Goal: Task Accomplishment & Management: Manage account settings

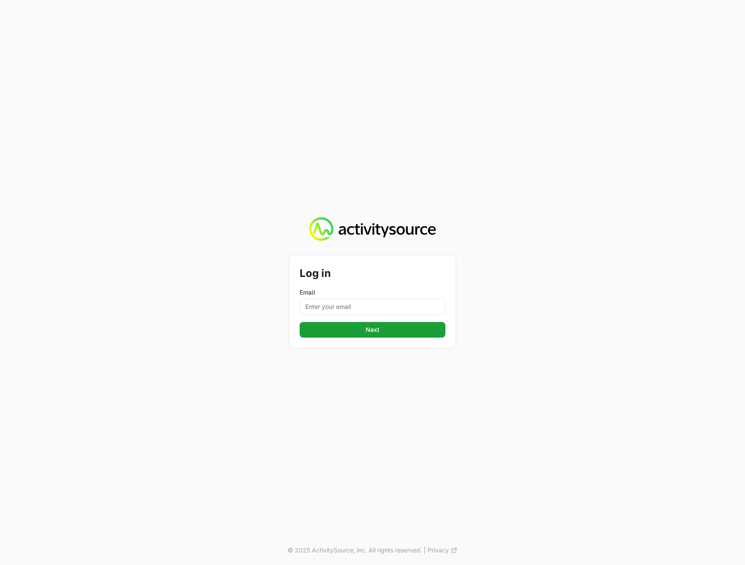
click at [338, 316] on form "Log in Email Next" at bounding box center [373, 302] width 146 height 72
click at [339, 310] on input "Email" at bounding box center [373, 307] width 146 height 16
type input "[PERSON_NAME][EMAIL_ADDRESS][DOMAIN_NAME]"
drag, startPoint x: 256, startPoint y: 383, endPoint x: 268, endPoint y: 381, distance: 12.7
click at [256, 383] on div "Log in Email [PERSON_NAME][EMAIL_ADDRESS][DOMAIN_NAME] Next © 2025 ActivitySour…" at bounding box center [372, 282] width 745 height 565
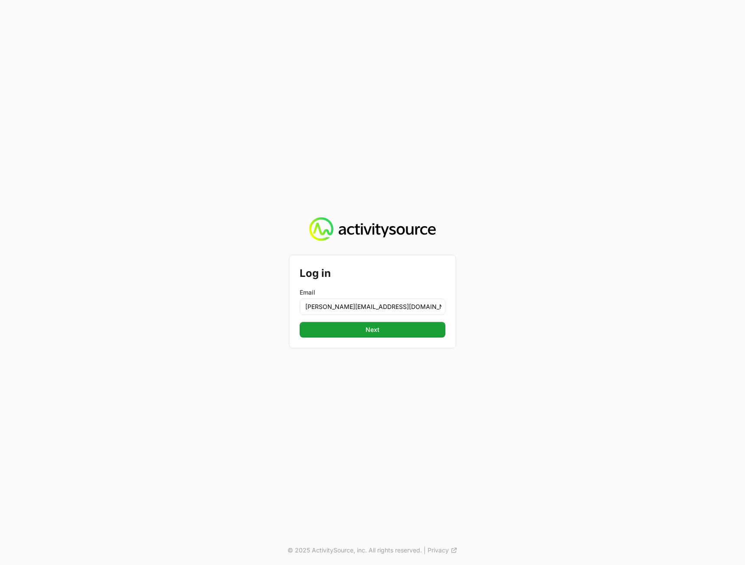
click at [356, 340] on div "Log in Email [PERSON_NAME][EMAIL_ADDRESS][DOMAIN_NAME] Next" at bounding box center [372, 301] width 166 height 93
click at [355, 335] on button "Next" at bounding box center [373, 330] width 146 height 16
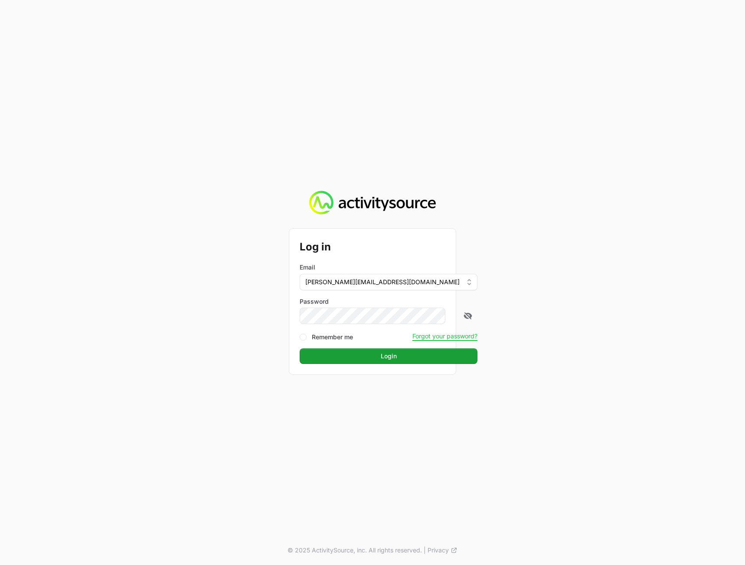
click at [630, 348] on div "Log in Email [PERSON_NAME][EMAIL_ADDRESS][DOMAIN_NAME] Password Remember me For…" at bounding box center [372, 282] width 745 height 565
click at [432, 359] on button "Login" at bounding box center [389, 357] width 178 height 16
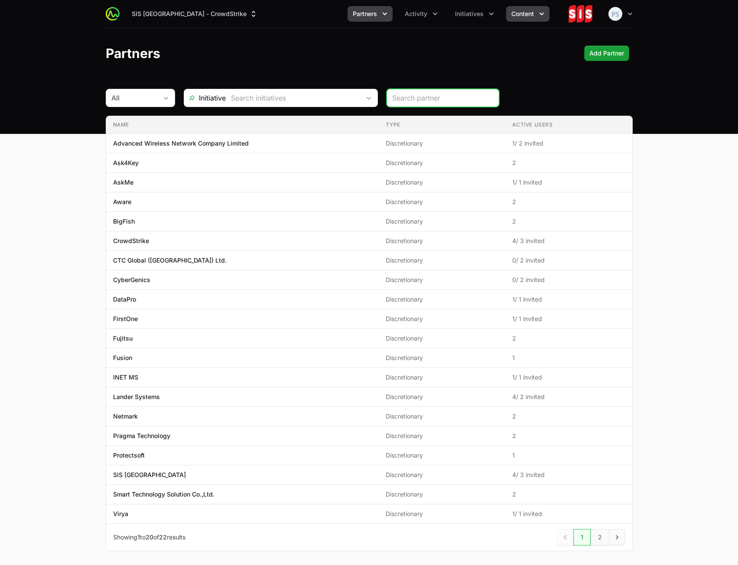
click at [519, 16] on span "Content" at bounding box center [522, 14] width 23 height 9
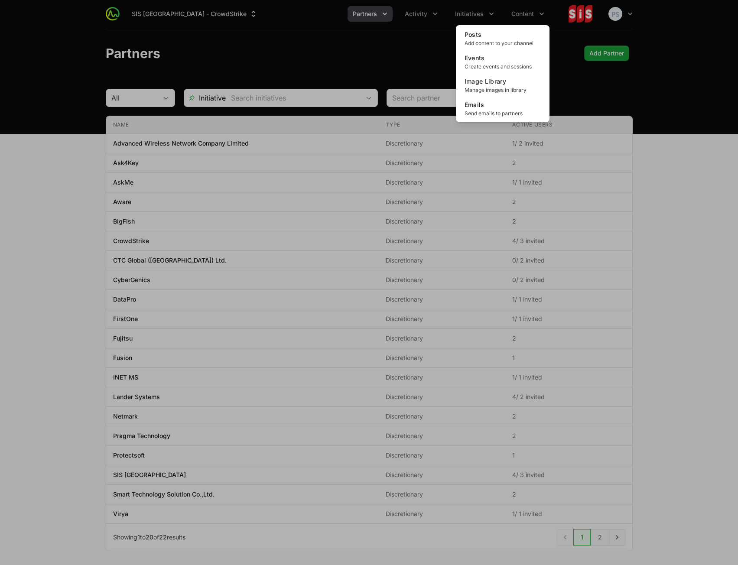
click at [473, 16] on div "Content menu" at bounding box center [369, 282] width 738 height 565
click at [473, 16] on span "Initiatives" at bounding box center [469, 14] width 29 height 9
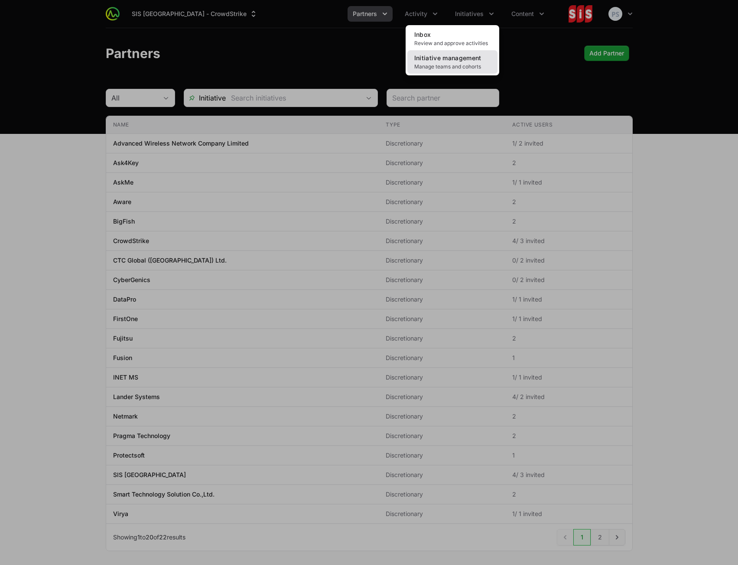
click at [462, 64] on span "Manage teams and cohorts" at bounding box center [452, 66] width 76 height 7
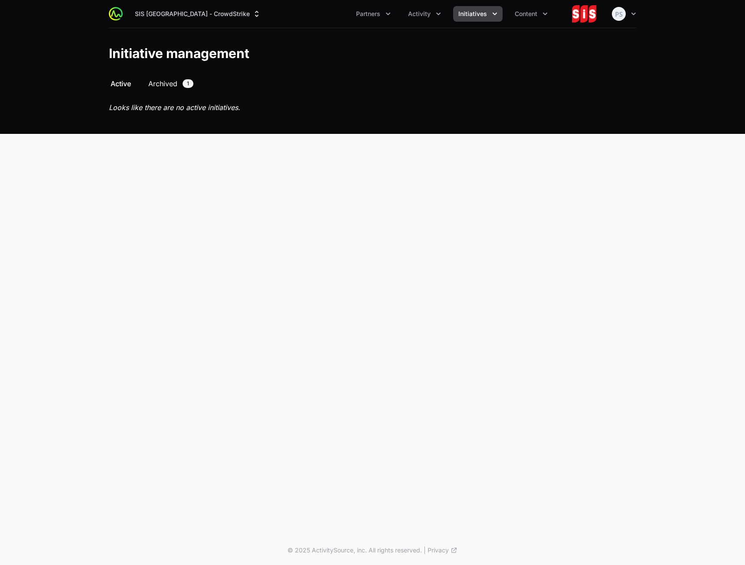
click at [165, 86] on span "Archived" at bounding box center [162, 83] width 29 height 10
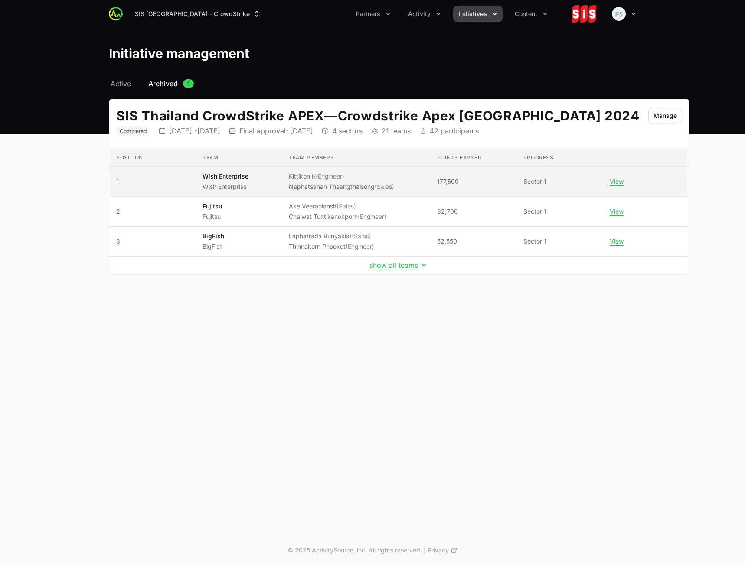
click at [397, 175] on td "Team members Kittikon K (Engineer) [PERSON_NAME] (Sales)" at bounding box center [356, 182] width 148 height 30
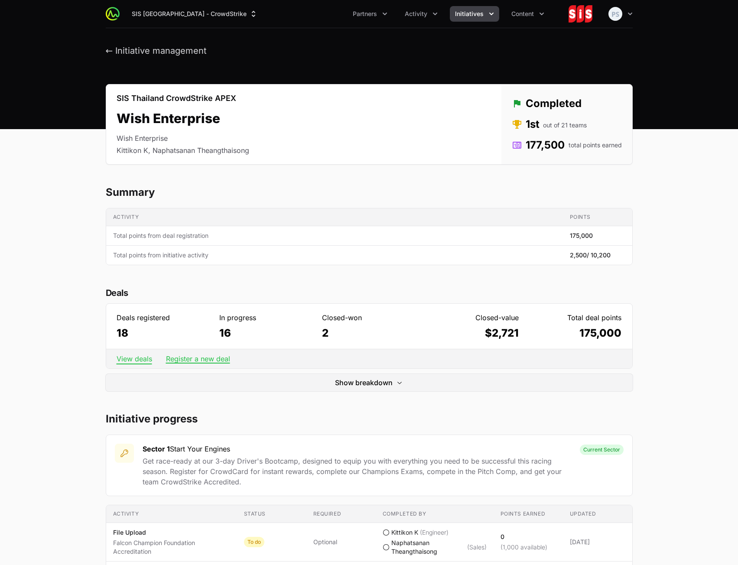
click at [131, 356] on link "View deals" at bounding box center [135, 359] width 36 height 9
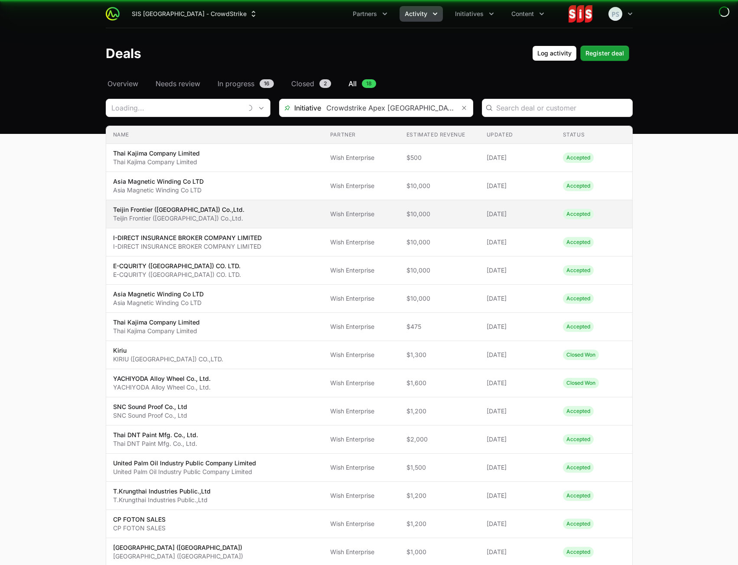
type input "Wish Enterprise"
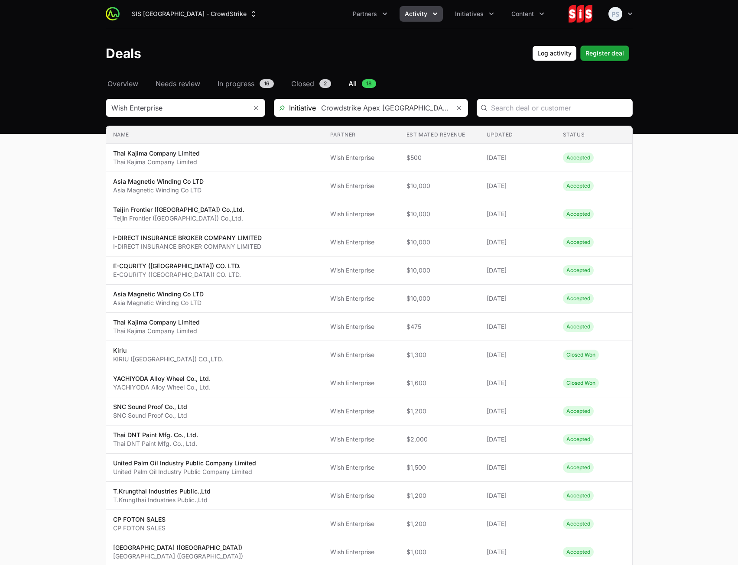
click at [419, 27] on div "SIS [GEOGRAPHIC_DATA] - CrowdStrike Partners Activity Initiatives Content Open …" at bounding box center [369, 14] width 527 height 28
click at [418, 17] on span "Activity" at bounding box center [416, 14] width 23 height 9
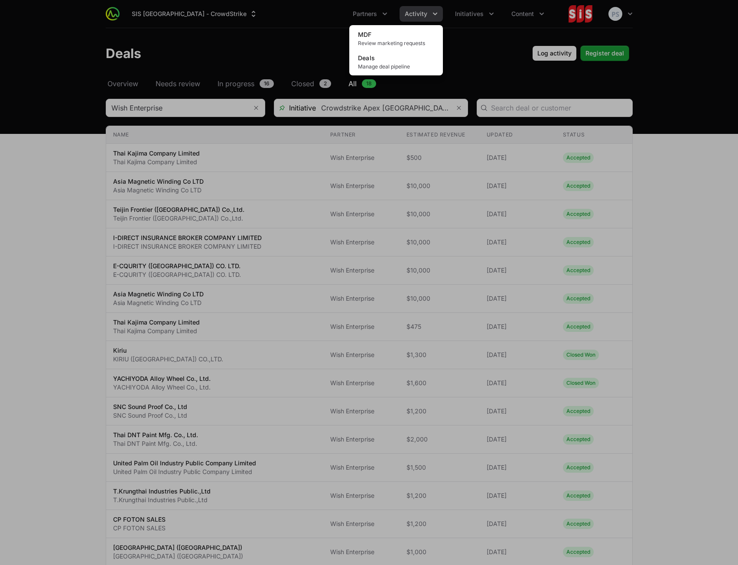
click at [419, 17] on div "Activity menu" at bounding box center [369, 282] width 738 height 565
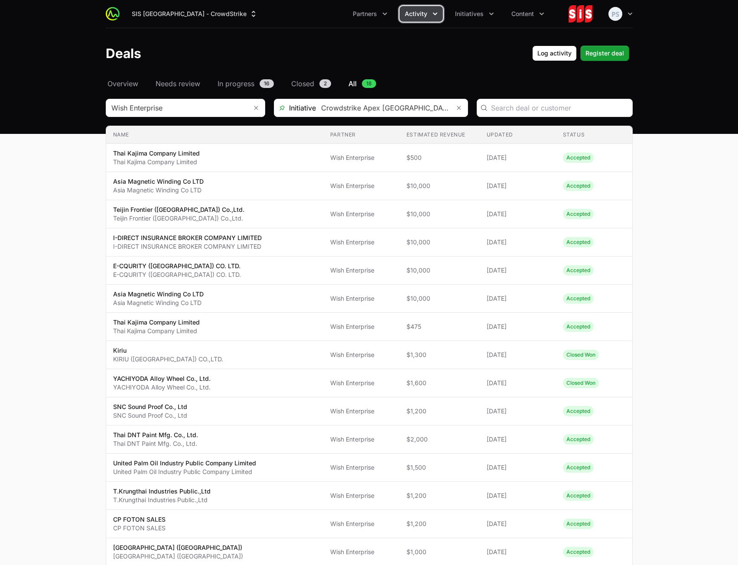
click at [414, 16] on span "Activity" at bounding box center [416, 14] width 23 height 9
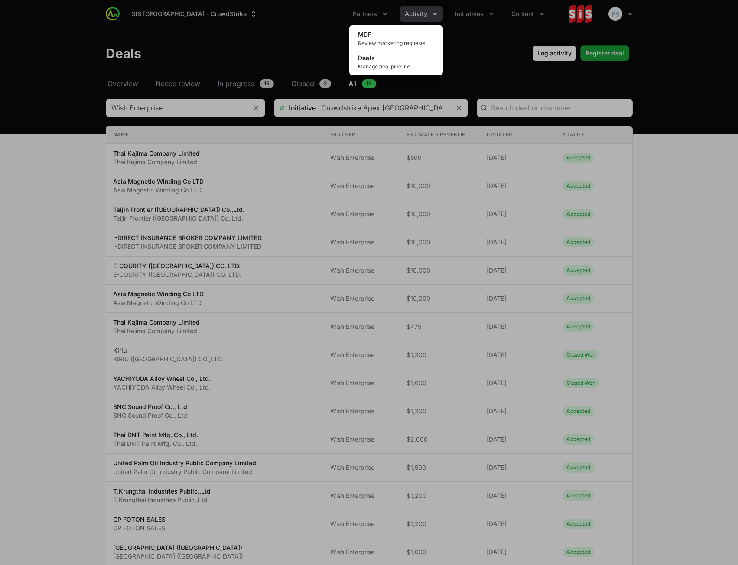
click at [414, 16] on div "Activity menu" at bounding box center [369, 282] width 738 height 565
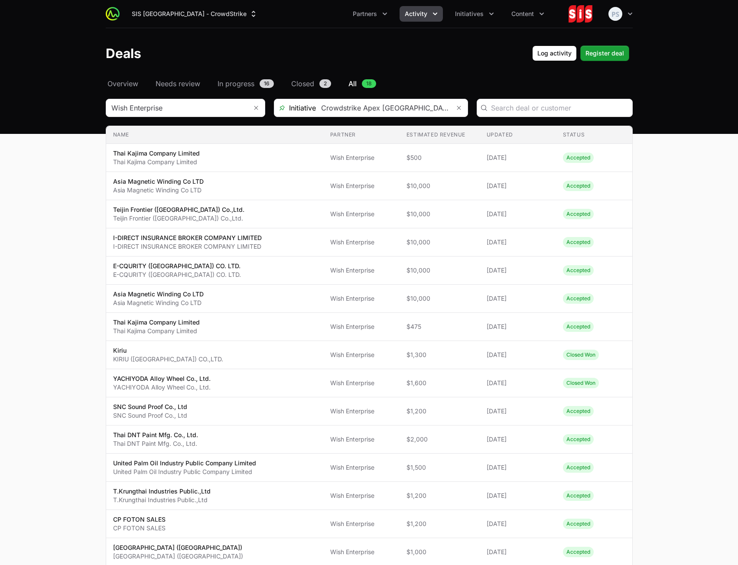
click at [175, 24] on div "SIS [GEOGRAPHIC_DATA] - CrowdStrike Partners Activity Initiatives Content Open …" at bounding box center [369, 14] width 527 height 28
click at [176, 23] on div "SIS [GEOGRAPHIC_DATA] - CrowdStrike Partners Activity Initiatives Content Open …" at bounding box center [369, 14] width 527 height 28
click at [179, 18] on button "SIS [GEOGRAPHIC_DATA] - CrowdStrike" at bounding box center [195, 14] width 137 height 16
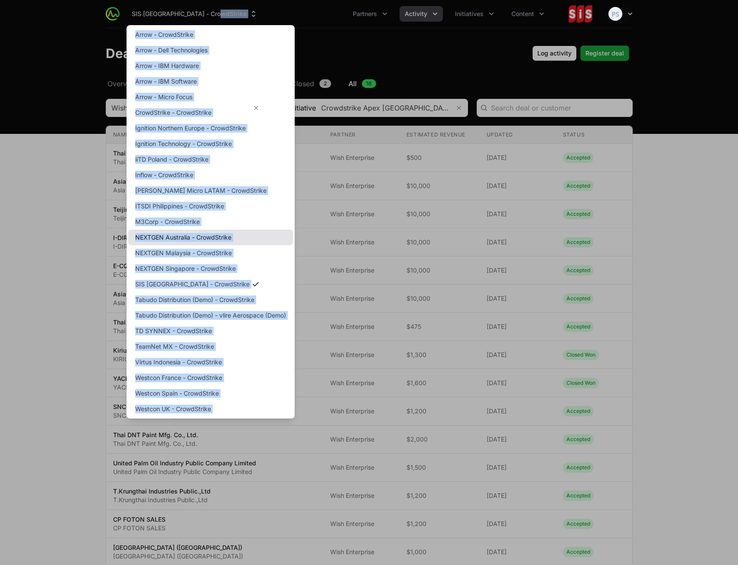
click at [200, 241] on link "NEXTGEN Australia - CrowdStrike" at bounding box center [210, 238] width 165 height 16
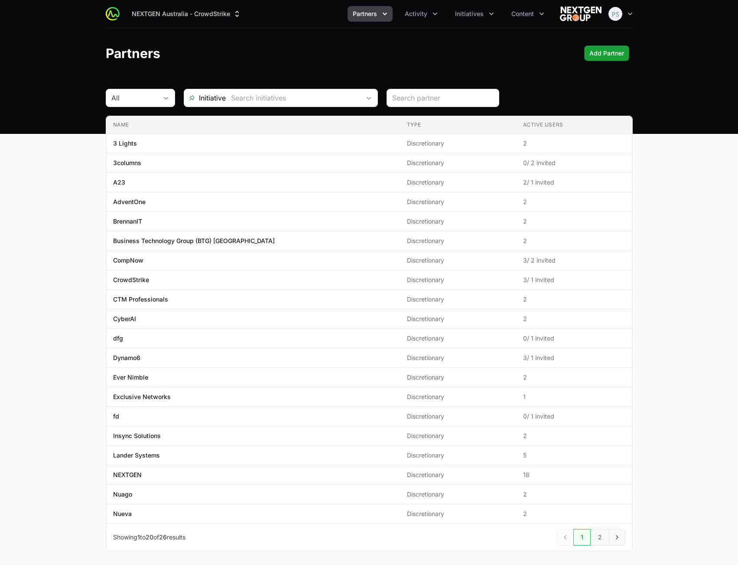
click at [482, 64] on header "Partners Add Partner" at bounding box center [369, 53] width 738 height 50
click at [464, 15] on span "Initiatives" at bounding box center [469, 14] width 29 height 9
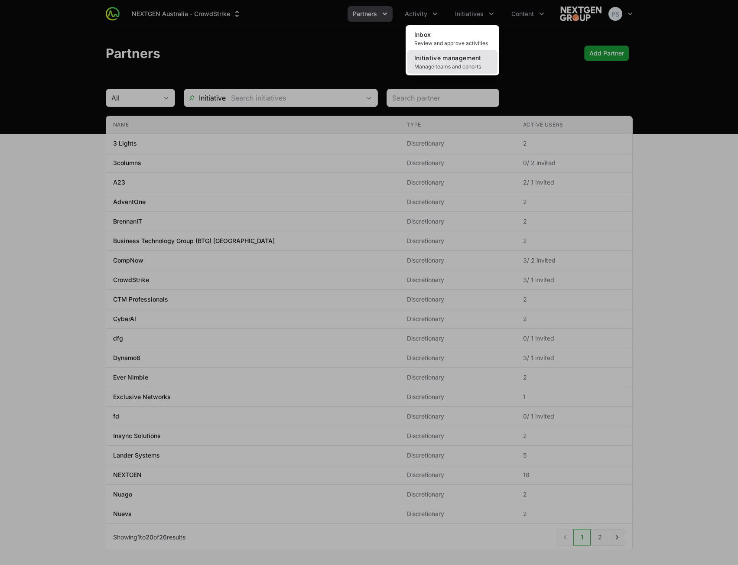
click at [460, 59] on span "Initiative management" at bounding box center [447, 57] width 67 height 7
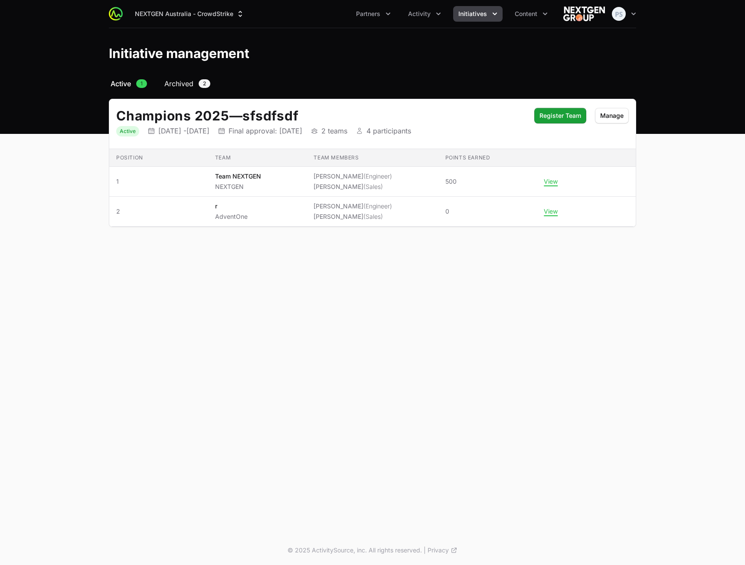
click at [179, 86] on span "Archived" at bounding box center [178, 83] width 29 height 10
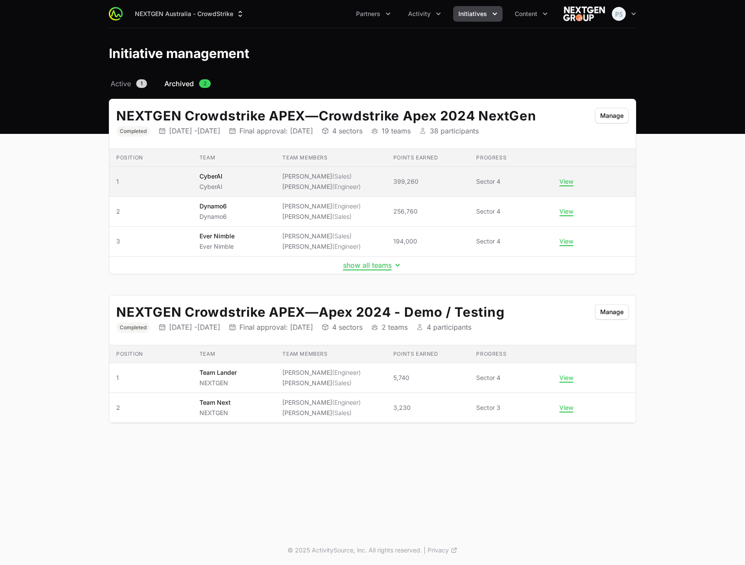
click at [561, 186] on td "View" at bounding box center [593, 182] width 83 height 30
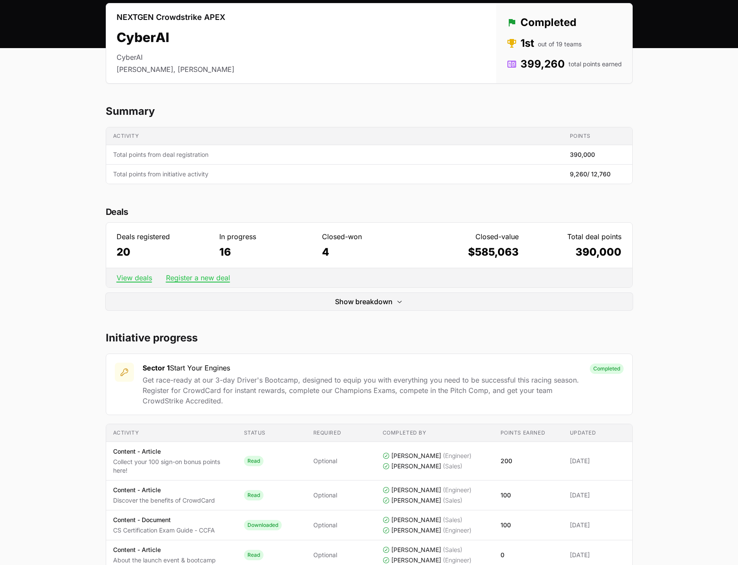
scroll to position [87, 0]
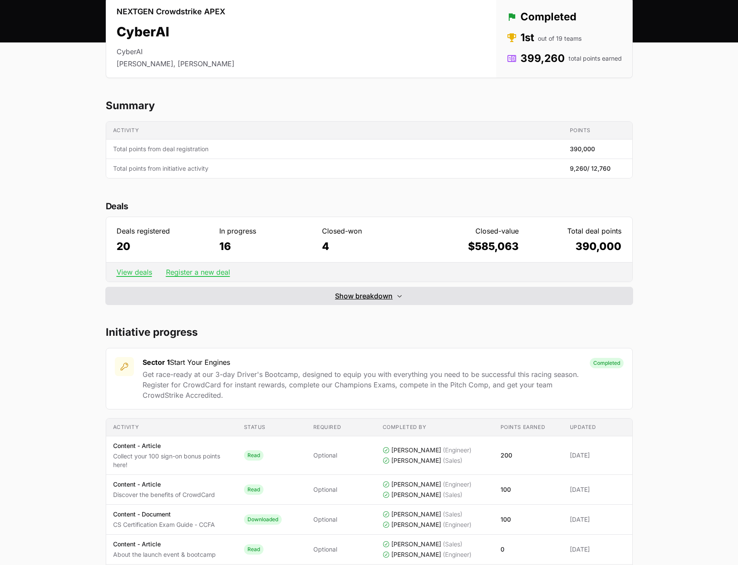
click at [336, 303] on button "Show breakdown Hide breakdown" at bounding box center [369, 295] width 527 height 17
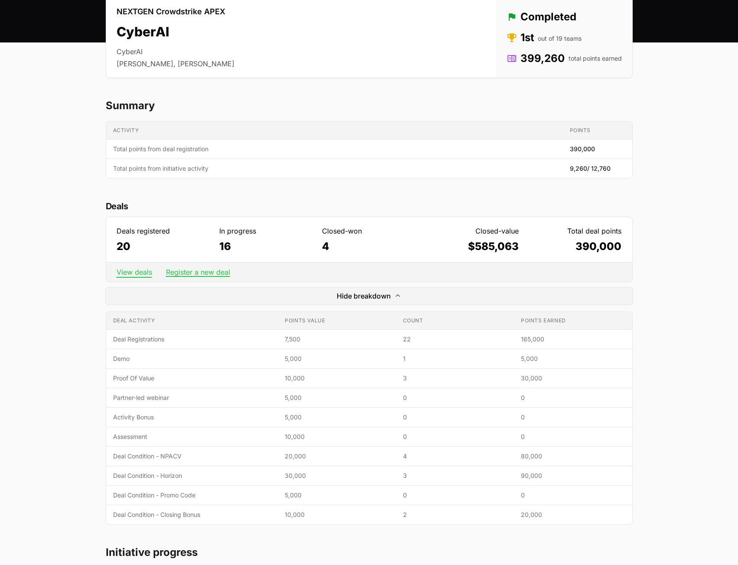
click at [134, 270] on link "View deals" at bounding box center [135, 272] width 36 height 9
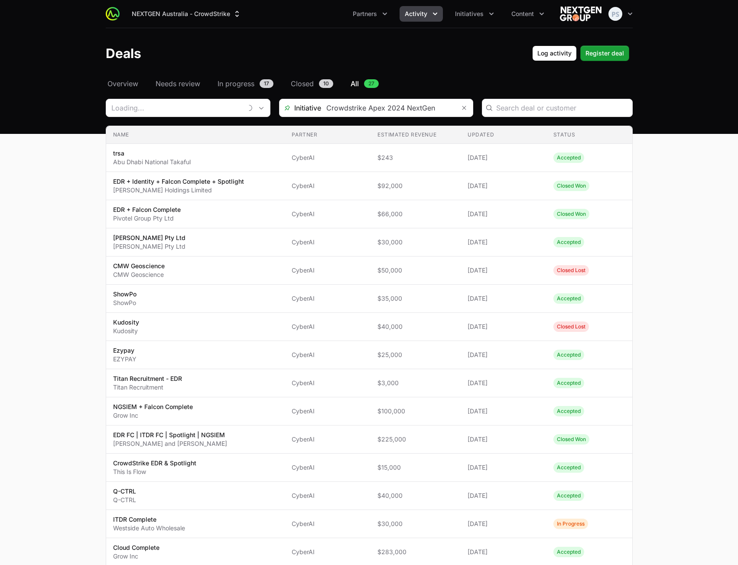
type input "CyberAI"
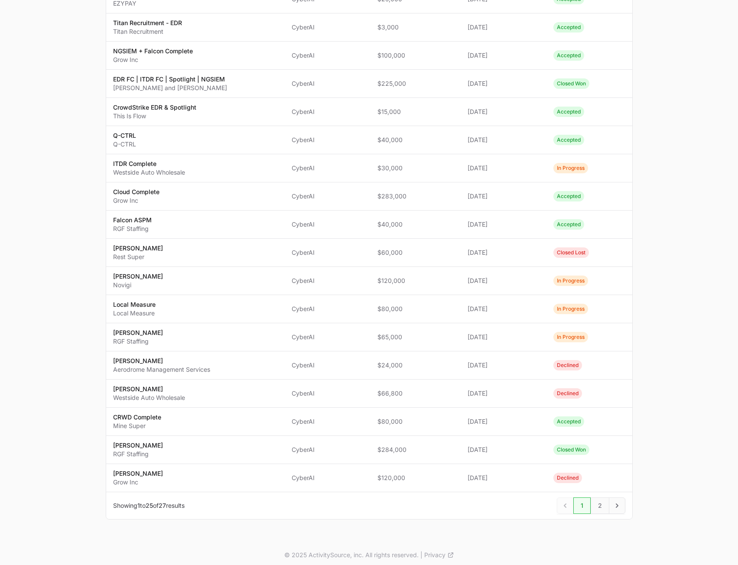
scroll to position [361, 0]
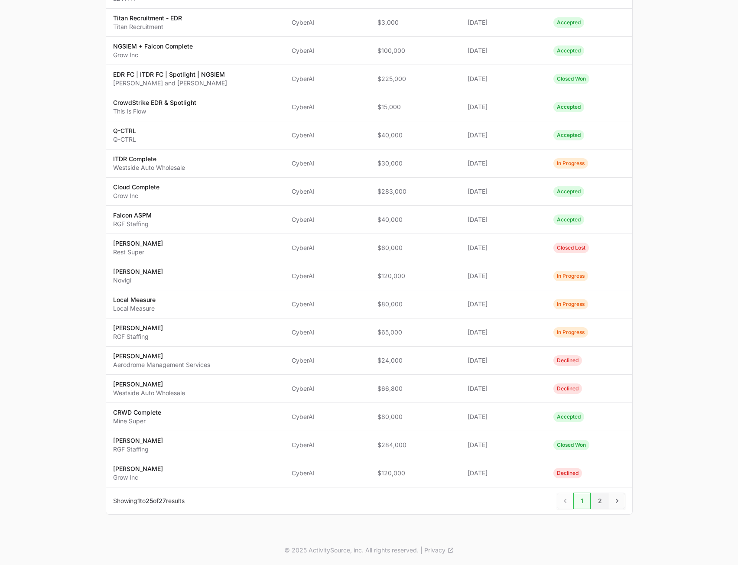
click at [599, 501] on span "2" at bounding box center [600, 501] width 19 height 16
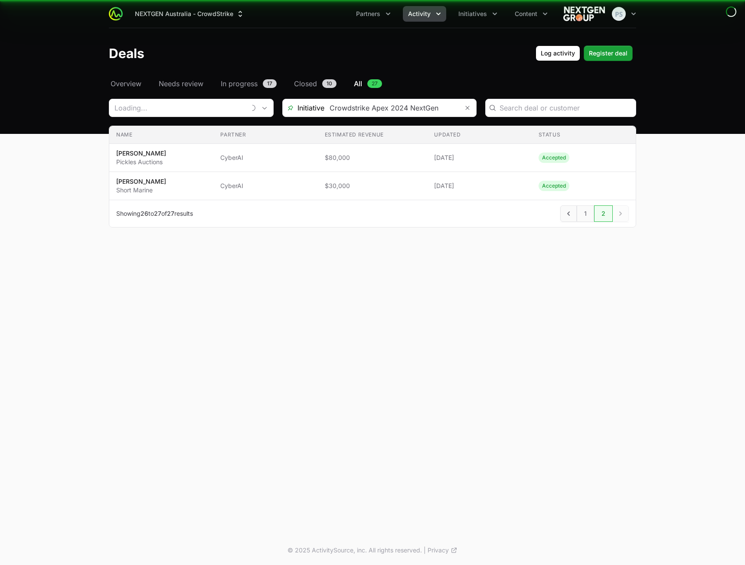
type input "CyberAI"
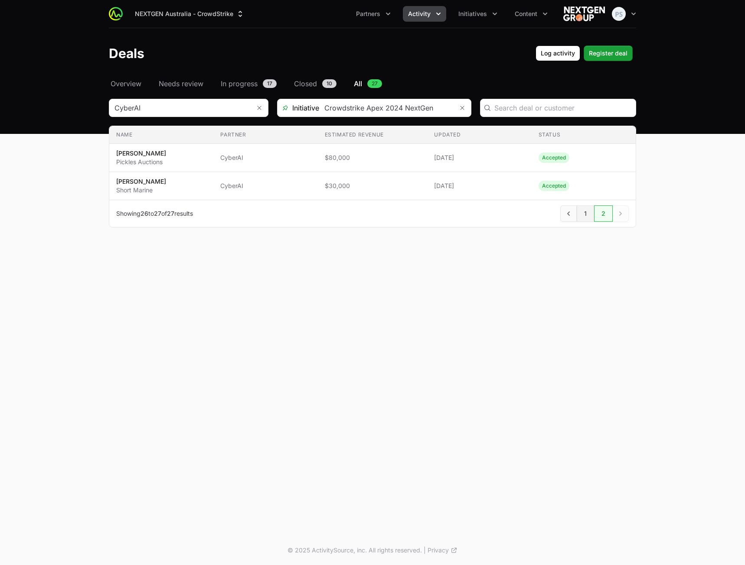
click at [586, 219] on span "1" at bounding box center [585, 213] width 17 height 16
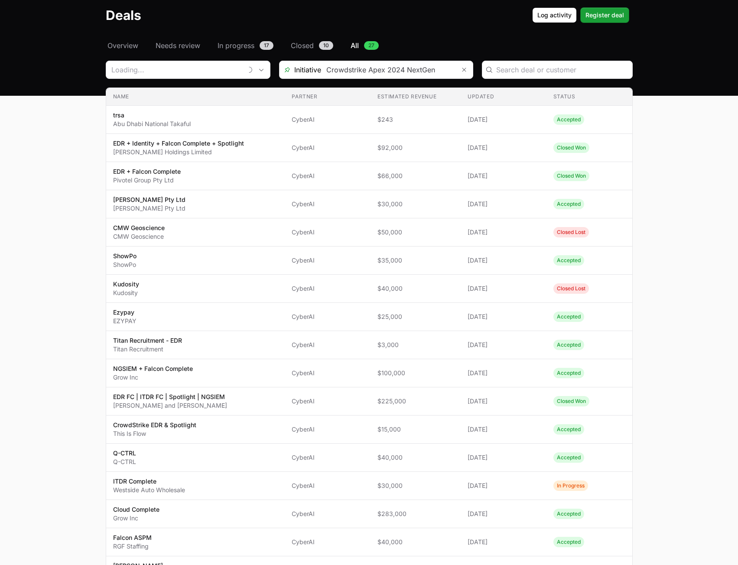
type input "CyberAI"
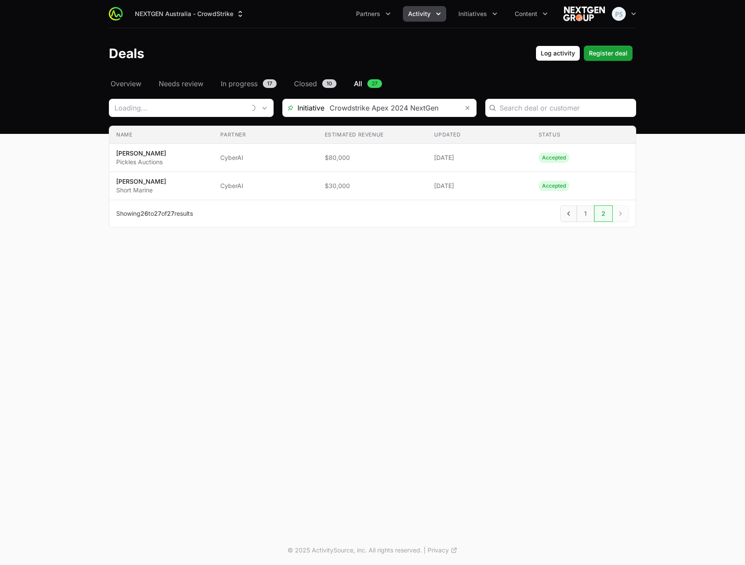
type input "CyberAI"
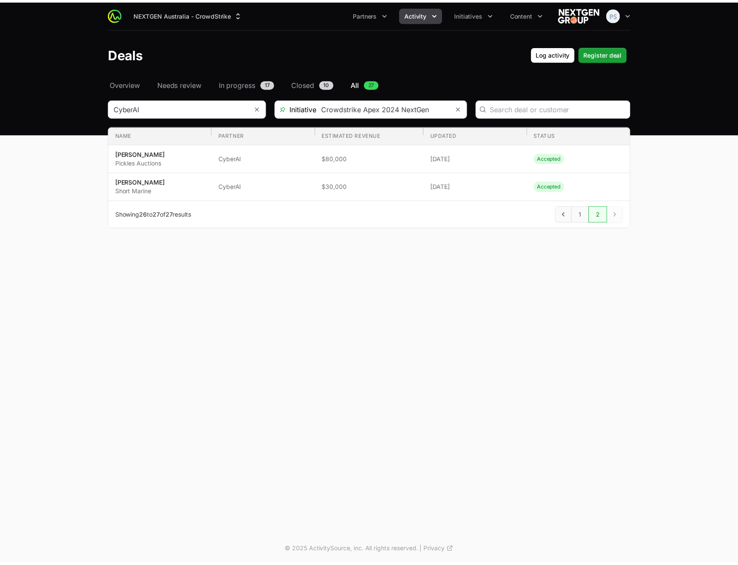
scroll to position [361, 0]
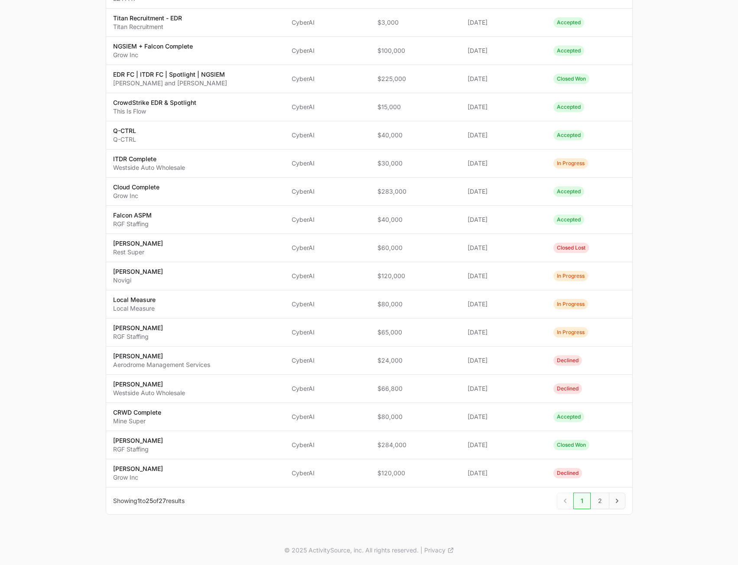
type input "CyberAI"
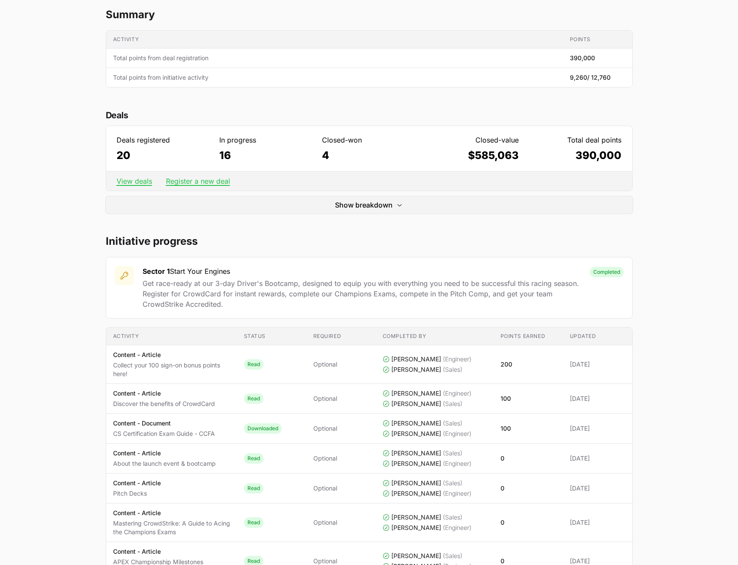
scroll to position [130, 0]
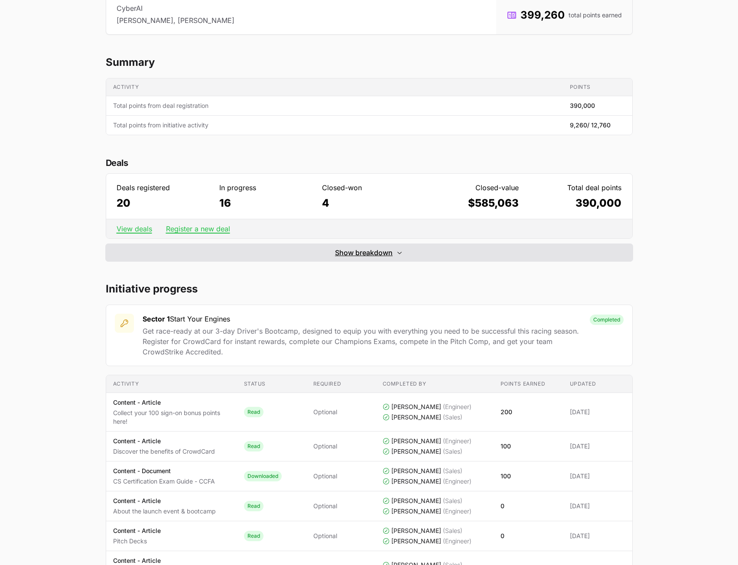
click at [332, 250] on button "Show breakdown Hide breakdown" at bounding box center [369, 252] width 527 height 17
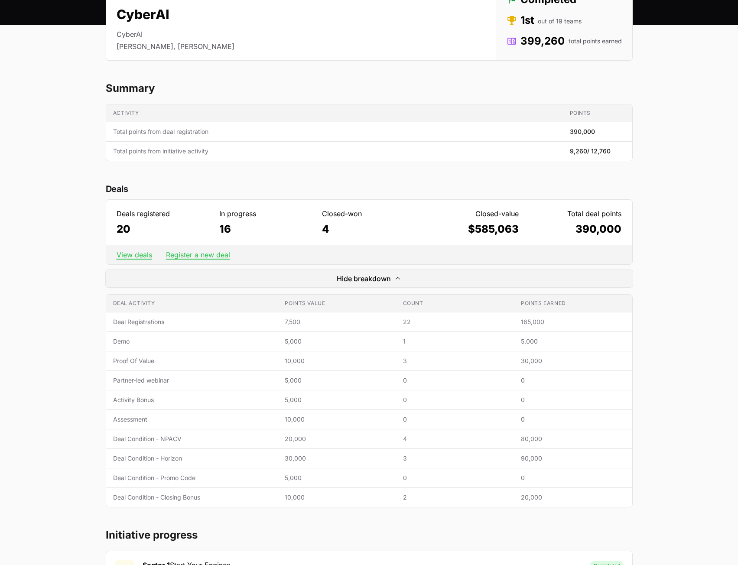
scroll to position [87, 0]
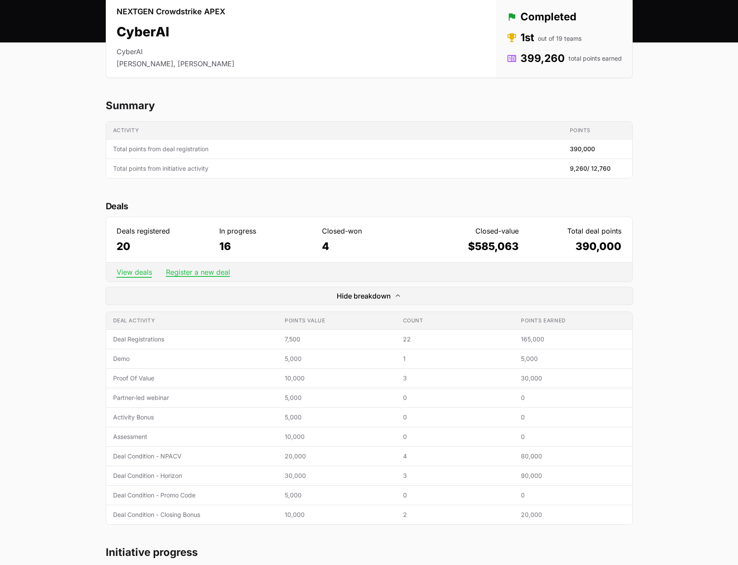
click at [138, 272] on link "View deals" at bounding box center [135, 272] width 36 height 9
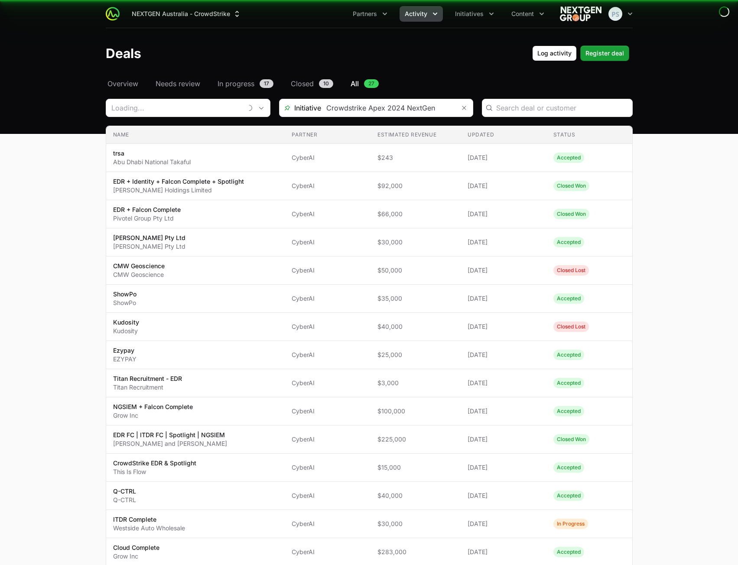
type input "CyberAI"
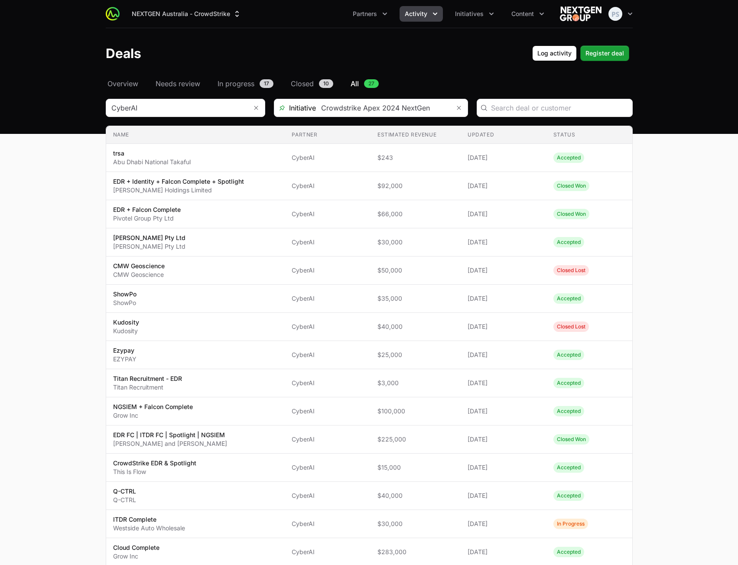
click at [429, 52] on div "Deals Log activity Register deal" at bounding box center [369, 54] width 527 height 16
type input "CyberAI"
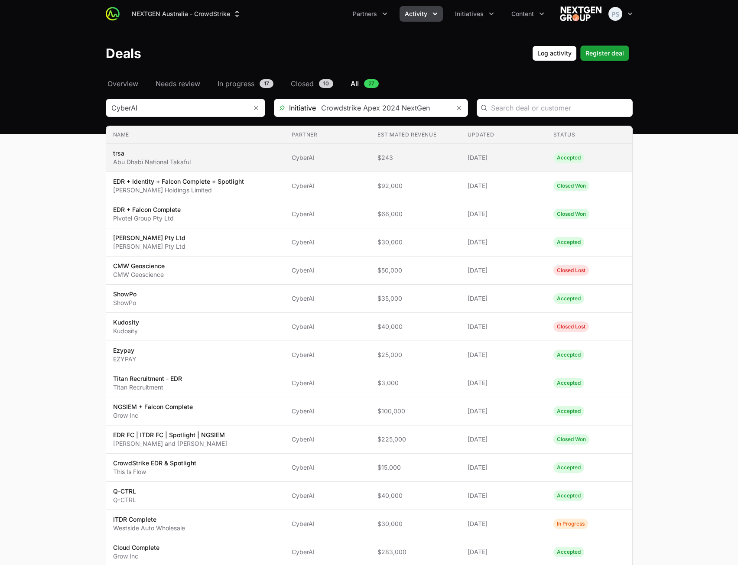
click at [444, 168] on td "Estimated revenue $243" at bounding box center [416, 158] width 90 height 28
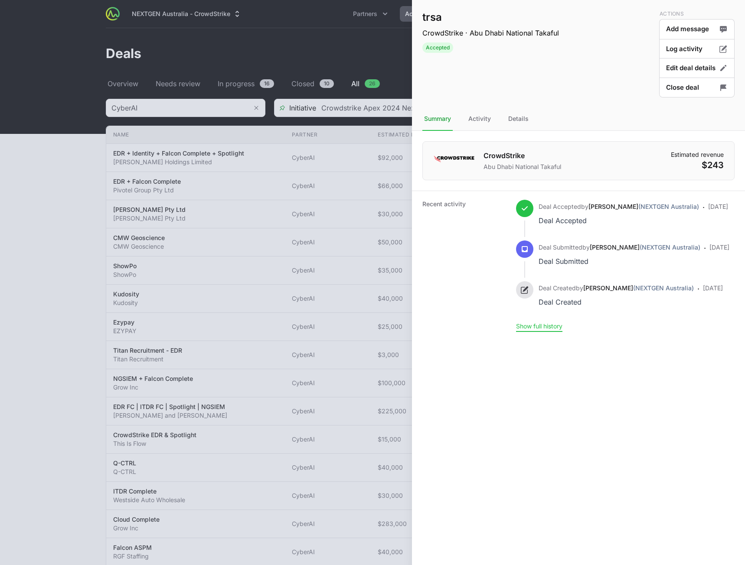
click at [555, 330] on button "Show full history" at bounding box center [539, 326] width 46 height 8
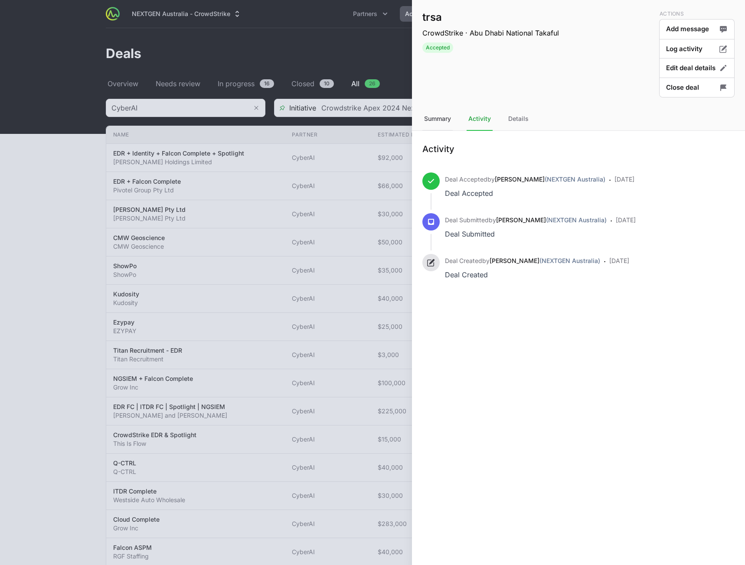
click at [441, 121] on div "Summary" at bounding box center [437, 118] width 30 height 23
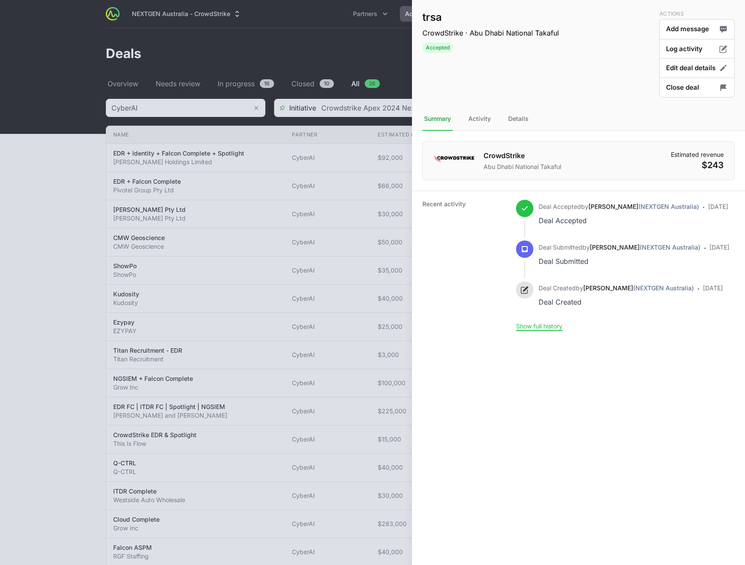
click at [320, 33] on div at bounding box center [372, 282] width 745 height 565
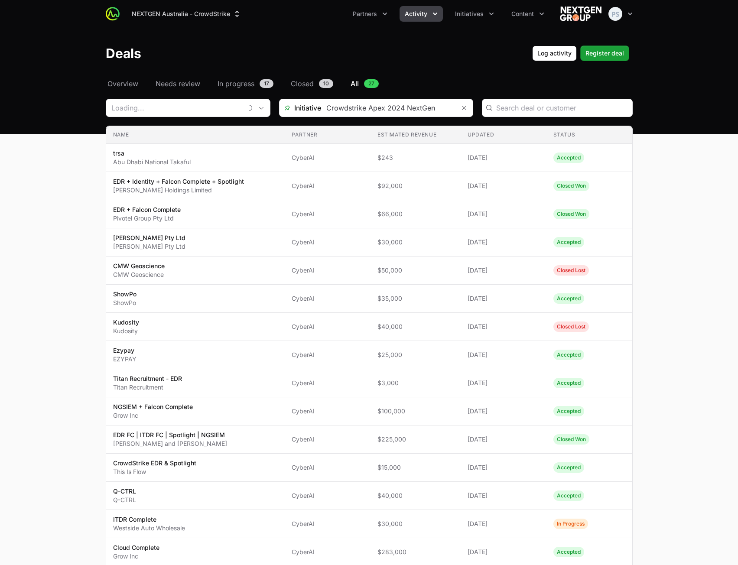
type input "CyberAI"
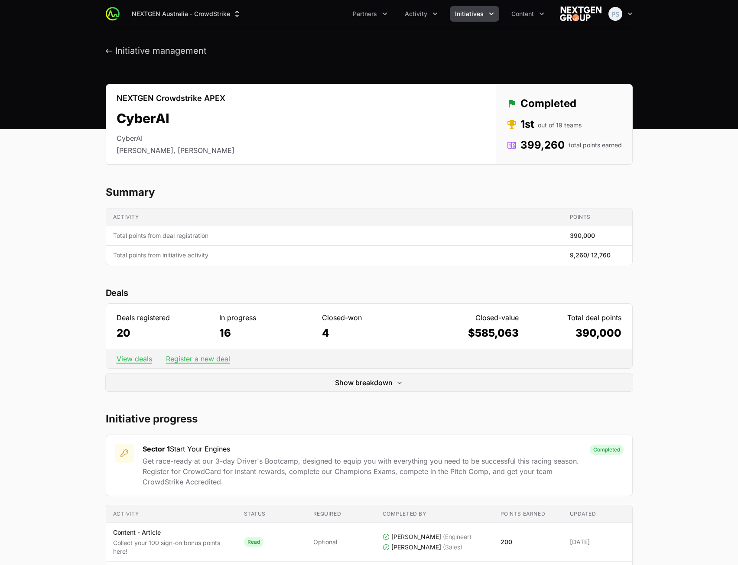
click at [460, 15] on span "Initiatives" at bounding box center [469, 14] width 29 height 9
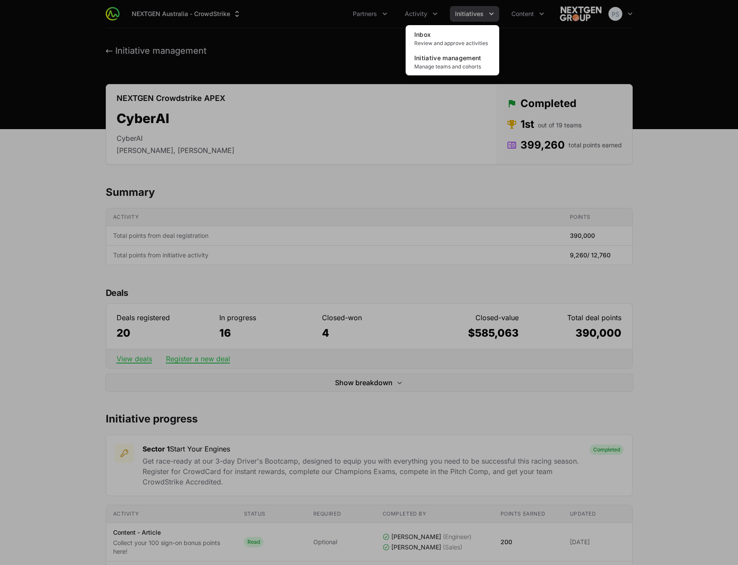
click at [265, 63] on div "Initiatives menu" at bounding box center [369, 282] width 738 height 565
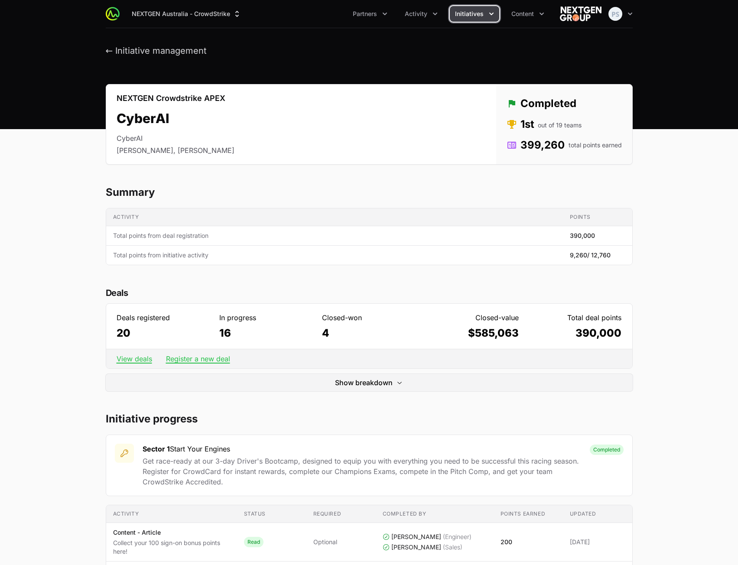
click at [483, 9] on button "Initiatives" at bounding box center [474, 14] width 49 height 16
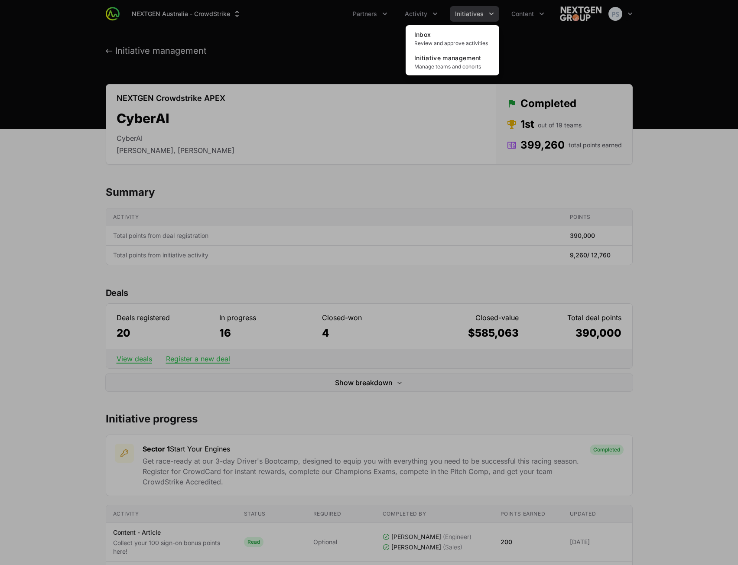
click at [309, 43] on div "Initiatives menu" at bounding box center [369, 282] width 738 height 565
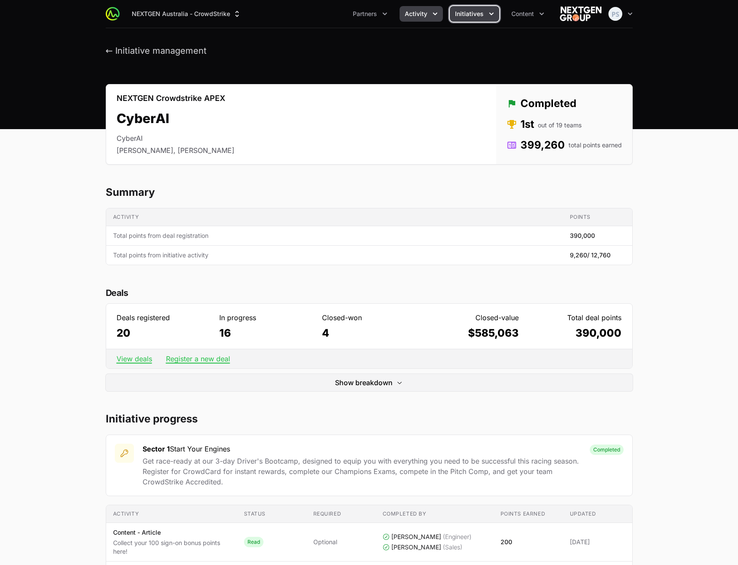
click at [417, 15] on span "Activity" at bounding box center [416, 14] width 23 height 9
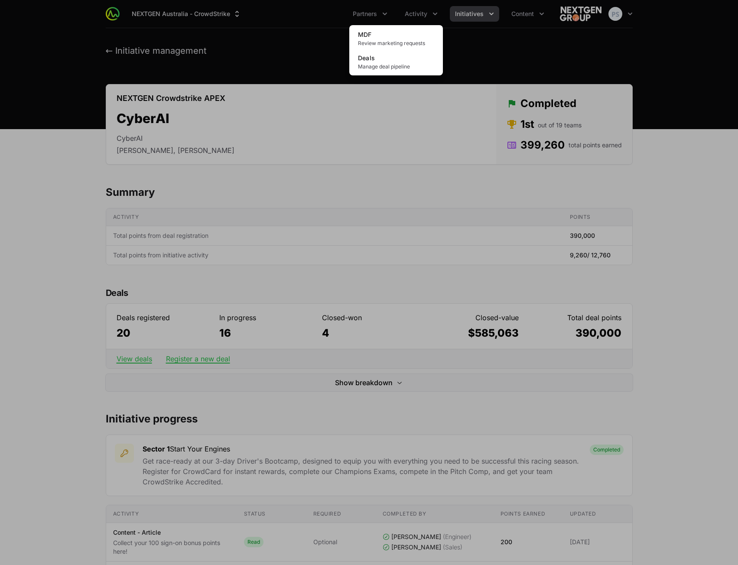
click at [459, 11] on div "Activity menu" at bounding box center [369, 282] width 738 height 565
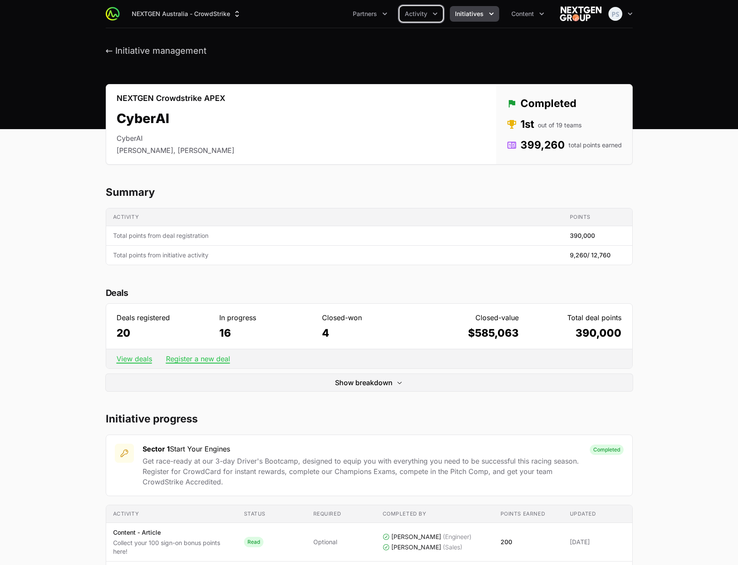
click at [462, 12] on span "Initiatives" at bounding box center [469, 14] width 29 height 9
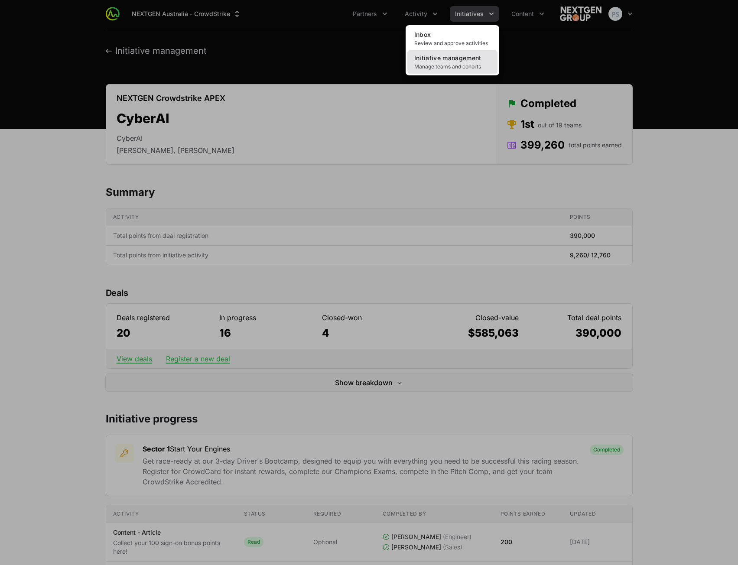
click at [438, 67] on span "Manage teams and cohorts" at bounding box center [452, 66] width 76 height 7
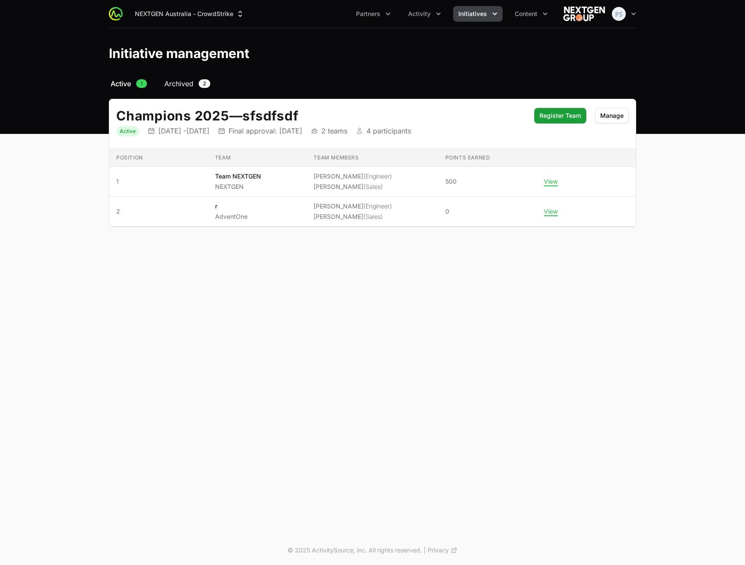
click at [171, 81] on span "Archived" at bounding box center [178, 83] width 29 height 10
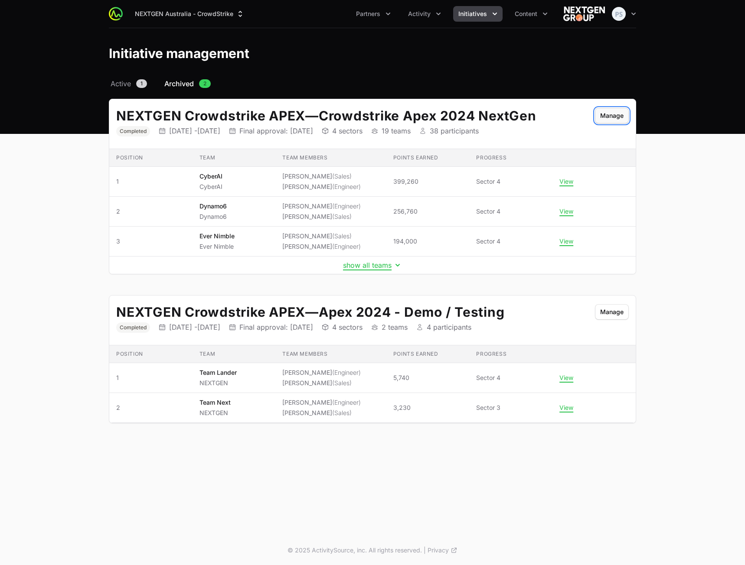
click at [607, 114] on span "Manage" at bounding box center [611, 116] width 23 height 10
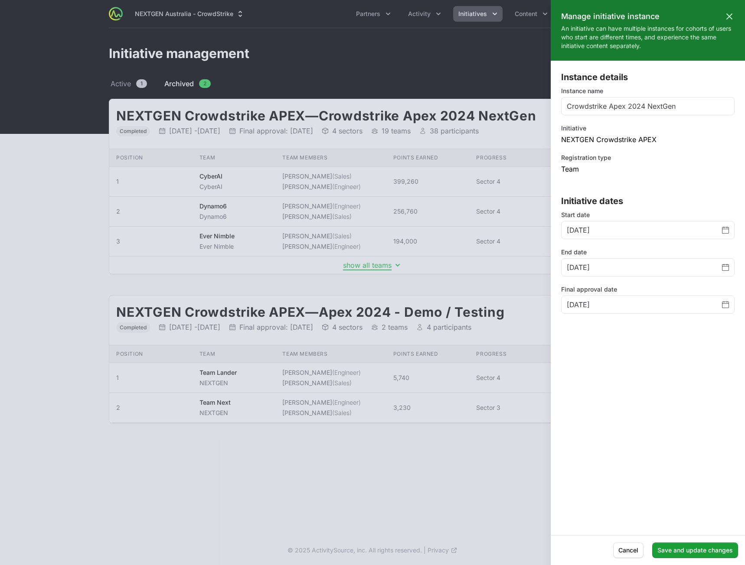
click at [401, 96] on div at bounding box center [372, 282] width 745 height 565
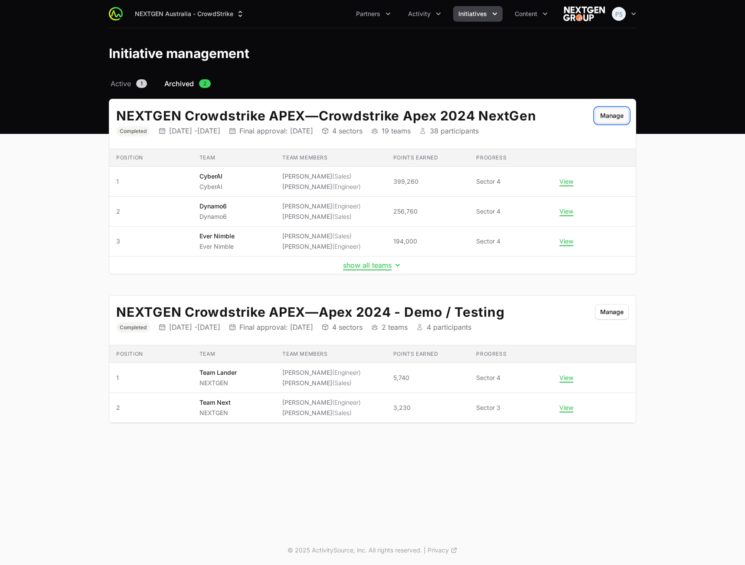
click at [610, 116] on span "Manage" at bounding box center [611, 116] width 23 height 10
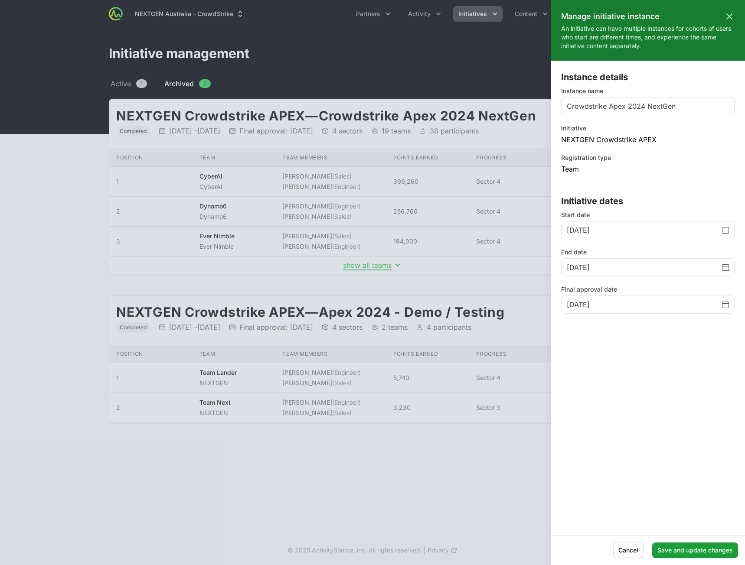
click at [419, 189] on div at bounding box center [372, 282] width 745 height 565
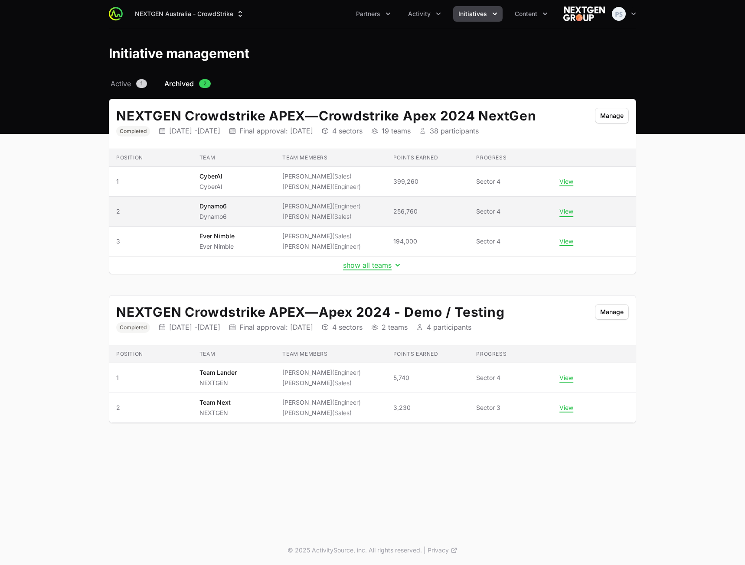
click at [563, 211] on button "View" at bounding box center [566, 212] width 14 height 8
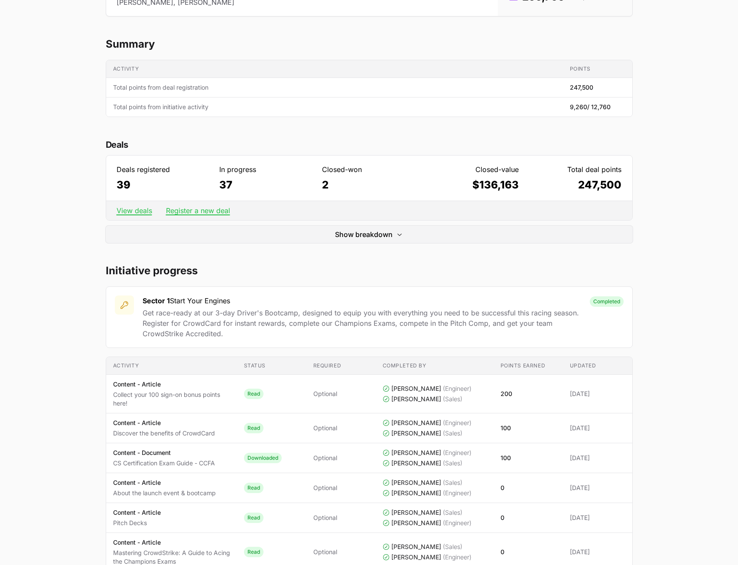
scroll to position [173, 0]
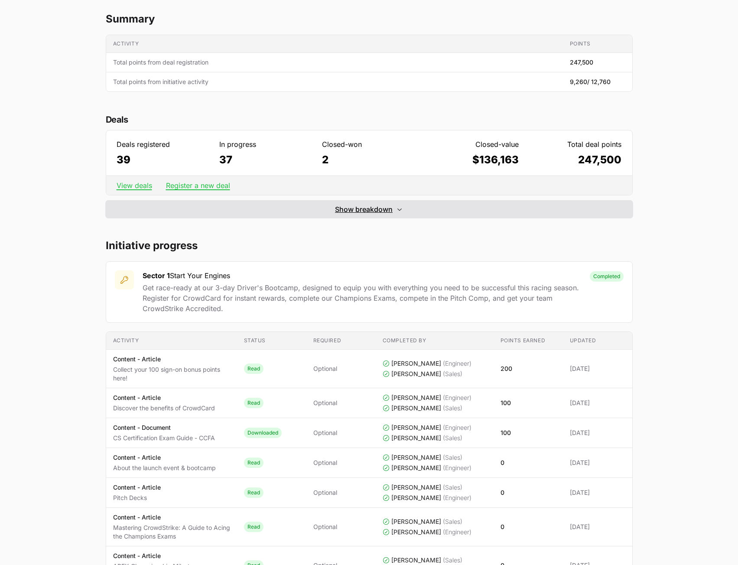
click at [361, 214] on span "Show breakdown" at bounding box center [364, 209] width 58 height 10
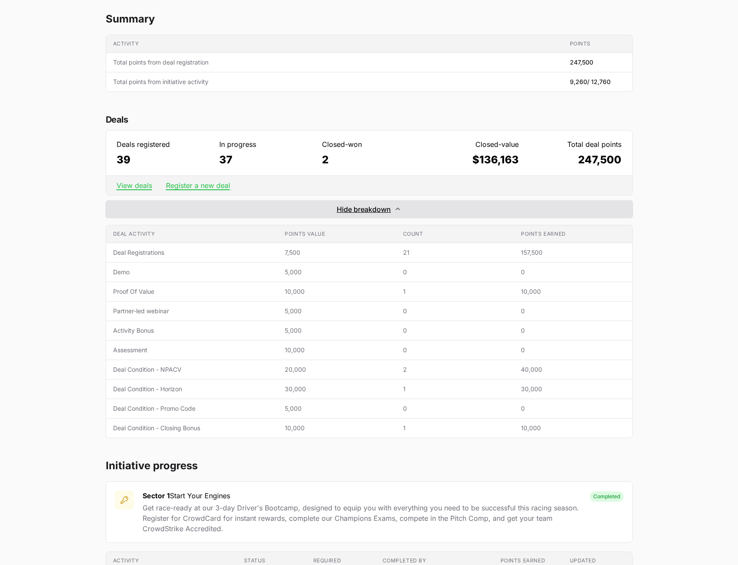
click at [362, 208] on span "Hide breakdown" at bounding box center [364, 209] width 54 height 10
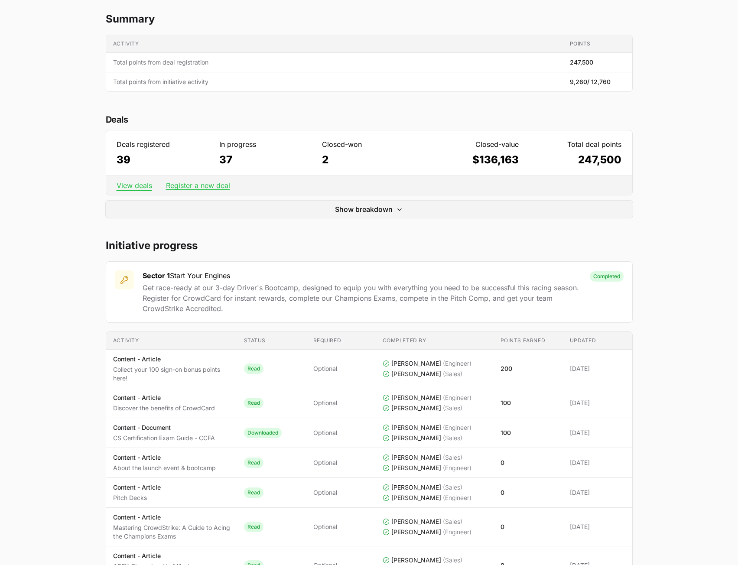
click at [127, 183] on link "View deals" at bounding box center [135, 185] width 36 height 9
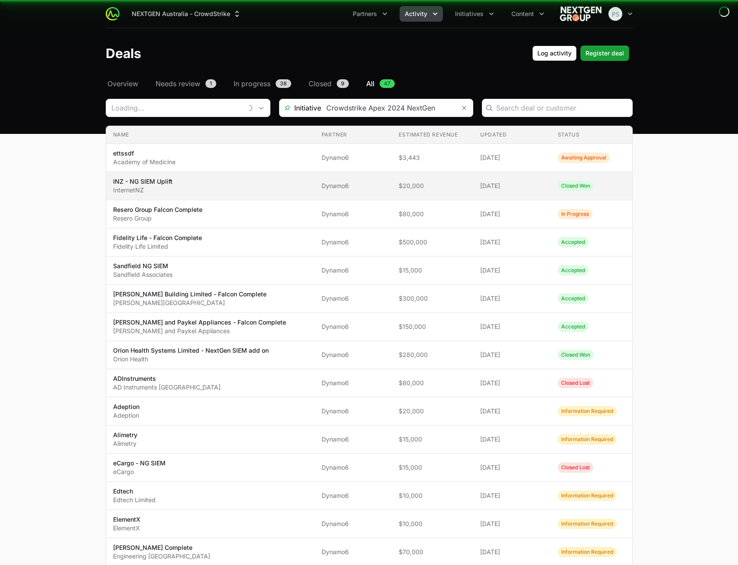
type input "Dynamo6"
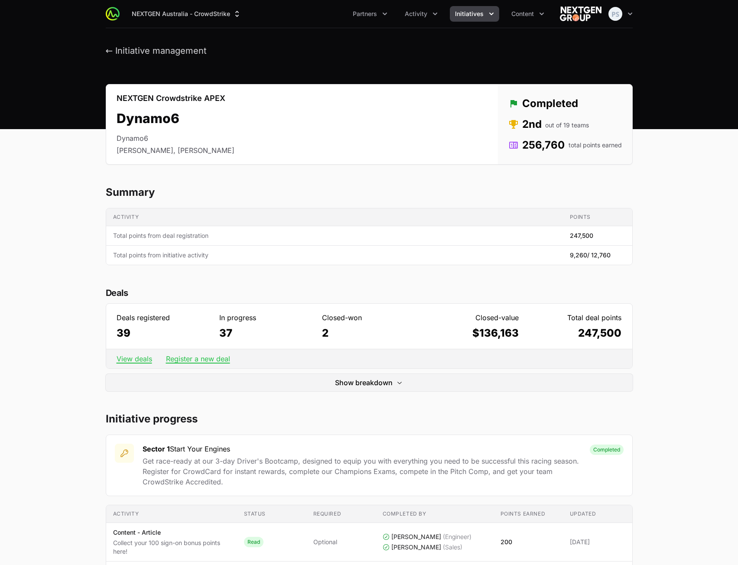
scroll to position [173, 0]
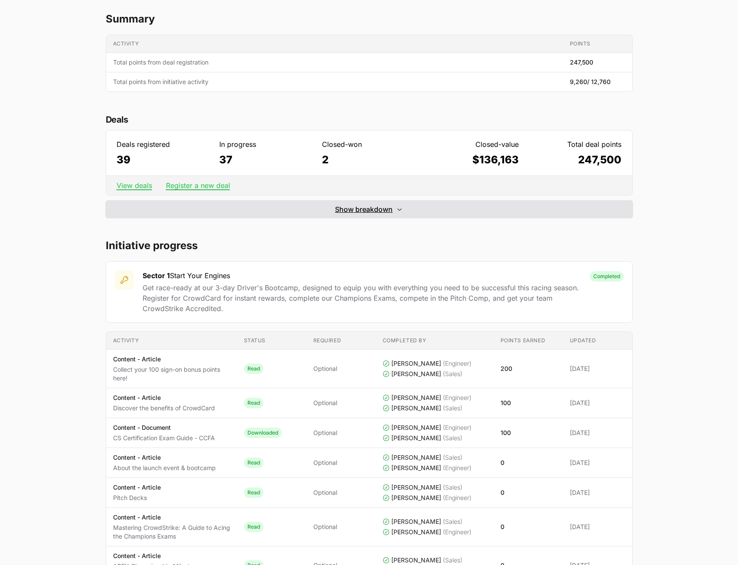
click at [373, 208] on span "Show breakdown" at bounding box center [364, 209] width 58 height 10
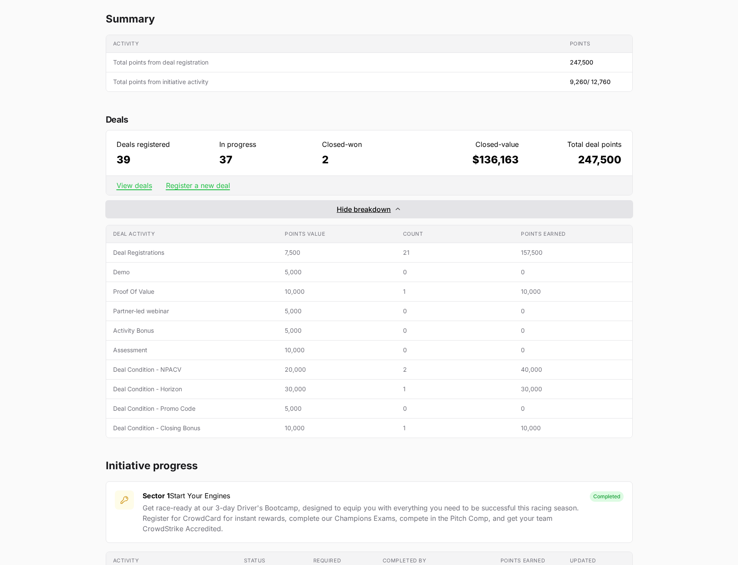
click at [374, 209] on span "Hide breakdown" at bounding box center [364, 209] width 54 height 10
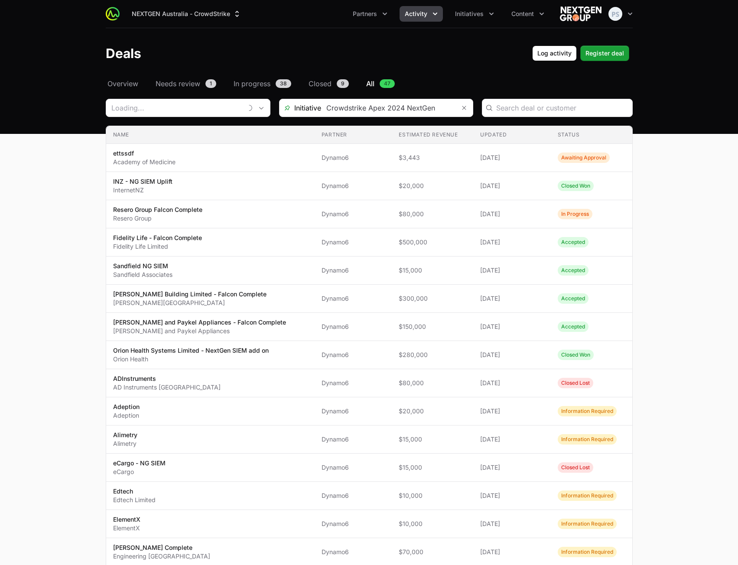
type input "Dynamo6"
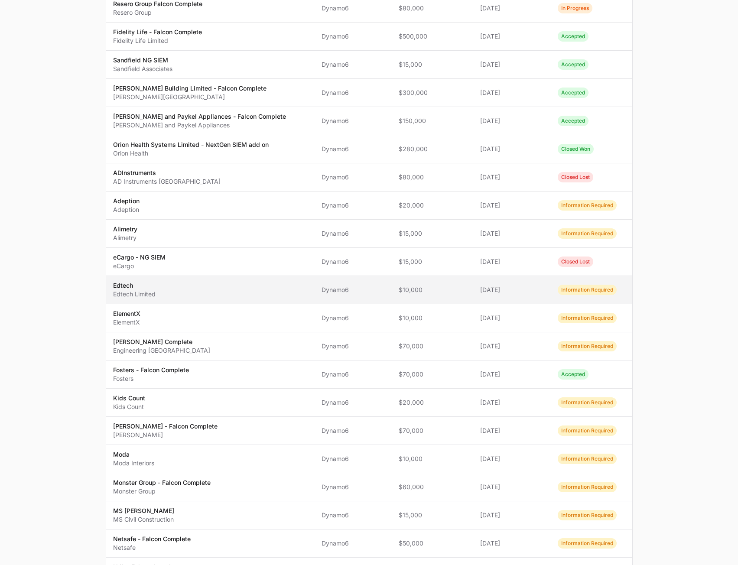
scroll to position [361, 0]
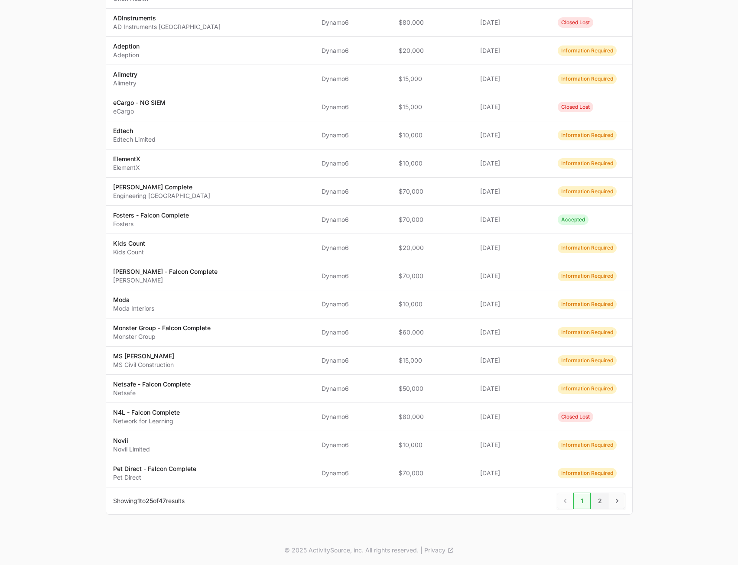
click at [598, 505] on span "2" at bounding box center [600, 501] width 19 height 16
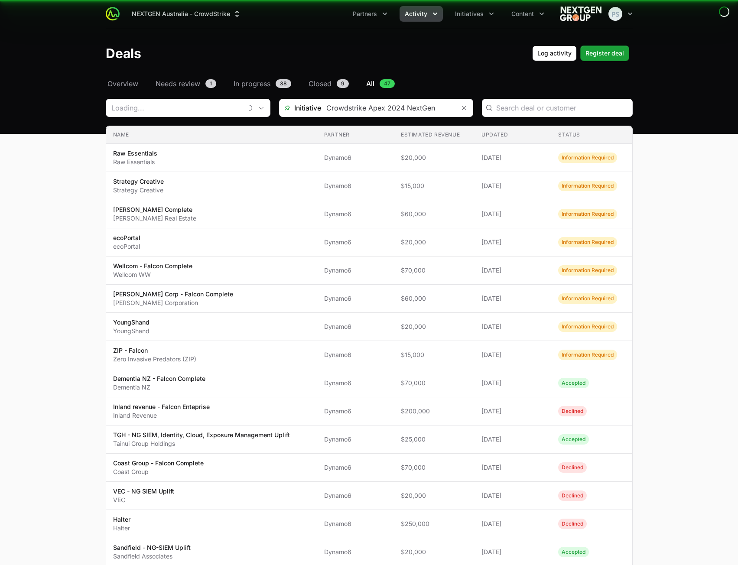
type input "Dynamo6"
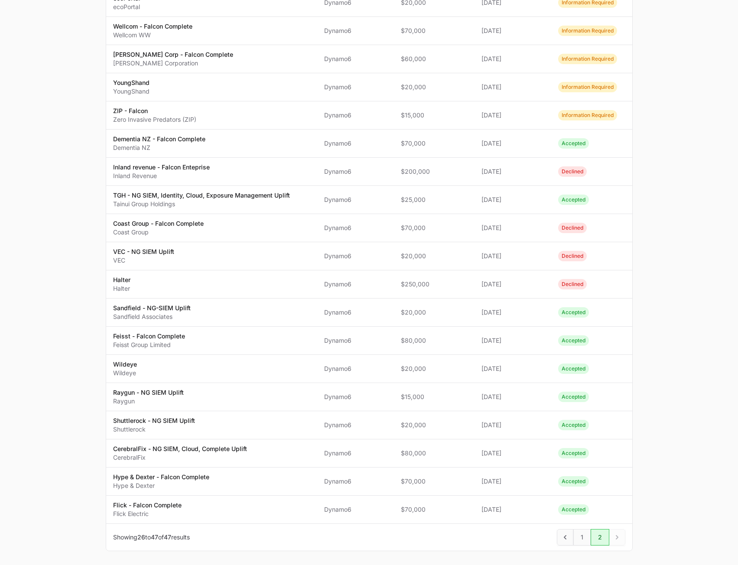
scroll to position [276, 0]
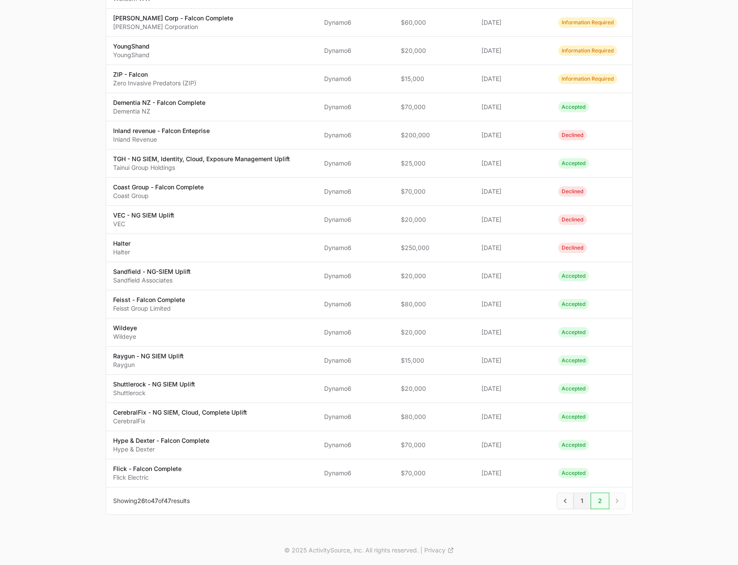
click at [581, 501] on span "1" at bounding box center [581, 501] width 17 height 16
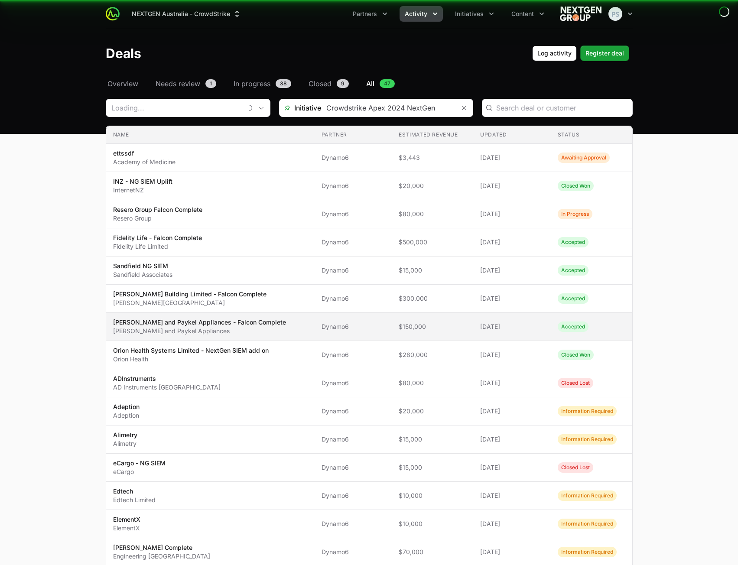
type input "Dynamo6"
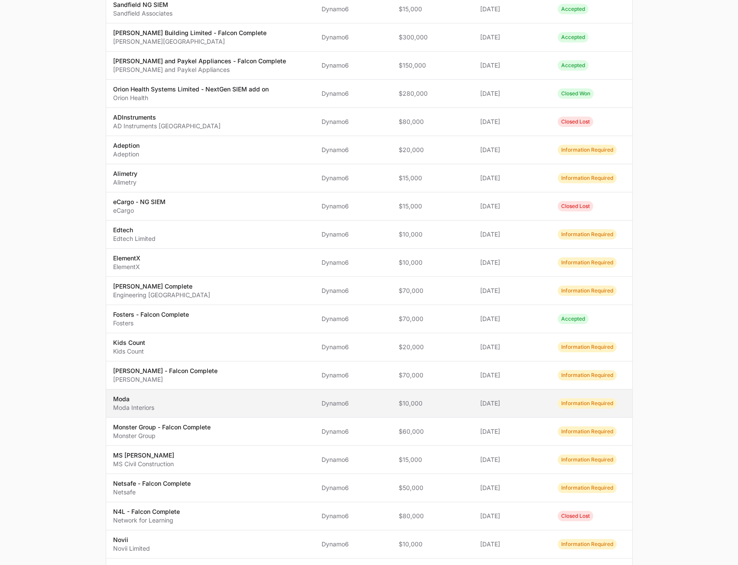
scroll to position [361, 0]
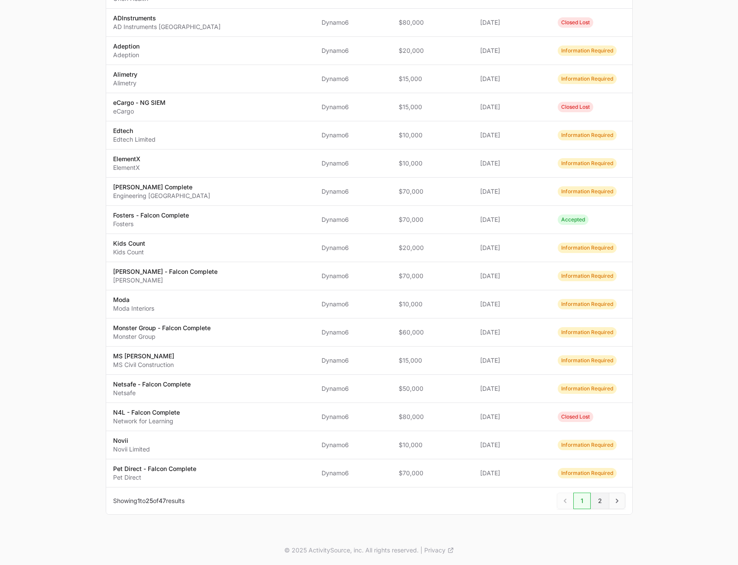
click at [601, 497] on span "2" at bounding box center [600, 501] width 19 height 16
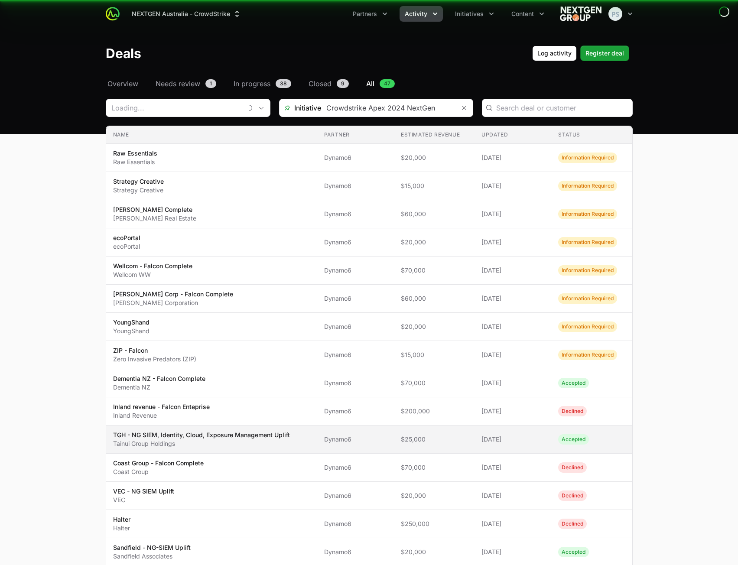
type input "Dynamo6"
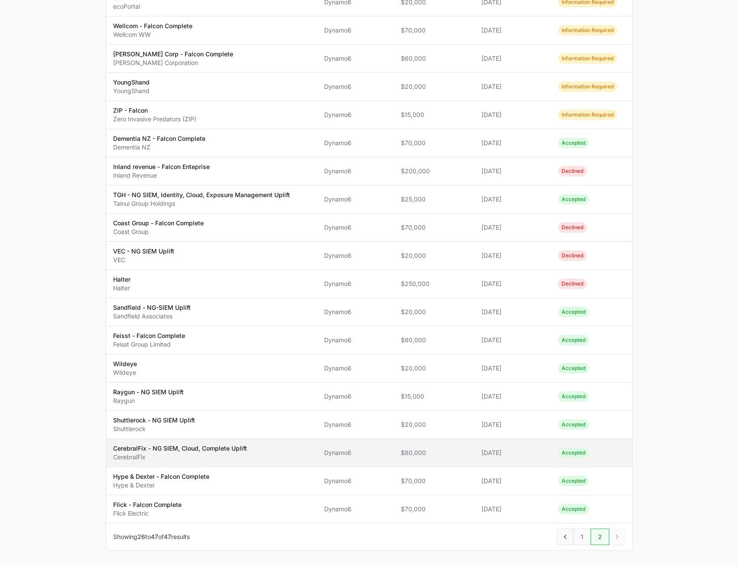
scroll to position [276, 0]
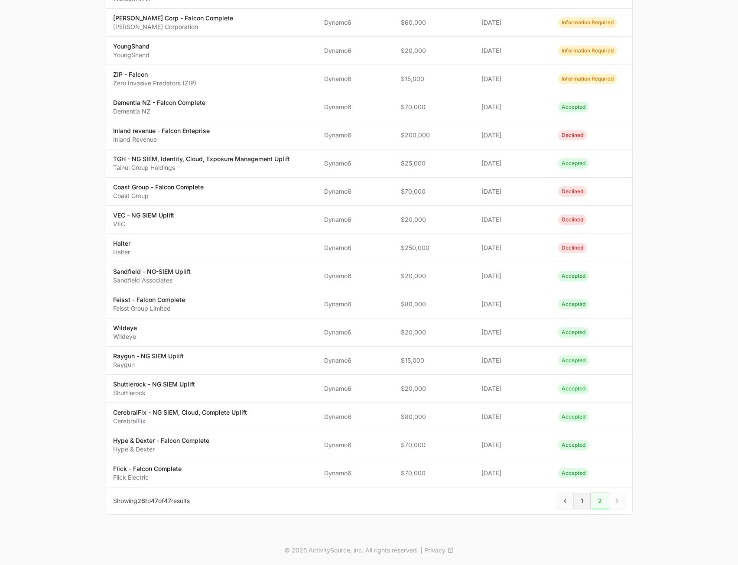
click at [582, 505] on span "1" at bounding box center [581, 501] width 17 height 16
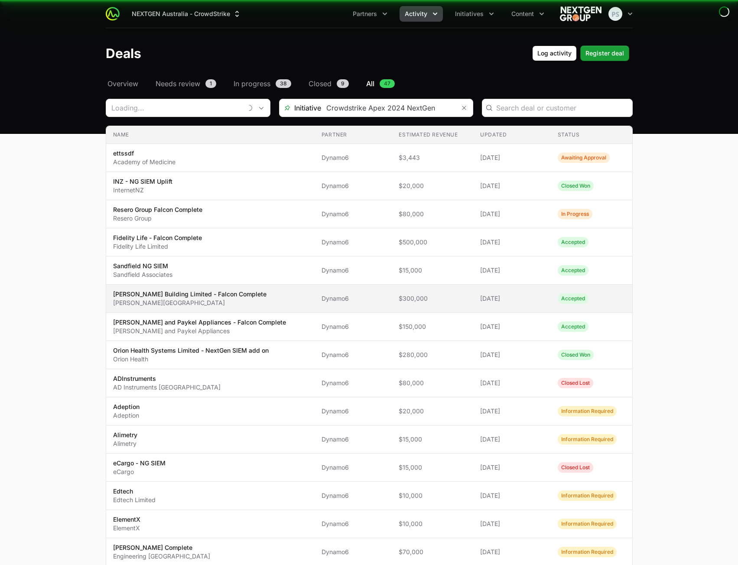
type input "Dynamo6"
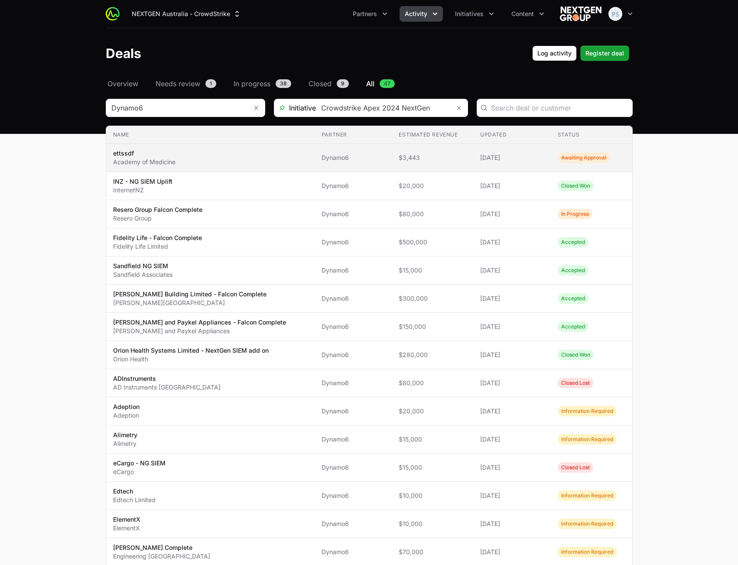
click at [423, 159] on span "$3,443" at bounding box center [433, 157] width 68 height 9
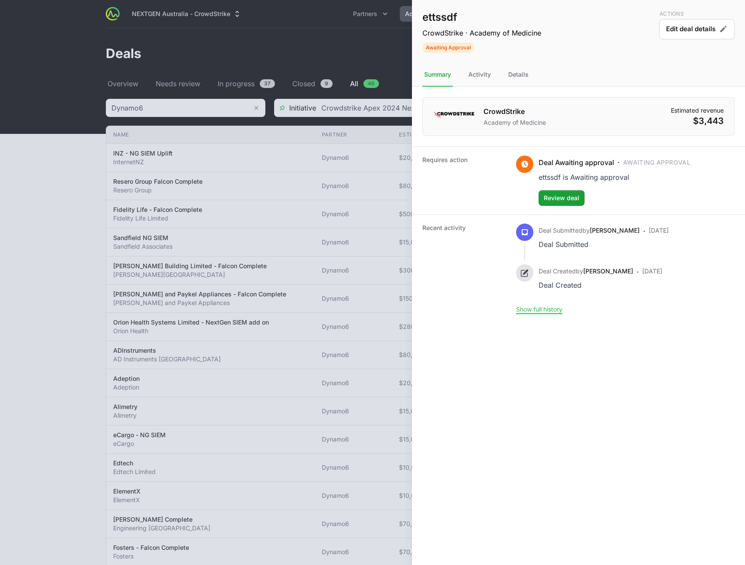
click at [279, 42] on div at bounding box center [372, 282] width 745 height 565
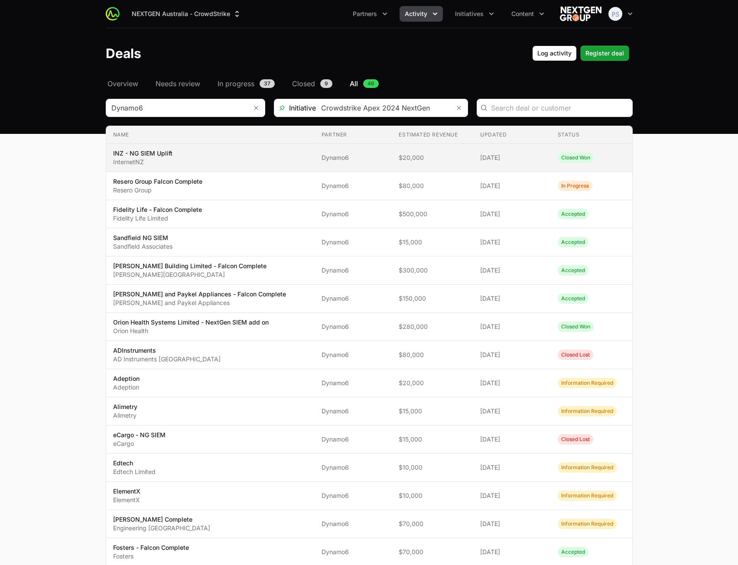
click at [476, 167] on td "Updated [DATE]" at bounding box center [512, 158] width 78 height 28
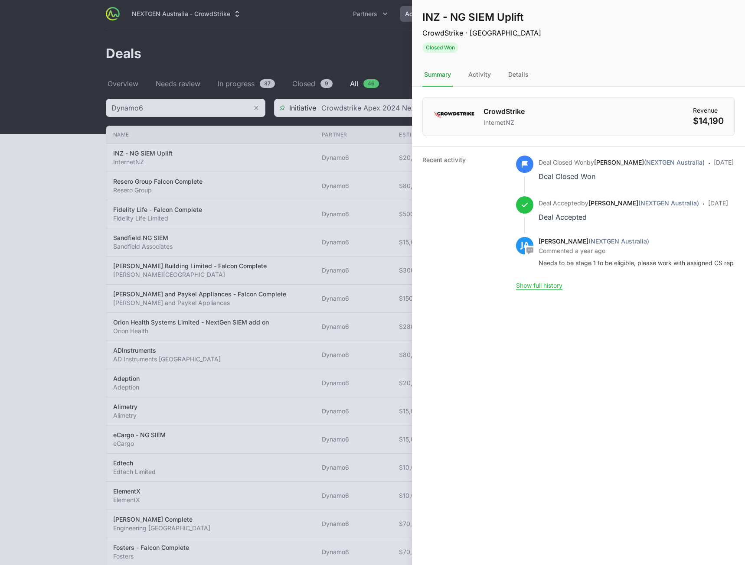
click at [291, 47] on div at bounding box center [372, 282] width 745 height 565
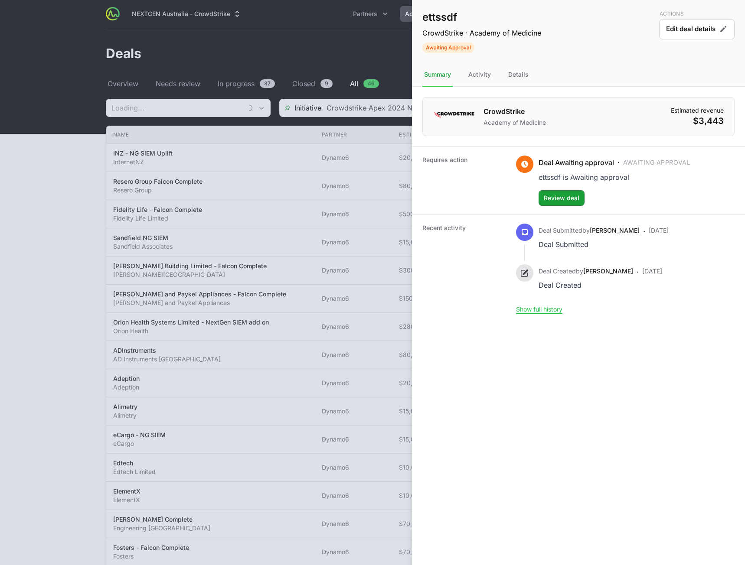
type input "Dynamo6"
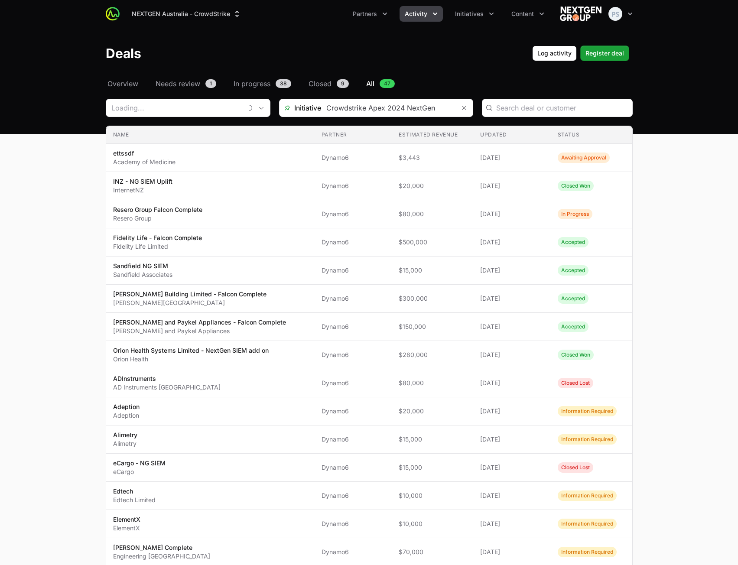
type input "Dynamo6"
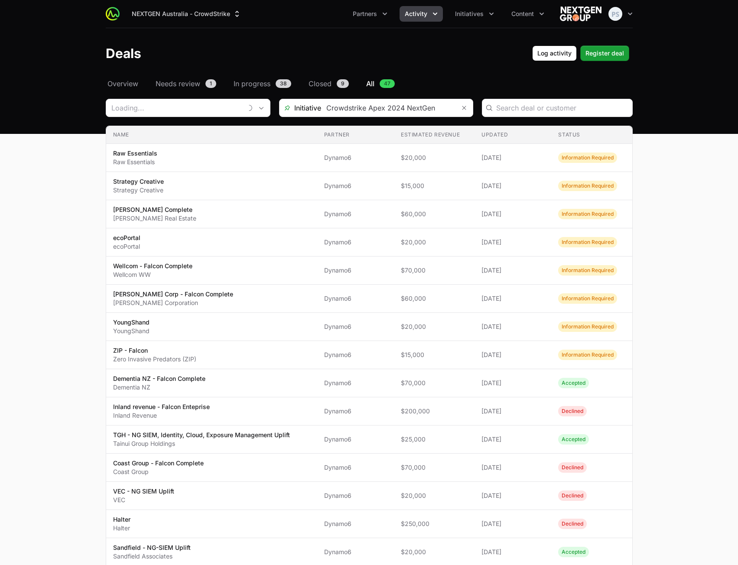
scroll to position [276, 0]
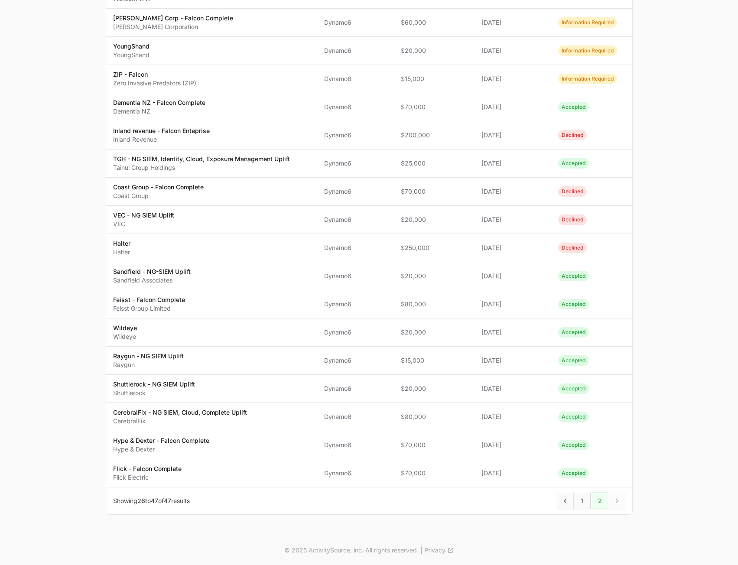
type input "Dynamo6"
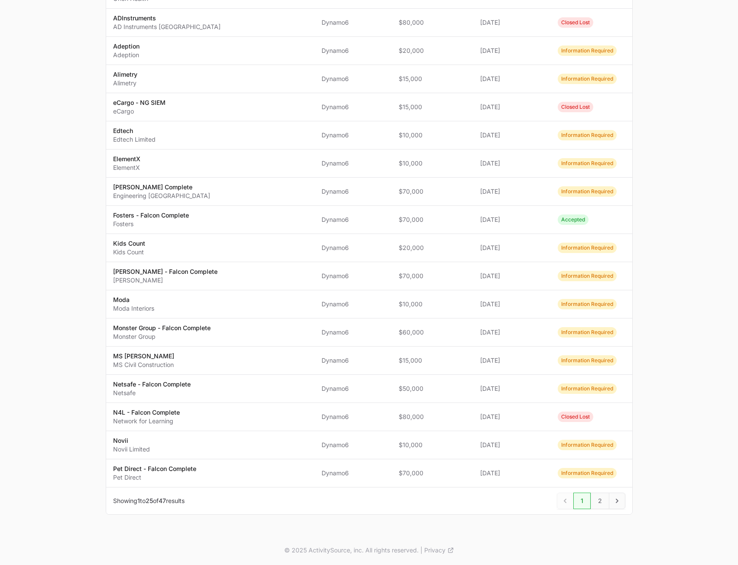
type input "Dynamo6"
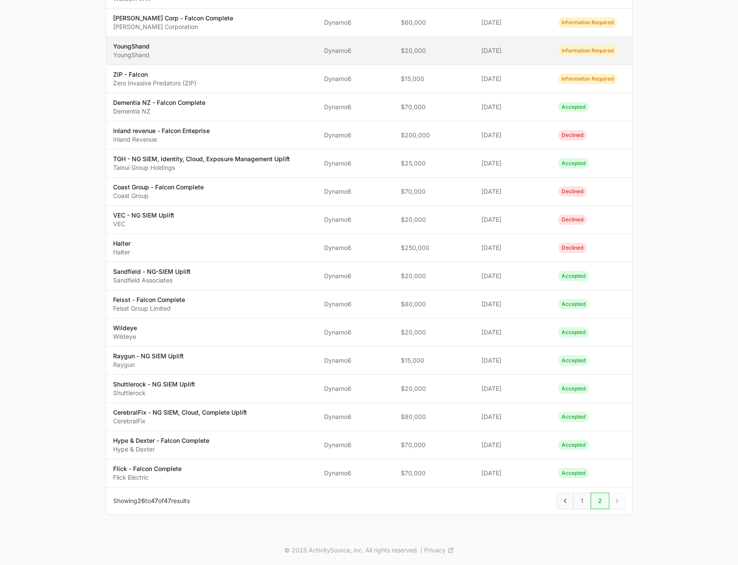
type input "Dynamo6"
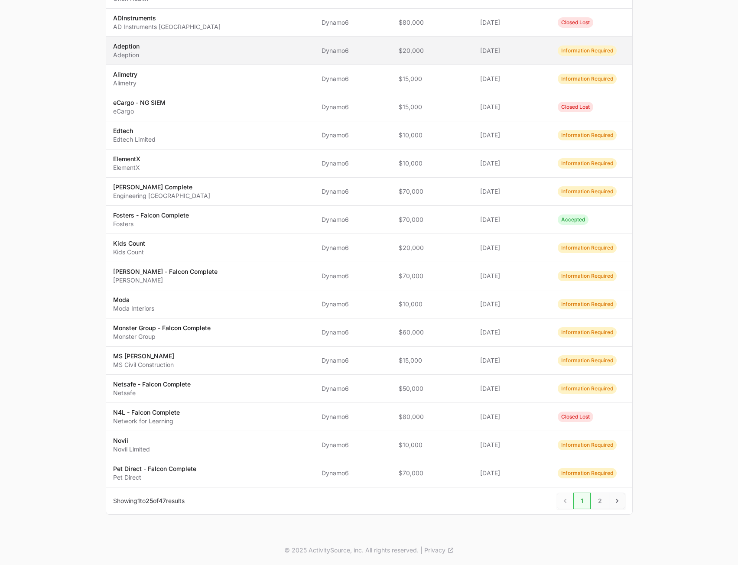
type input "Dynamo6"
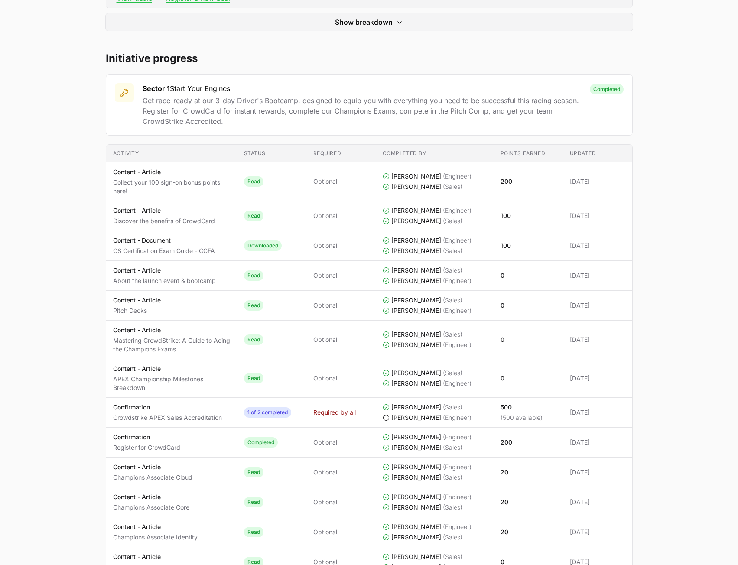
scroll to position [173, 0]
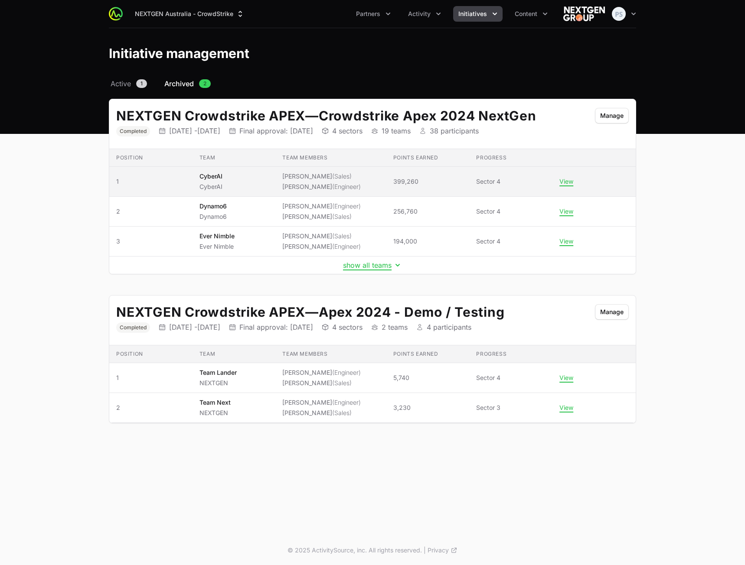
click at [289, 177] on li "[PERSON_NAME] (Sales)" at bounding box center [321, 176] width 78 height 9
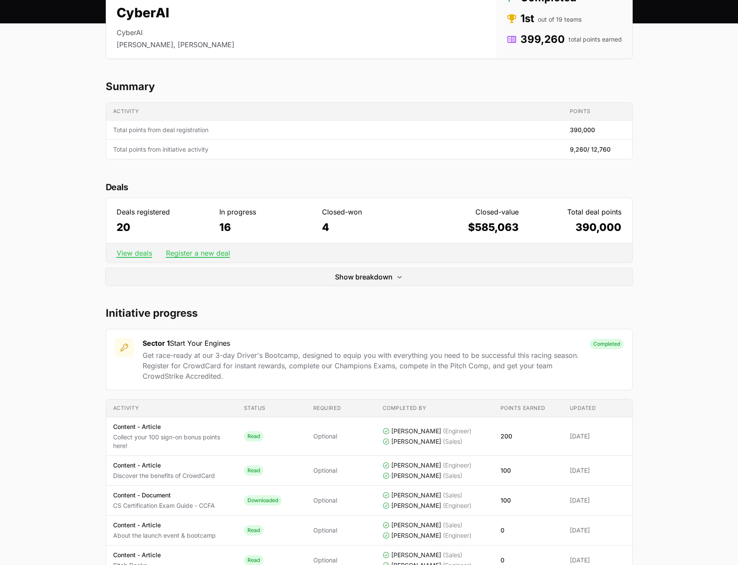
scroll to position [130, 0]
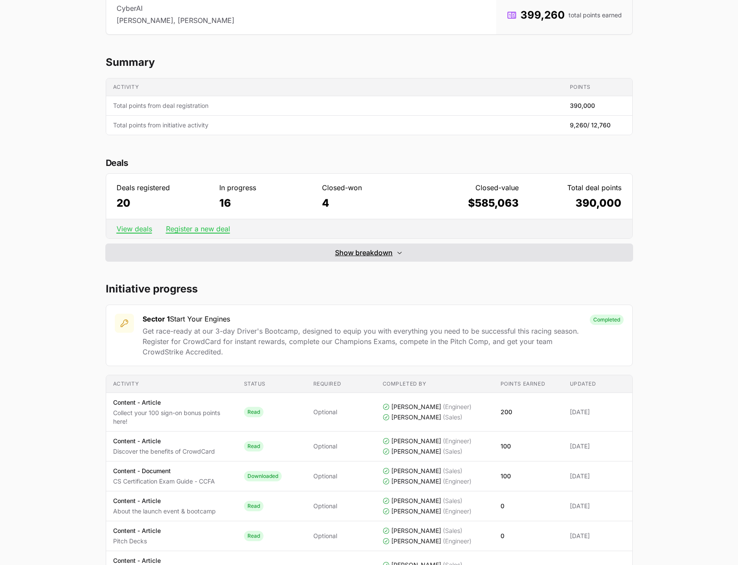
click at [357, 247] on button "Show breakdown Hide breakdown" at bounding box center [369, 252] width 527 height 17
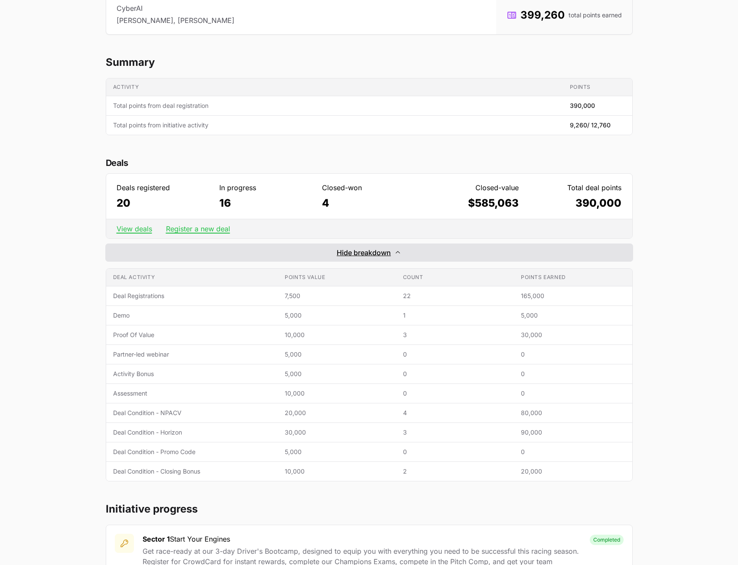
click at [356, 251] on span "Hide breakdown" at bounding box center [364, 253] width 54 height 10
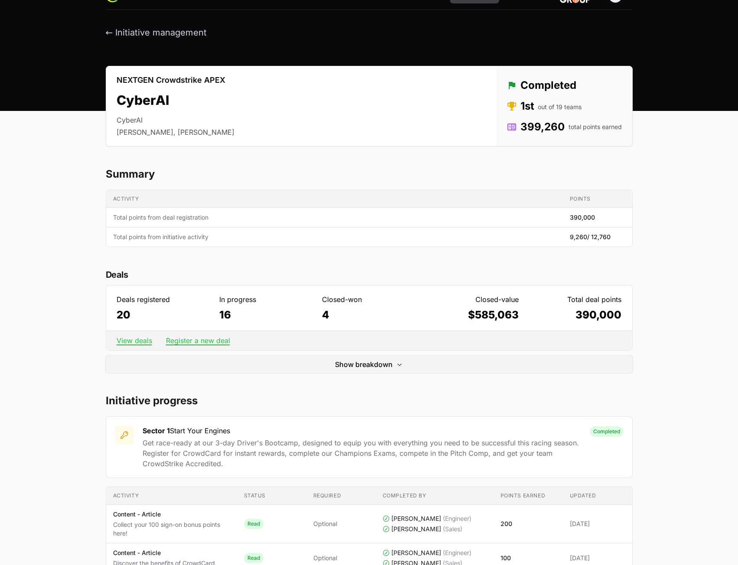
scroll to position [0, 0]
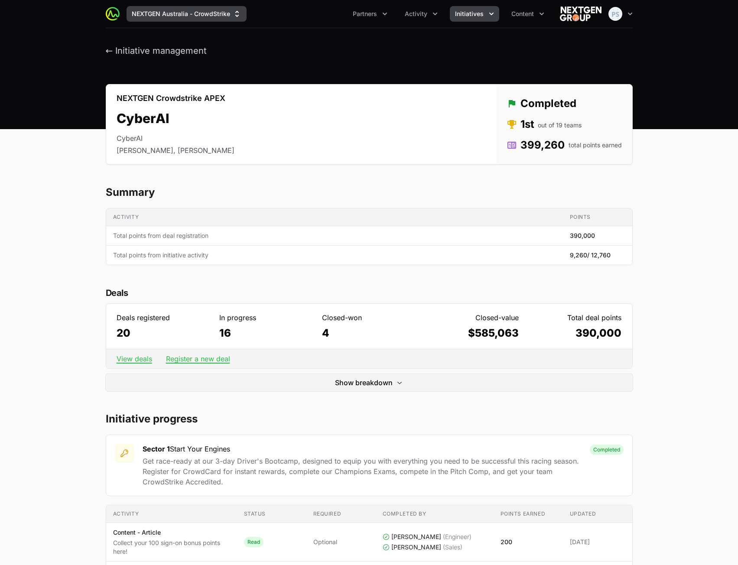
click at [218, 18] on button "NEXTGEN Australia - CrowdStrike" at bounding box center [187, 14] width 120 height 16
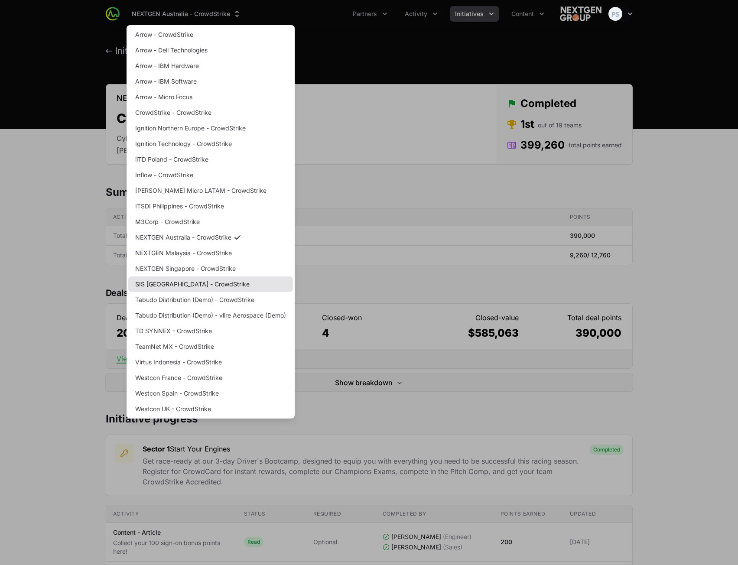
click at [209, 282] on link "SIS [GEOGRAPHIC_DATA] - CrowdStrike" at bounding box center [210, 285] width 165 height 16
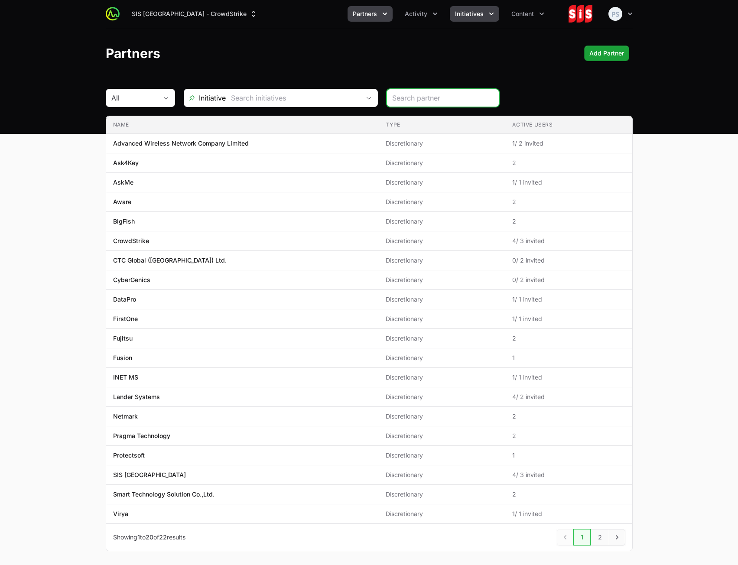
click at [489, 10] on icon "Initiatives menu" at bounding box center [491, 14] width 9 height 9
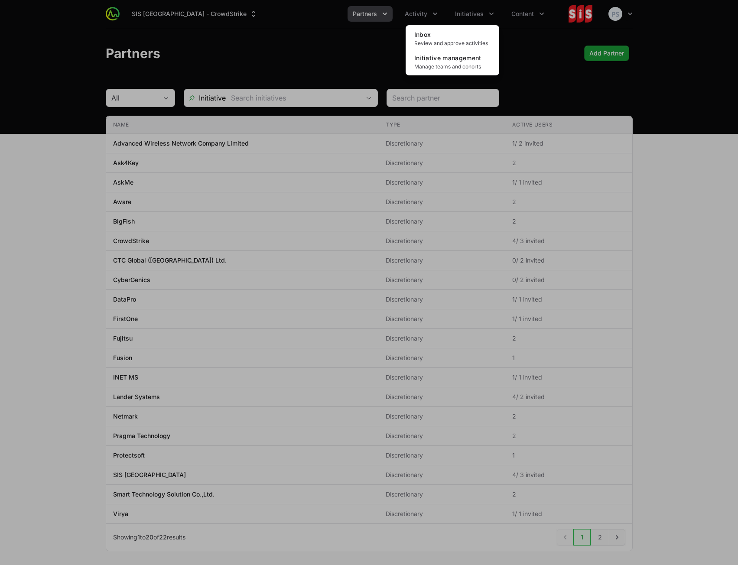
click at [339, 46] on div "Initiatives menu" at bounding box center [369, 282] width 738 height 565
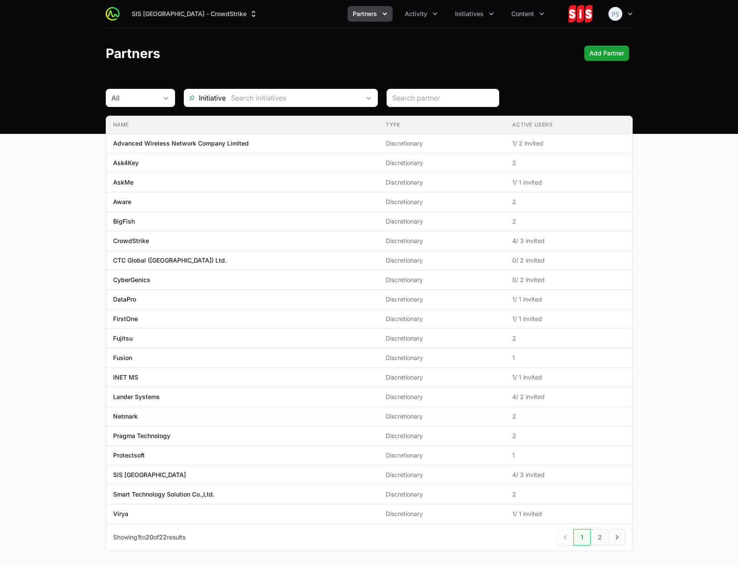
click at [481, 28] on div "SIS [GEOGRAPHIC_DATA] - CrowdStrike Partners Activity Initiatives Content Open …" at bounding box center [369, 67] width 738 height 134
click at [482, 21] on button "Initiatives" at bounding box center [474, 14] width 49 height 16
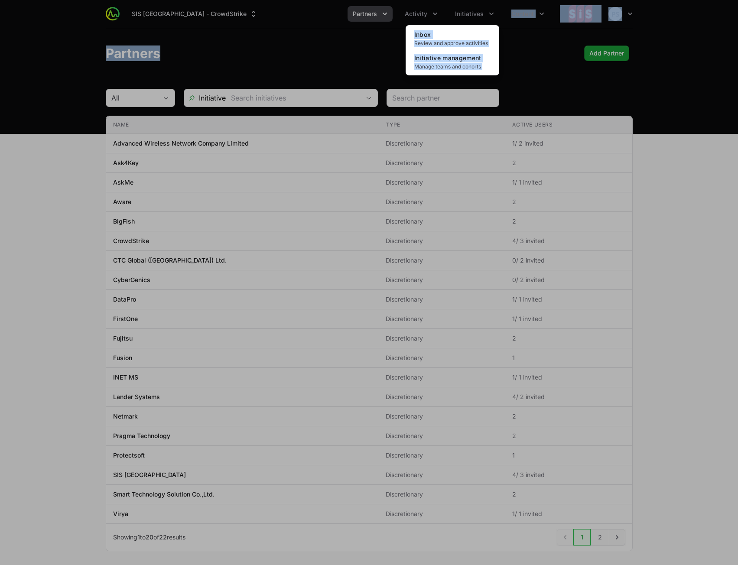
drag, startPoint x: 287, startPoint y: 37, endPoint x: 331, endPoint y: 35, distance: 44.7
click at [287, 38] on div "Initiatives menu" at bounding box center [369, 282] width 738 height 565
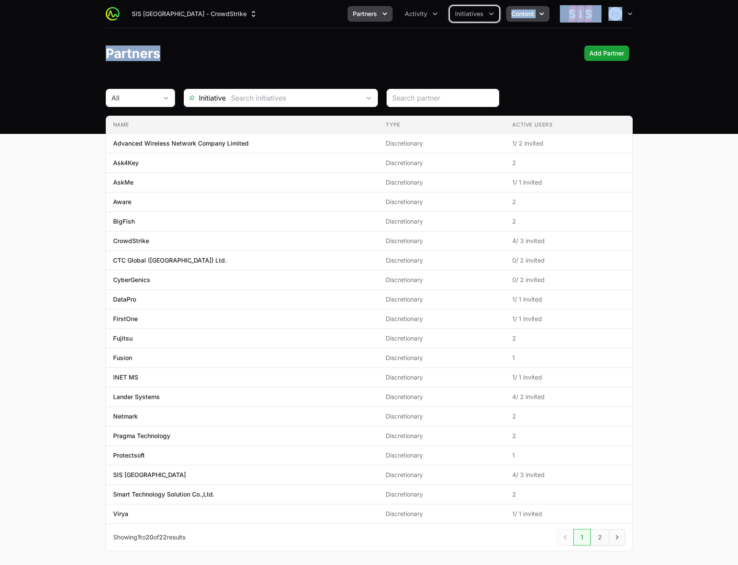
click at [515, 10] on span "Content" at bounding box center [522, 14] width 23 height 9
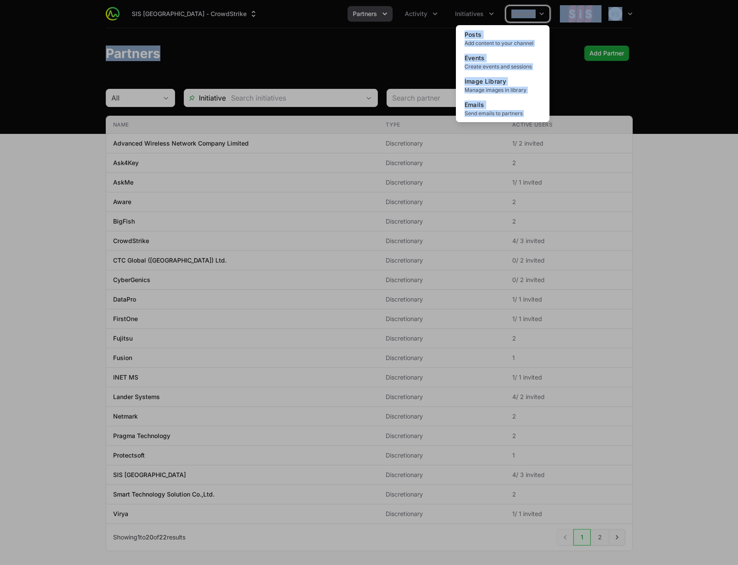
scroll to position [0, 0]
click at [700, 24] on div "Content menu" at bounding box center [369, 282] width 738 height 565
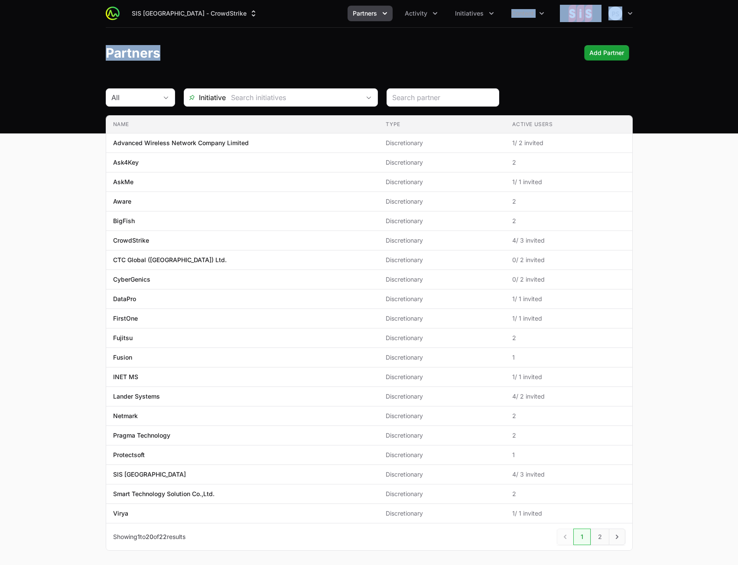
click at [690, 25] on nav "SIS [GEOGRAPHIC_DATA] - CrowdStrike Partners Activity Initiatives Content Open …" at bounding box center [369, 14] width 738 height 28
click at [686, 23] on nav "SIS [GEOGRAPHIC_DATA] - CrowdStrike Partners Activity Initiatives Content Open …" at bounding box center [369, 14] width 738 height 28
click at [474, 23] on div "SIS [GEOGRAPHIC_DATA] - CrowdStrike Partners Activity Initiatives Content Open …" at bounding box center [369, 14] width 527 height 28
click at [472, 19] on button "Initiatives" at bounding box center [474, 14] width 49 height 16
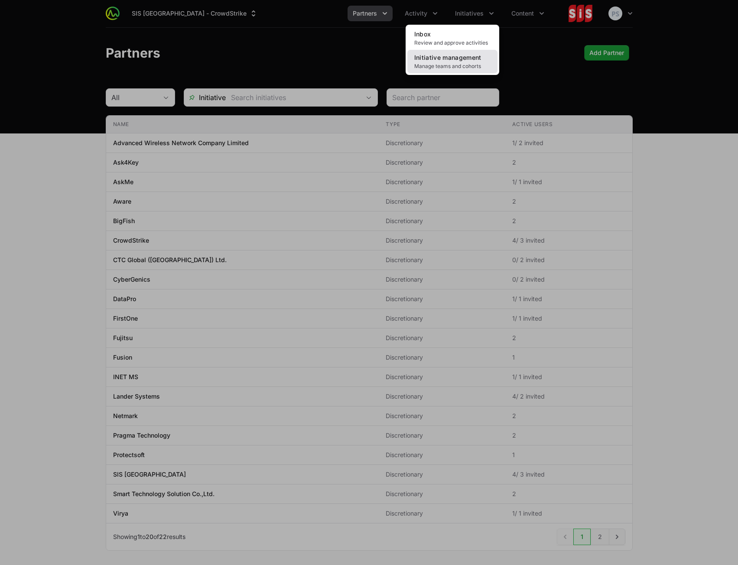
click at [456, 61] on link "Initiative management Manage teams and cohorts" at bounding box center [452, 61] width 90 height 23
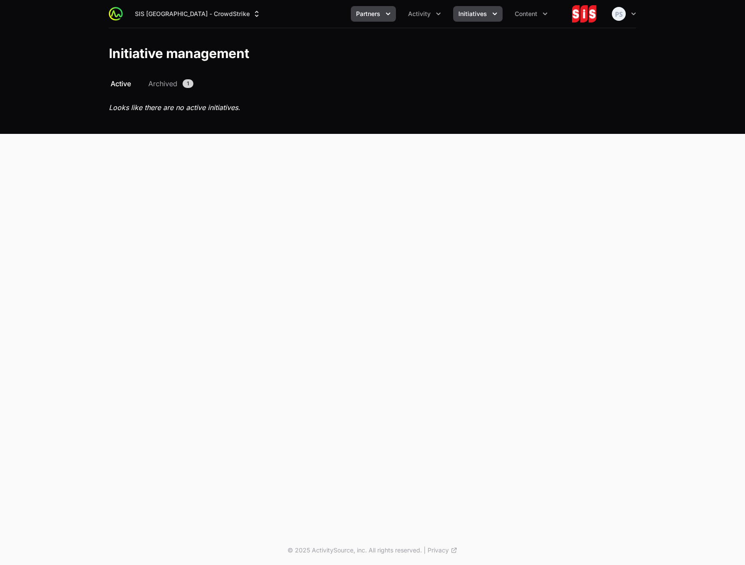
click at [388, 12] on icon "Partners menu" at bounding box center [388, 14] width 9 height 9
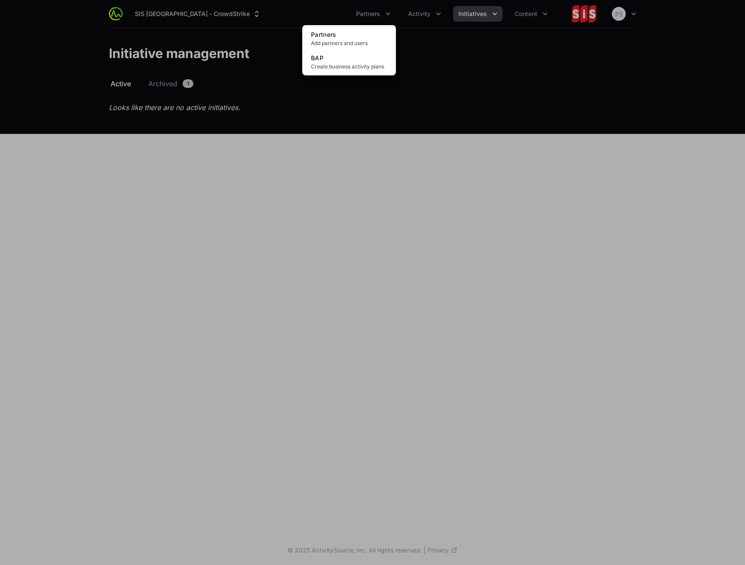
click at [272, 10] on div "Partners menu" at bounding box center [372, 282] width 745 height 565
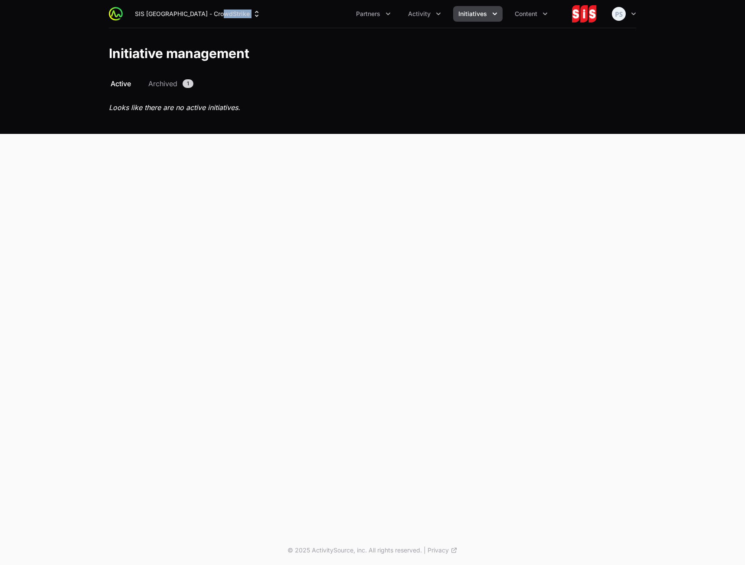
drag, startPoint x: 272, startPoint y: 10, endPoint x: 266, endPoint y: 11, distance: 5.7
click at [272, 11] on div "SIS [GEOGRAPHIC_DATA] - CrowdStrike Partners Partners Add partners and users BA…" at bounding box center [345, 14] width 430 height 16
click at [466, 23] on div "SIS [GEOGRAPHIC_DATA] - CrowdStrike Partners Activity Initiatives Content Open …" at bounding box center [372, 14] width 527 height 28
click at [163, 83] on span "Archived" at bounding box center [162, 83] width 29 height 10
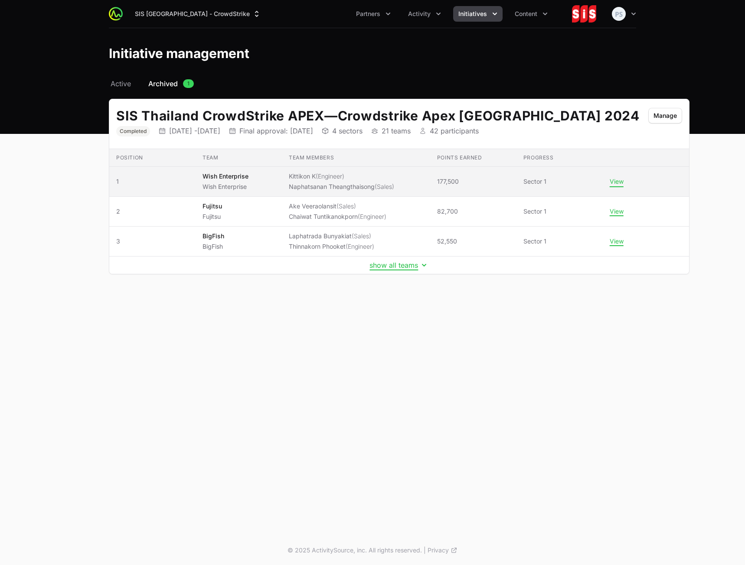
click at [609, 183] on button "View" at bounding box center [616, 182] width 14 height 8
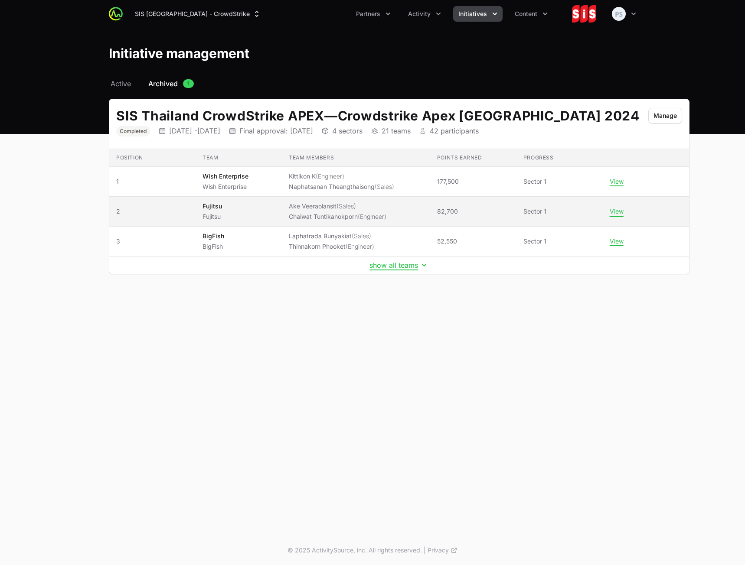
click at [609, 212] on button "View" at bounding box center [616, 212] width 14 height 8
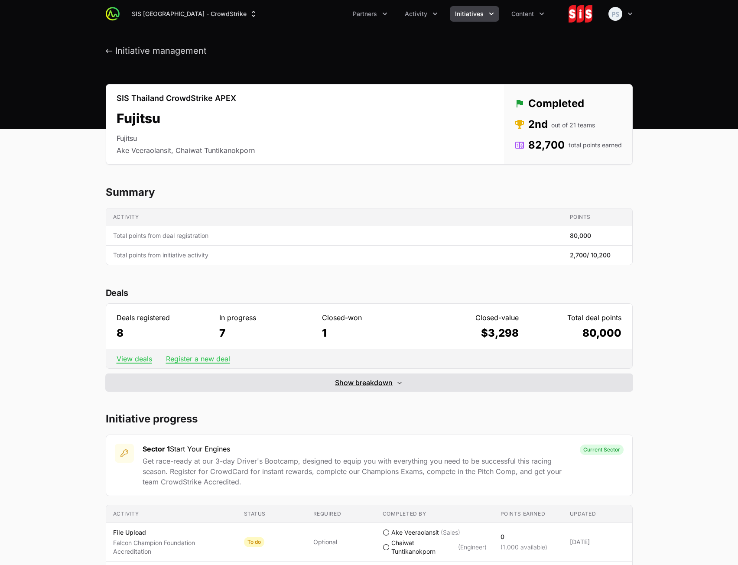
click at [340, 377] on button "Show breakdown Hide breakdown" at bounding box center [369, 382] width 527 height 17
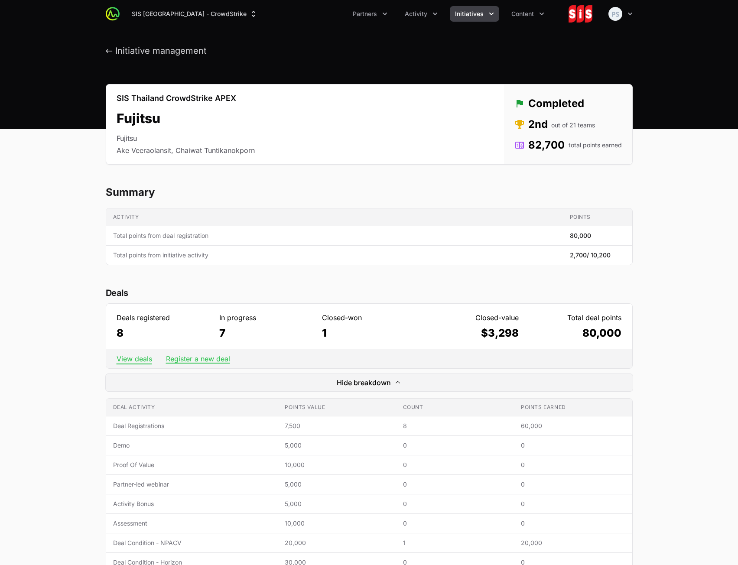
click at [136, 358] on link "View deals" at bounding box center [135, 359] width 36 height 9
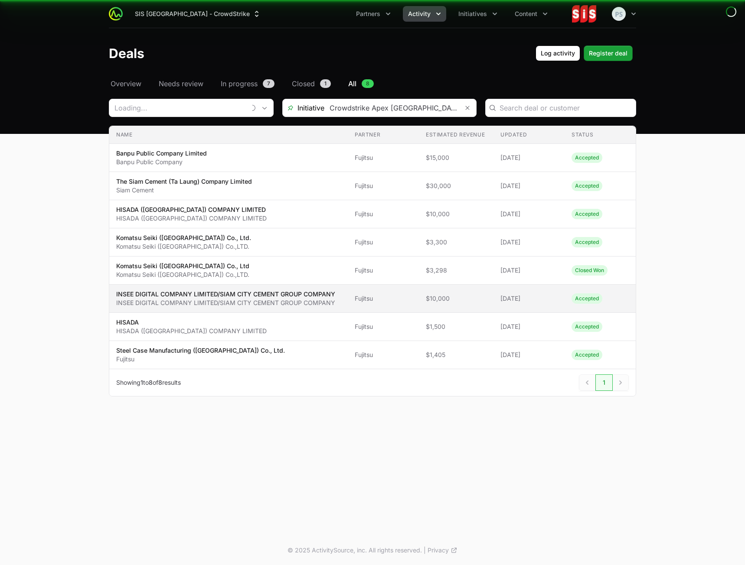
type input "Fujitsu"
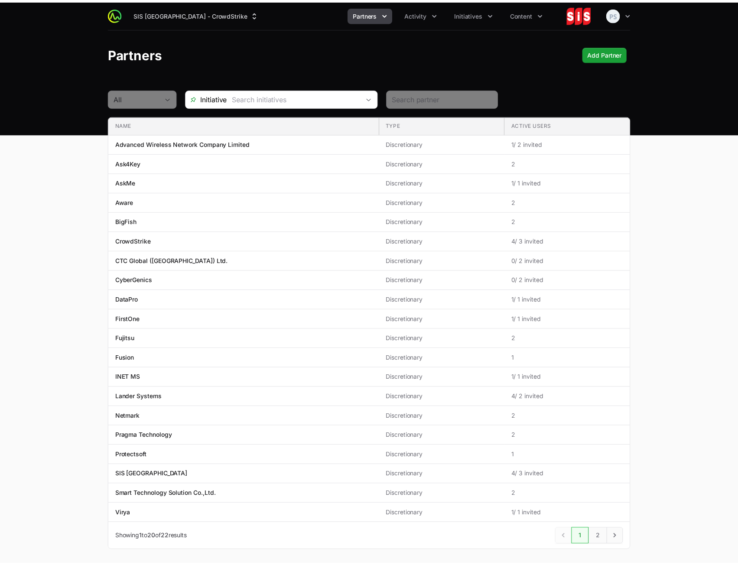
scroll to position [0, 0]
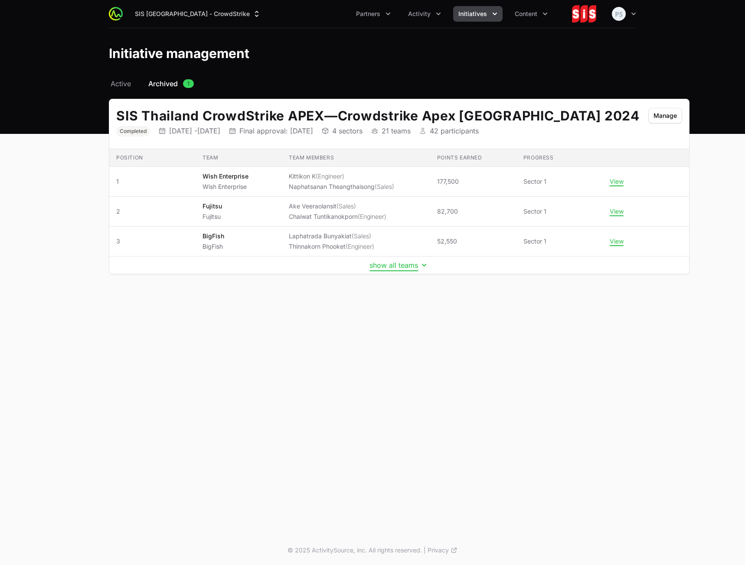
click at [369, 265] on button "show all teams" at bounding box center [398, 265] width 59 height 9
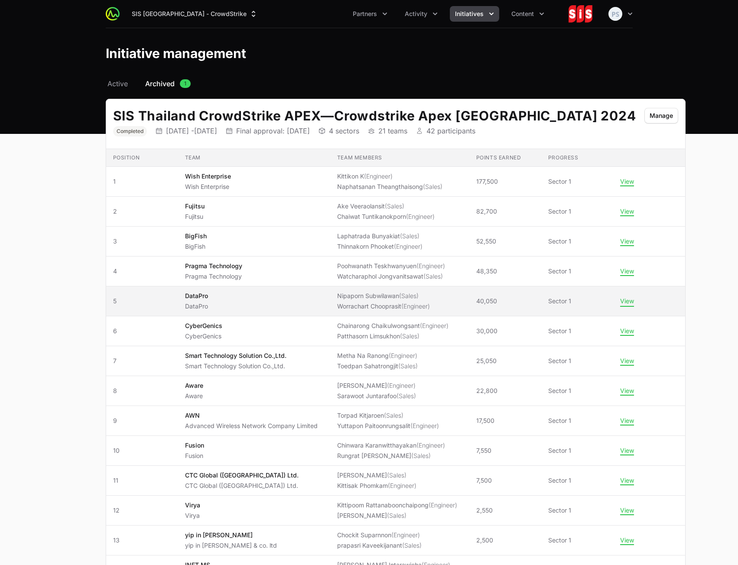
click at [620, 305] on button "View" at bounding box center [627, 301] width 14 height 8
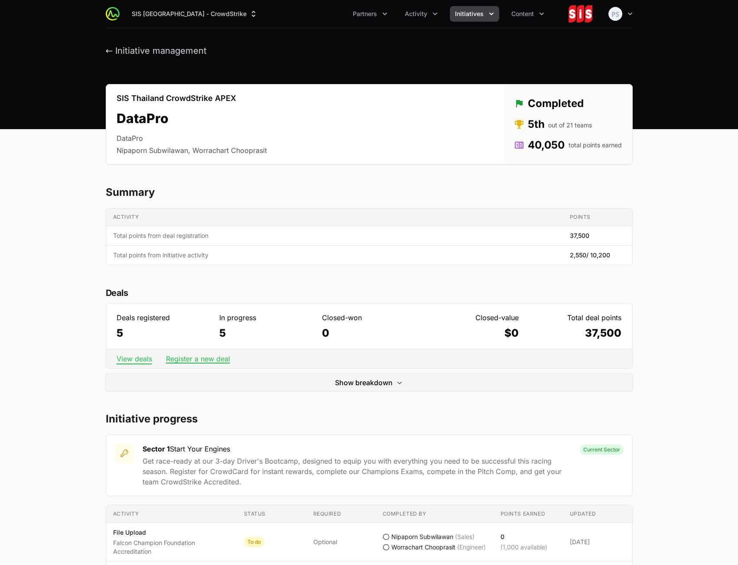
click at [131, 353] on div "View deals Register a new deal" at bounding box center [369, 359] width 526 height 20
click at [130, 357] on link "View deals" at bounding box center [135, 359] width 36 height 9
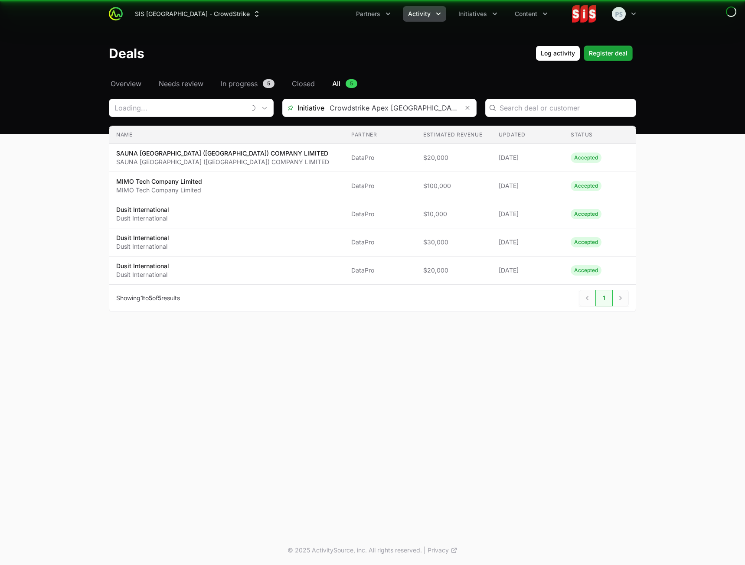
type input "DataPro"
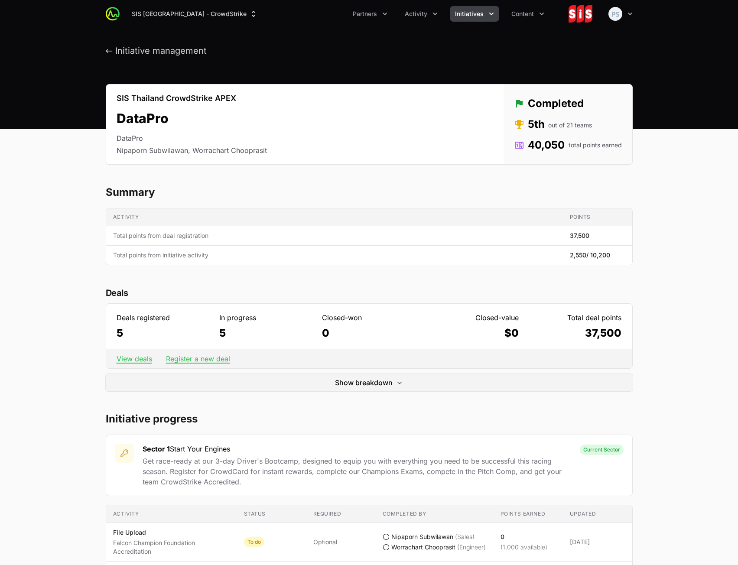
click at [468, 20] on button "Initiatives" at bounding box center [474, 14] width 49 height 16
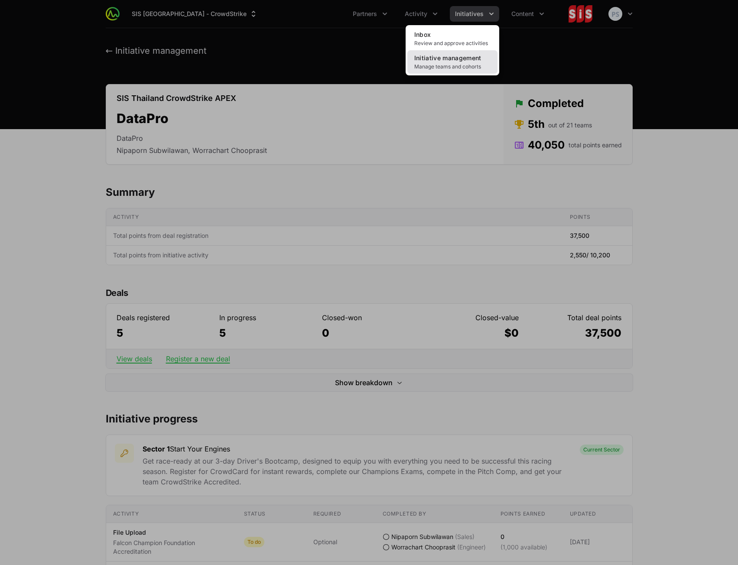
click at [459, 57] on span "Initiative management" at bounding box center [447, 57] width 67 height 7
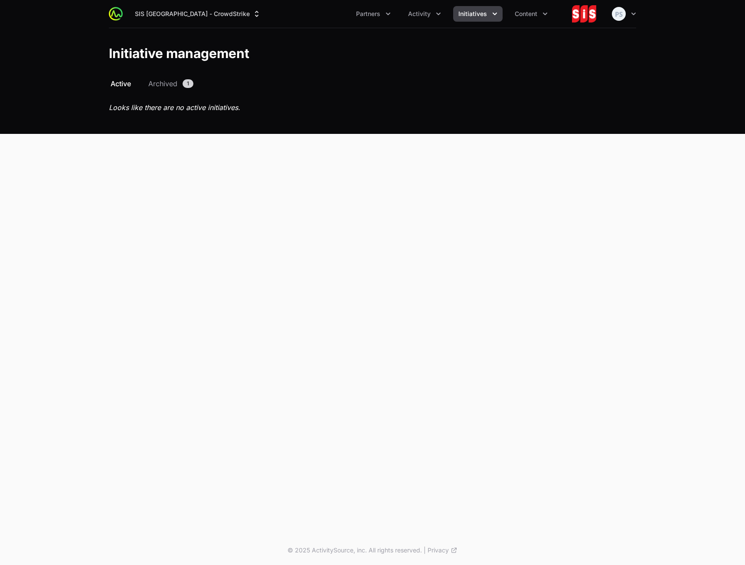
click at [465, 17] on span "Initiatives" at bounding box center [472, 14] width 29 height 9
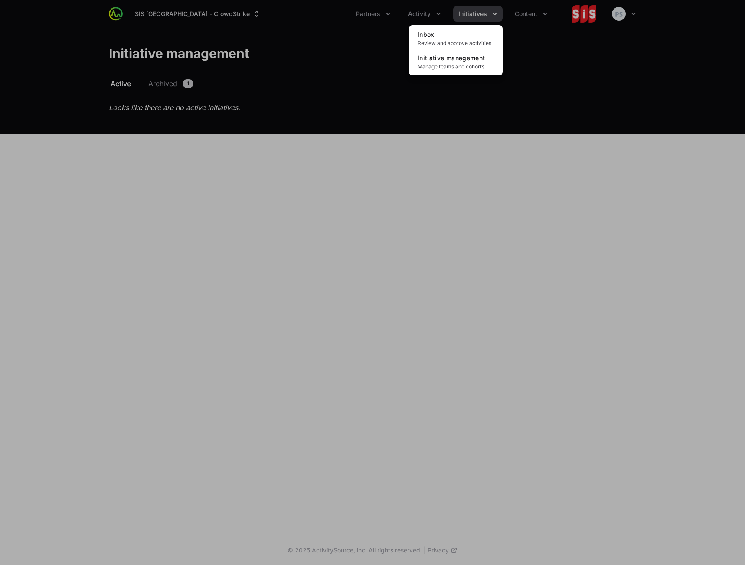
click at [410, 17] on div "Initiatives menu" at bounding box center [372, 282] width 745 height 565
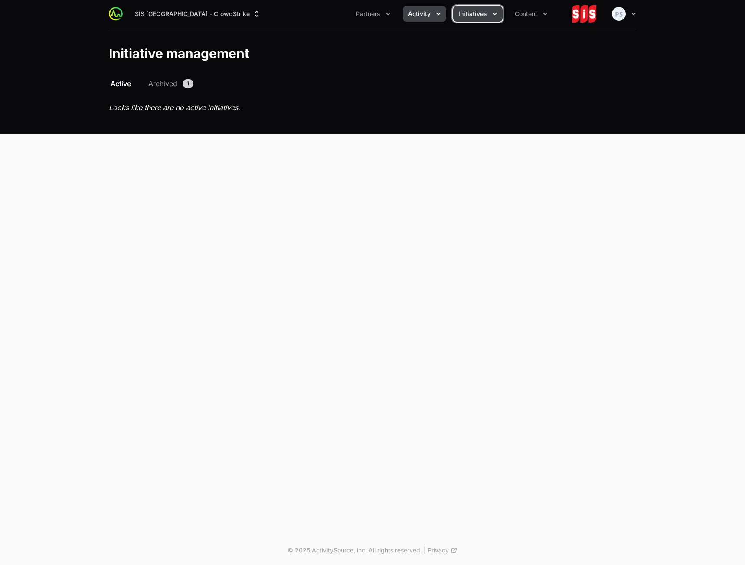
click at [410, 17] on span "Activity" at bounding box center [419, 14] width 23 height 9
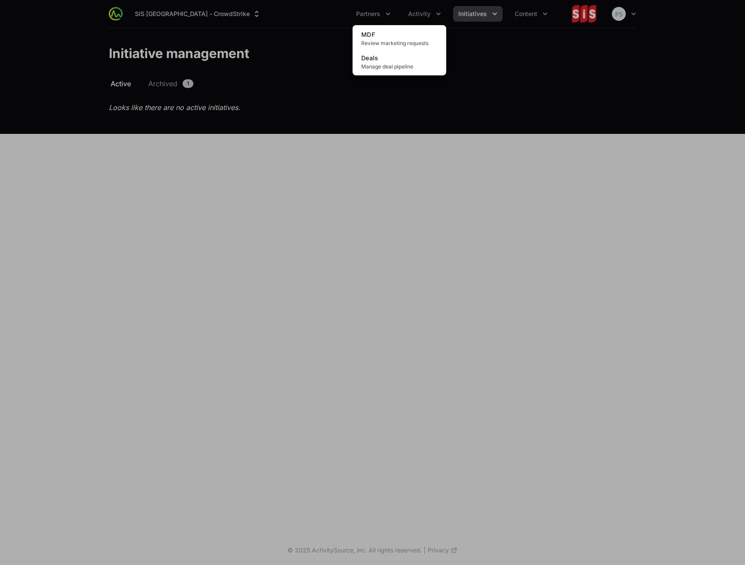
click at [468, 22] on div "Activity menu" at bounding box center [372, 282] width 745 height 565
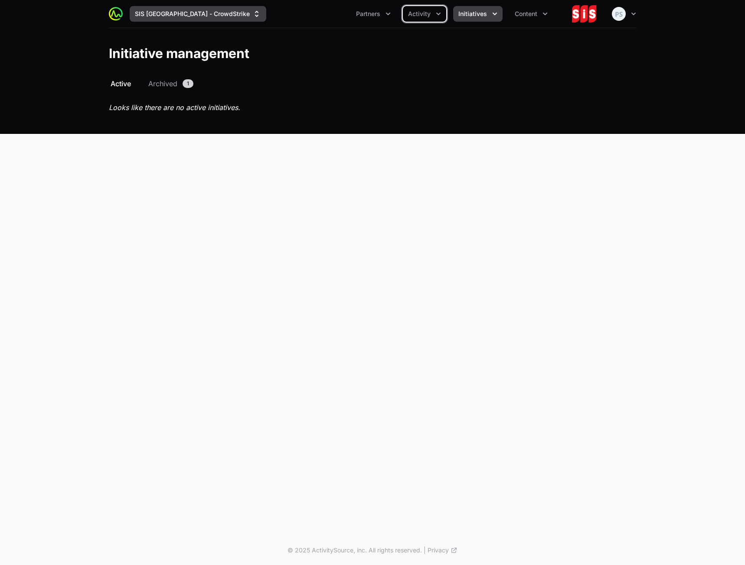
click at [185, 16] on button "SIS [GEOGRAPHIC_DATA] - CrowdStrike" at bounding box center [198, 14] width 137 height 16
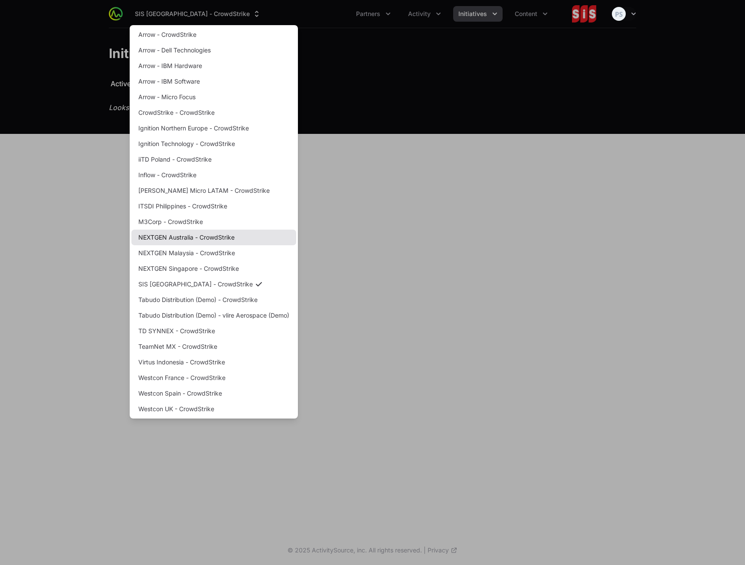
click at [196, 237] on link "NEXTGEN Australia - CrowdStrike" at bounding box center [213, 238] width 165 height 16
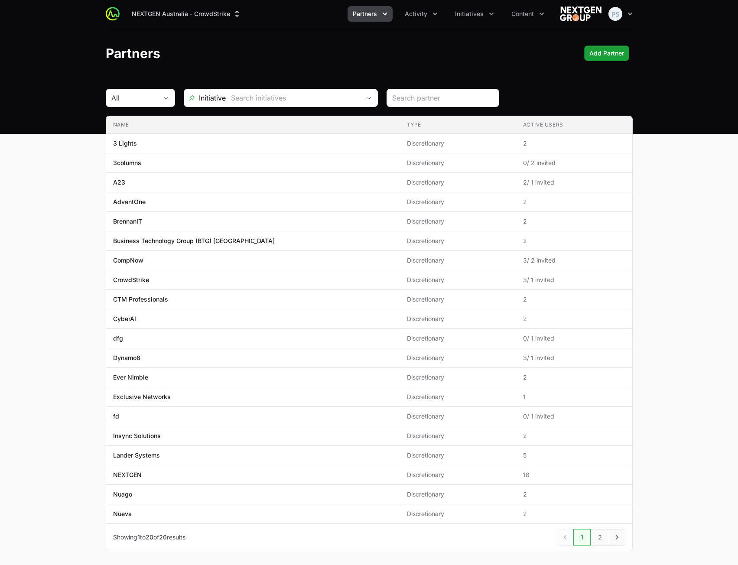
click at [506, 7] on div "Content" at bounding box center [527, 14] width 43 height 16
click at [478, 16] on span "Initiatives" at bounding box center [469, 14] width 29 height 9
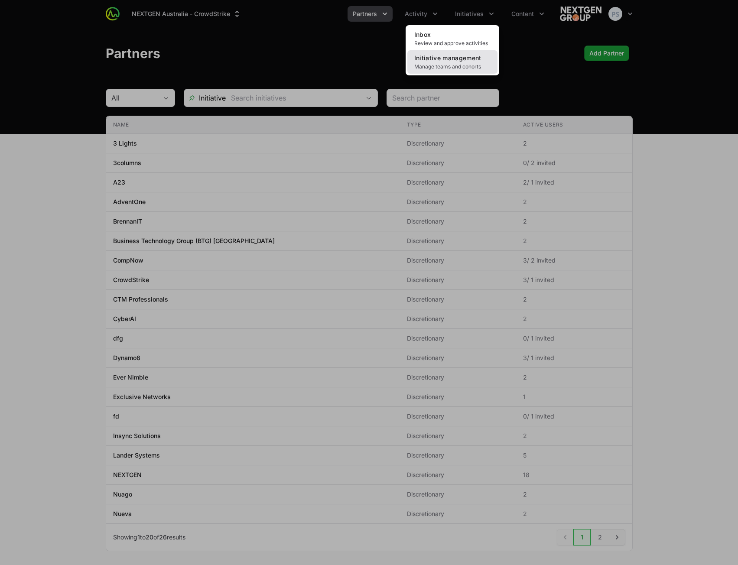
click at [479, 65] on span "Manage teams and cohorts" at bounding box center [452, 66] width 76 height 7
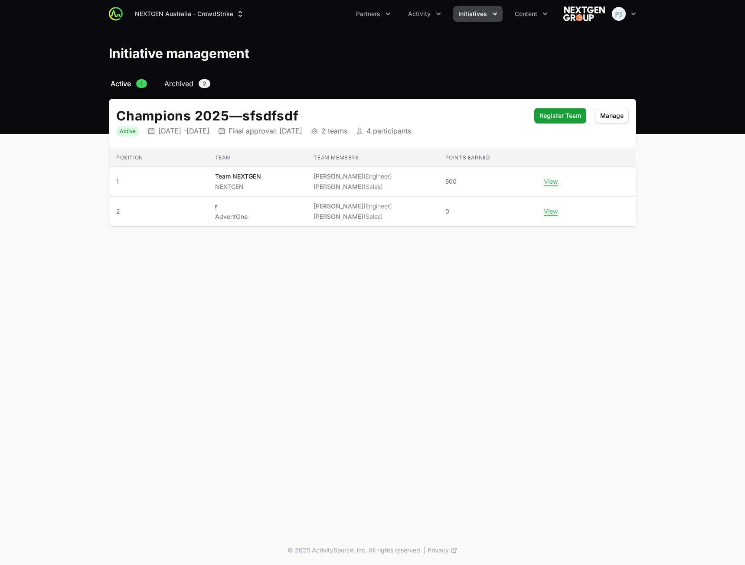
click at [177, 79] on span "Archived" at bounding box center [178, 83] width 29 height 10
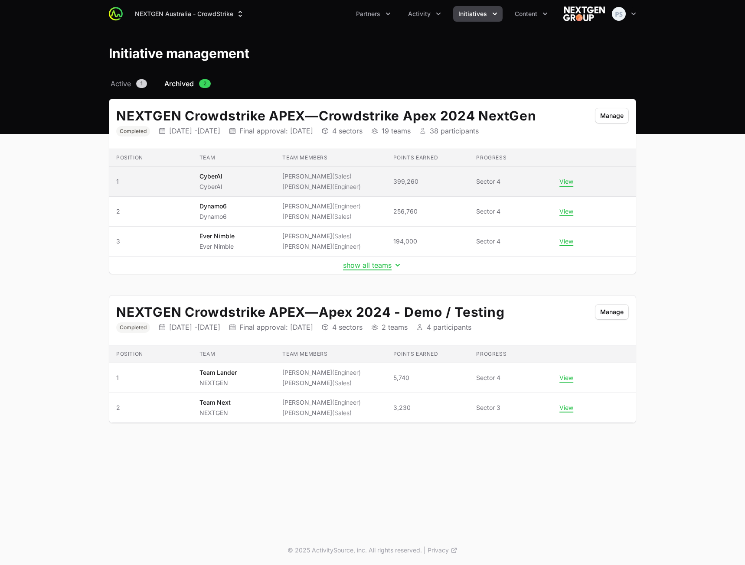
click at [563, 182] on button "View" at bounding box center [566, 182] width 14 height 8
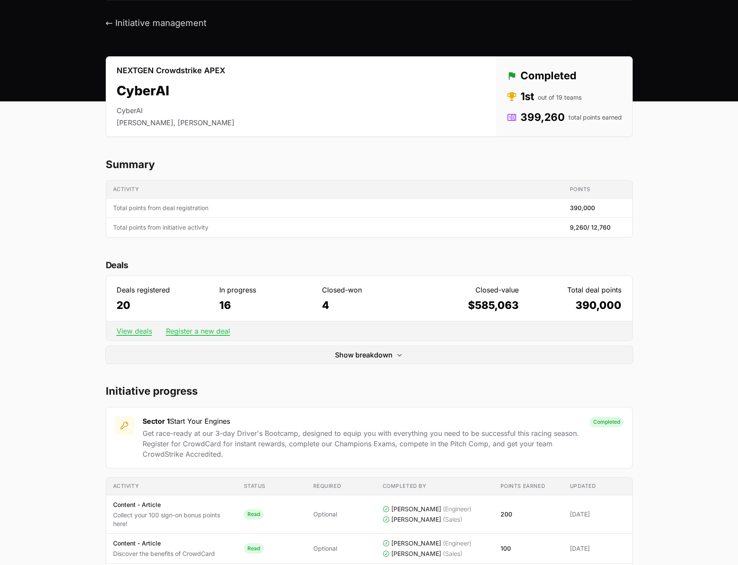
scroll to position [43, 0]
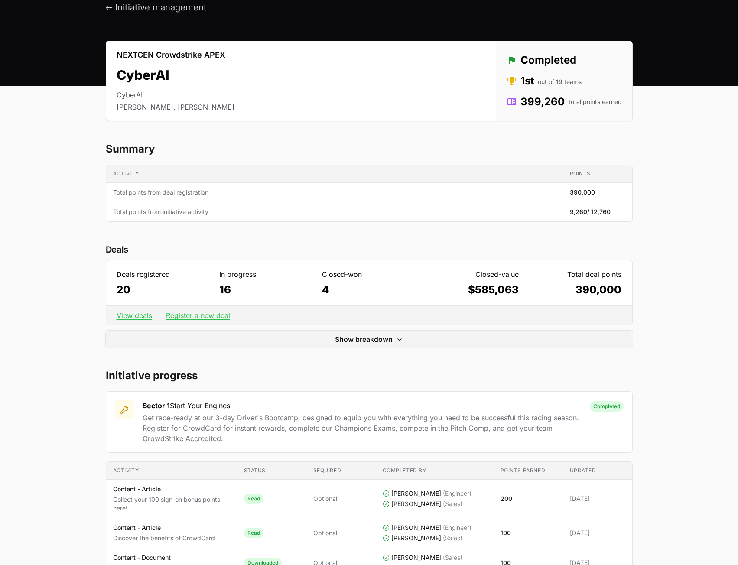
click at [141, 320] on div "View deals Register a new deal" at bounding box center [369, 316] width 526 height 20
click at [141, 315] on link "View deals" at bounding box center [135, 315] width 36 height 9
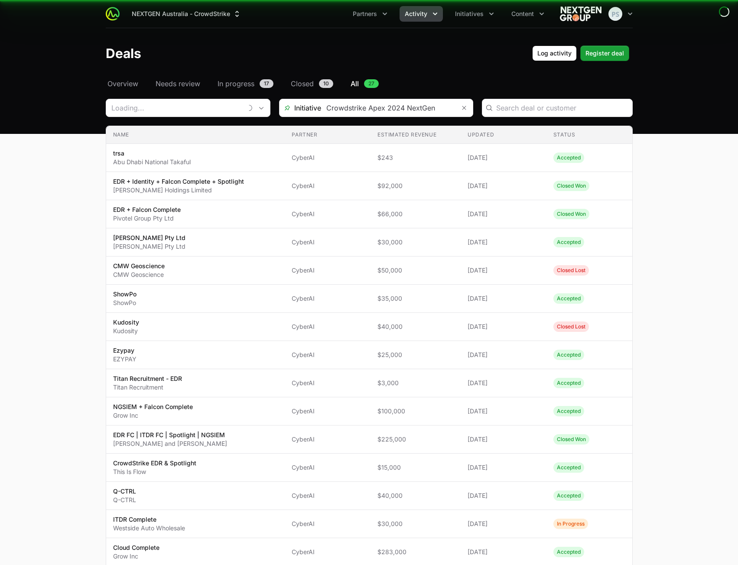
type input "CyberAI"
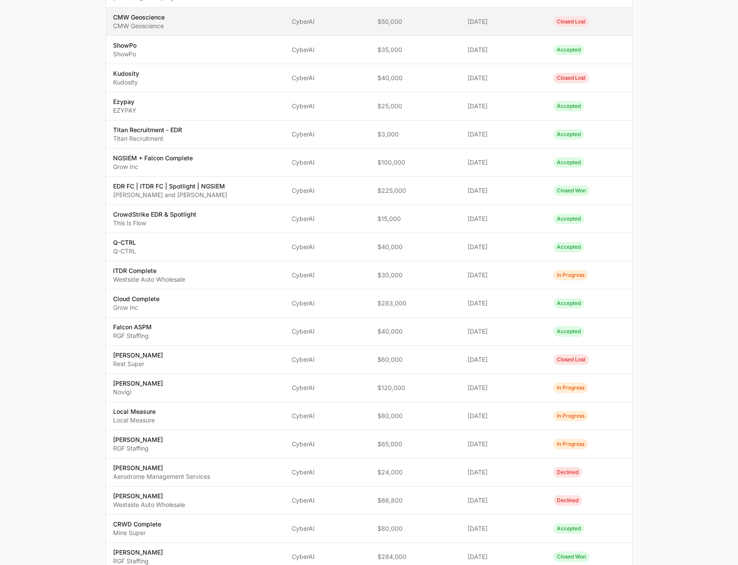
scroll to position [361, 0]
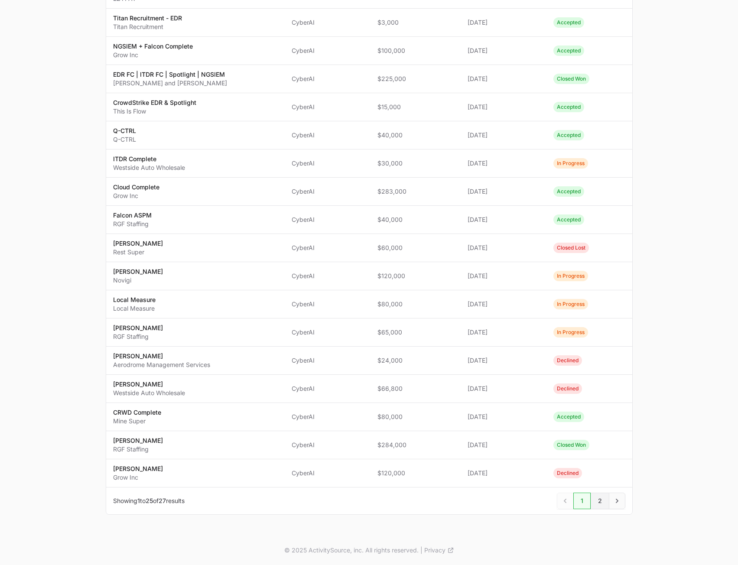
click at [604, 499] on span "2" at bounding box center [600, 501] width 19 height 16
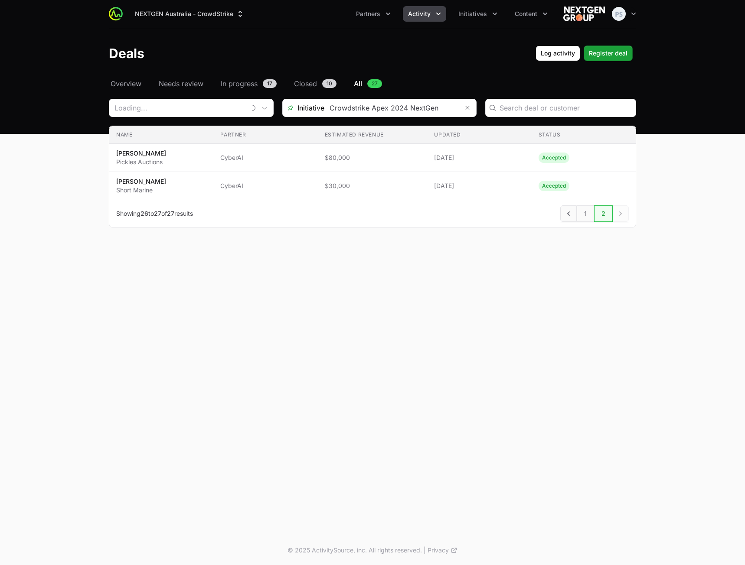
type input "CyberAI"
click at [264, 34] on header "Deals Log activity Register deal" at bounding box center [372, 53] width 745 height 50
click at [260, 36] on header "Deals Log activity Register deal" at bounding box center [372, 53] width 745 height 50
click at [416, 15] on span "Activity" at bounding box center [419, 14] width 23 height 9
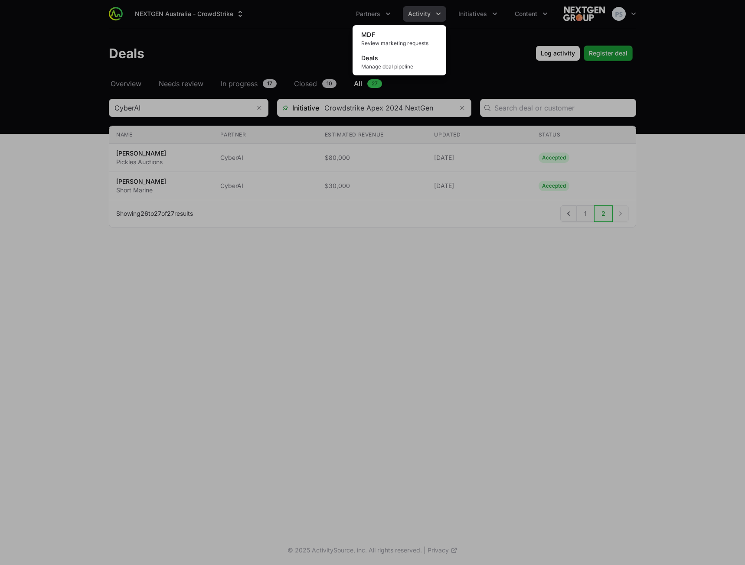
drag, startPoint x: 203, startPoint y: 42, endPoint x: 217, endPoint y: 46, distance: 14.3
click at [205, 45] on div "Activity menu" at bounding box center [372, 282] width 745 height 565
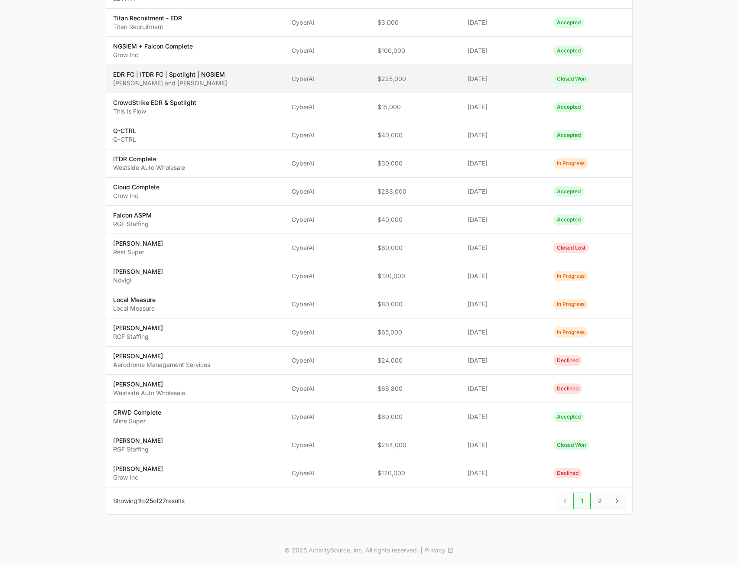
type input "CyberAI"
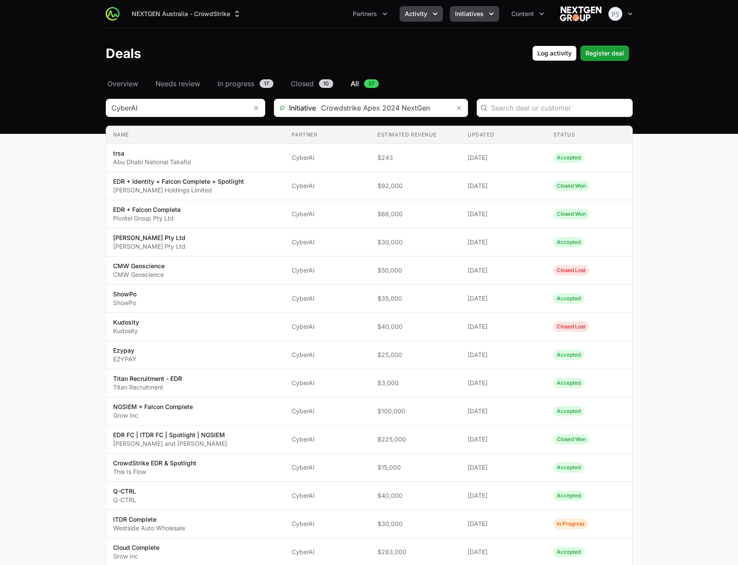
click at [467, 17] on span "Initiatives" at bounding box center [469, 14] width 29 height 9
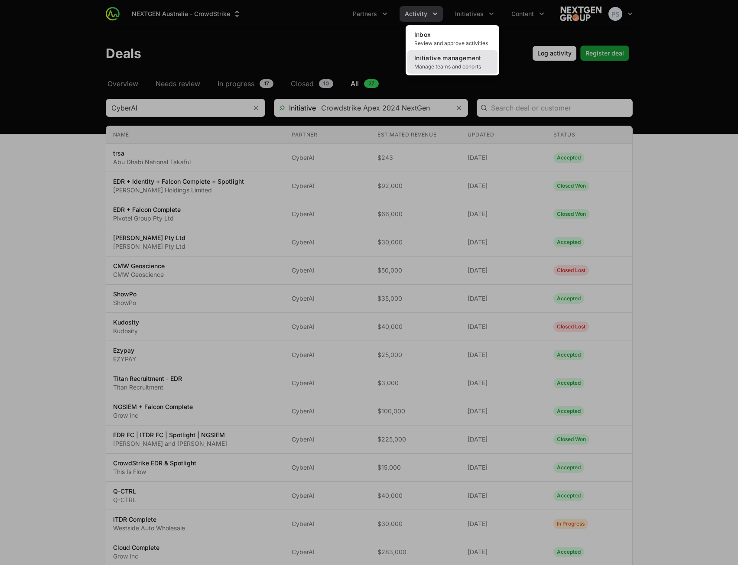
click at [453, 62] on link "Initiative management Manage teams and cohorts" at bounding box center [452, 61] width 90 height 23
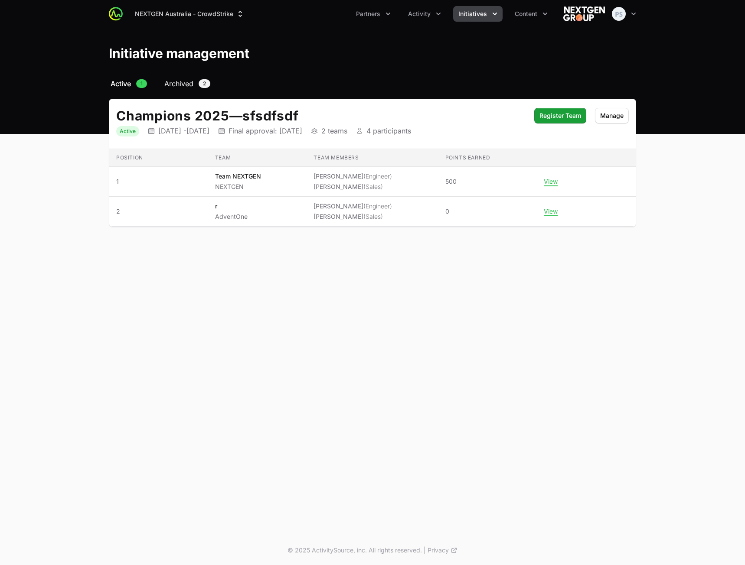
click at [194, 84] on link "Archived 2" at bounding box center [187, 83] width 49 height 10
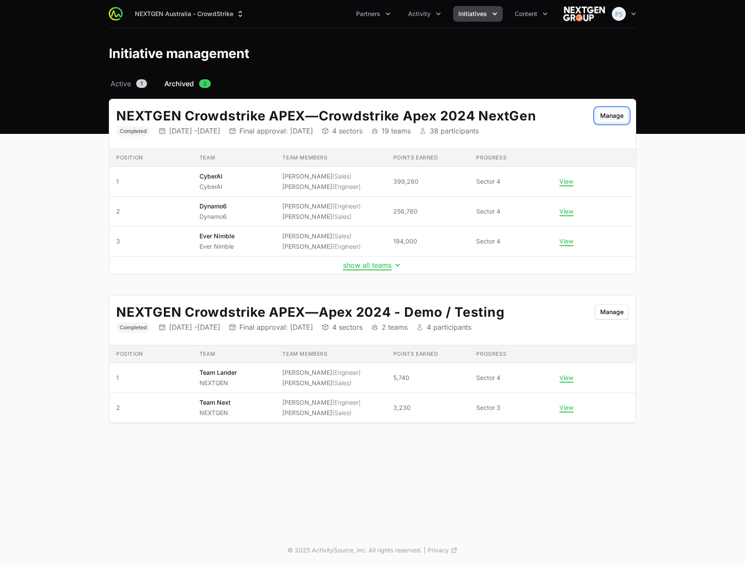
click at [618, 114] on span "Manage" at bounding box center [611, 116] width 23 height 10
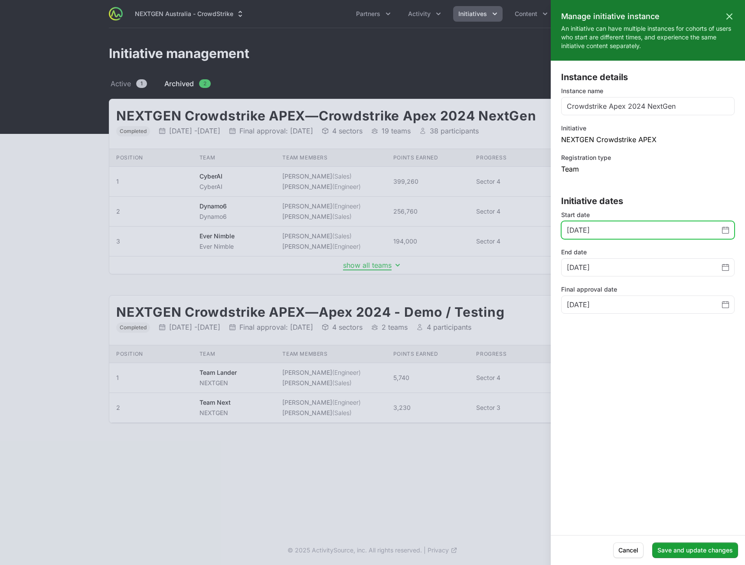
click at [725, 231] on icon "Change date, June 6, 2024" at bounding box center [725, 230] width 7 height 7
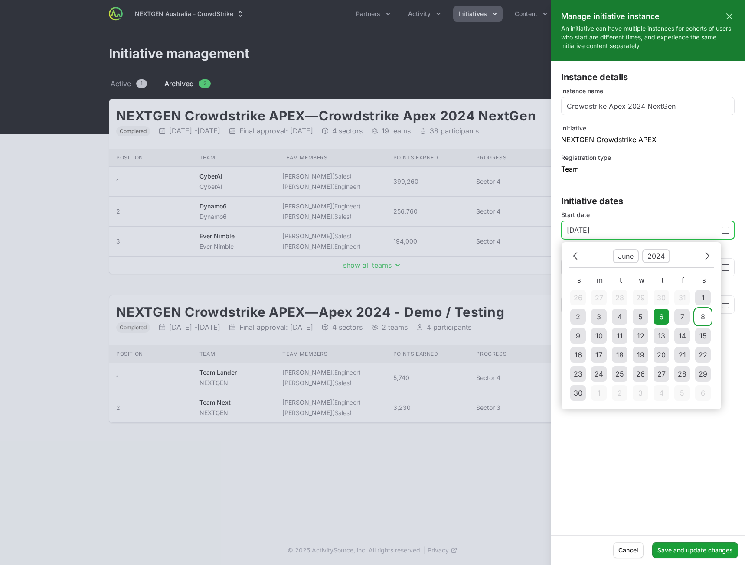
click at [701, 315] on div "8" at bounding box center [702, 317] width 4 height 10
type input "[DATE]"
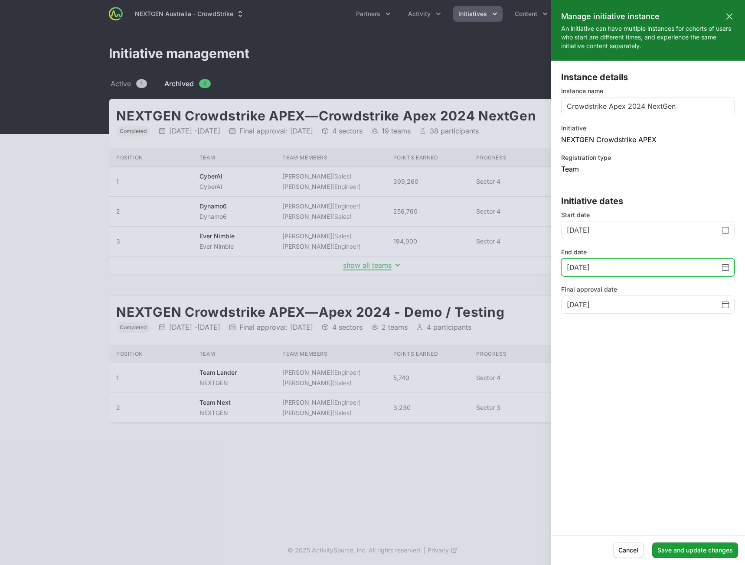
click at [727, 268] on icon "Change date, April 8, 2025" at bounding box center [725, 267] width 7 height 7
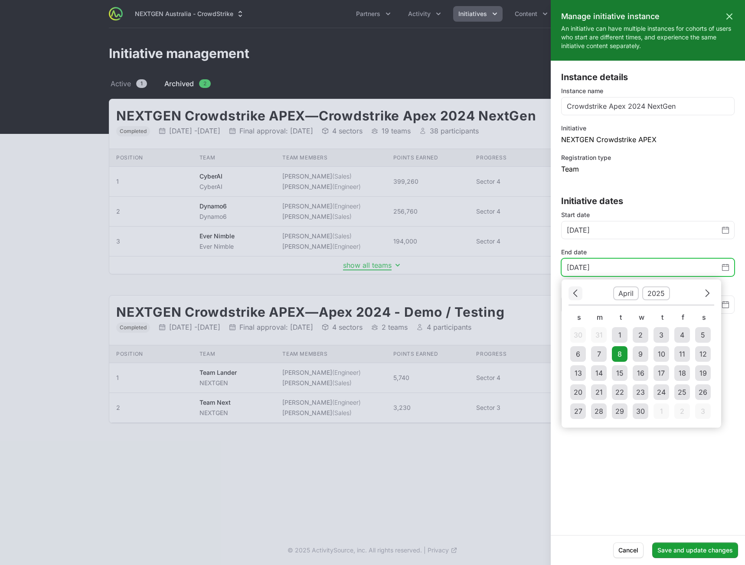
click at [575, 292] on icon "Choose date" at bounding box center [575, 293] width 4 height 7
click at [576, 290] on icon "Choose date" at bounding box center [575, 293] width 5 height 12
click at [681, 414] on div "31" at bounding box center [681, 411] width 7 height 10
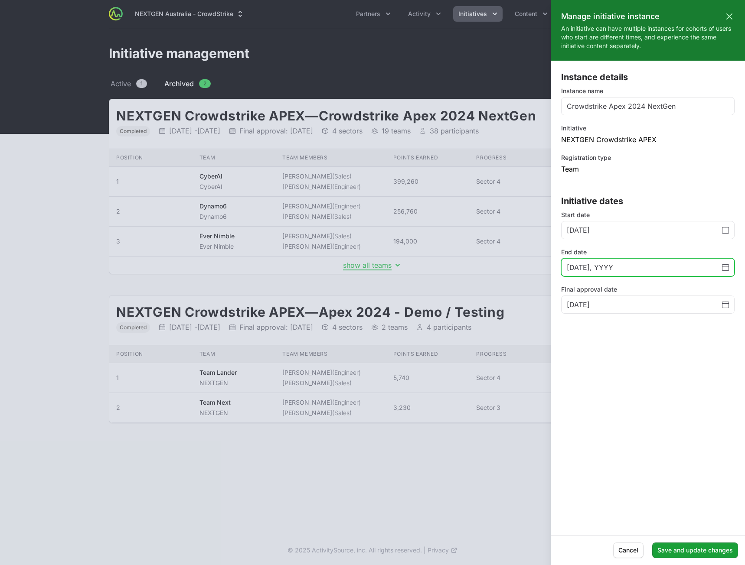
type input "[DATE], YYYY"
click at [727, 302] on icon "Change date, June 11, 2025" at bounding box center [726, 302] width 0 height 2
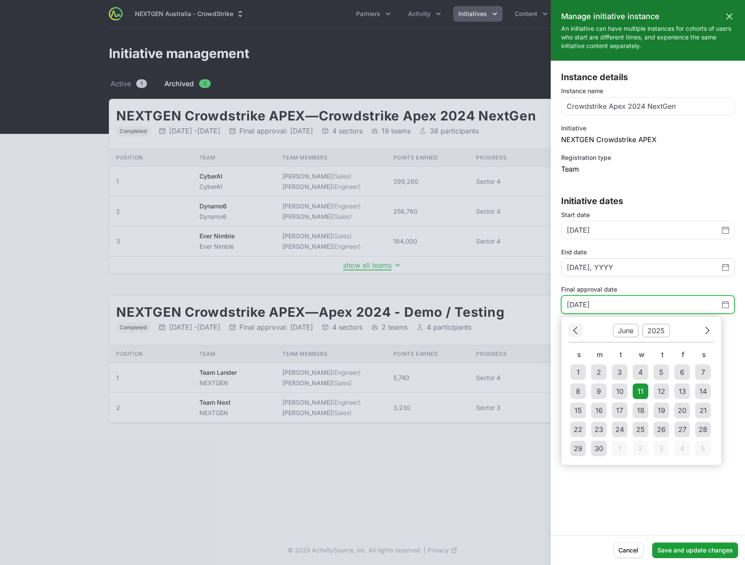
click at [576, 332] on icon "Choose date" at bounding box center [575, 331] width 5 height 12
click at [575, 331] on icon "Choose date" at bounding box center [575, 331] width 5 height 12
click at [664, 393] on td "6" at bounding box center [661, 392] width 16 height 16
type input "[DATE]"
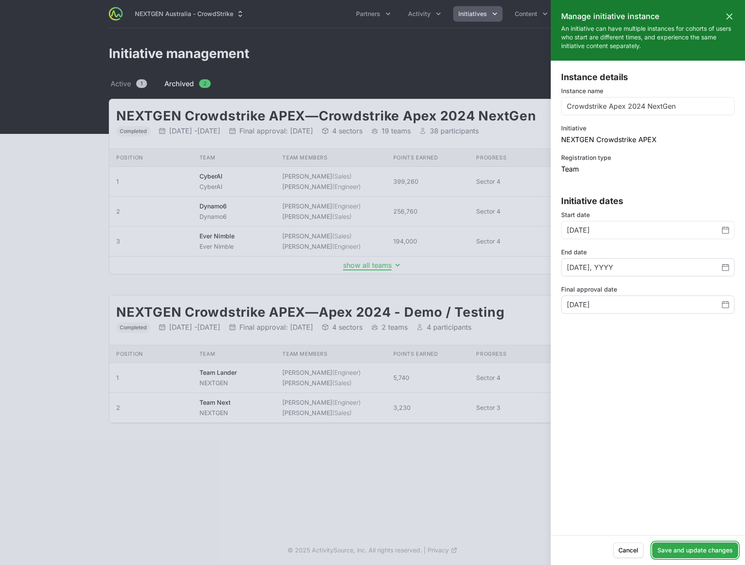
click at [711, 551] on span "Save and update changes" at bounding box center [694, 550] width 75 height 10
type input "[DATE]"
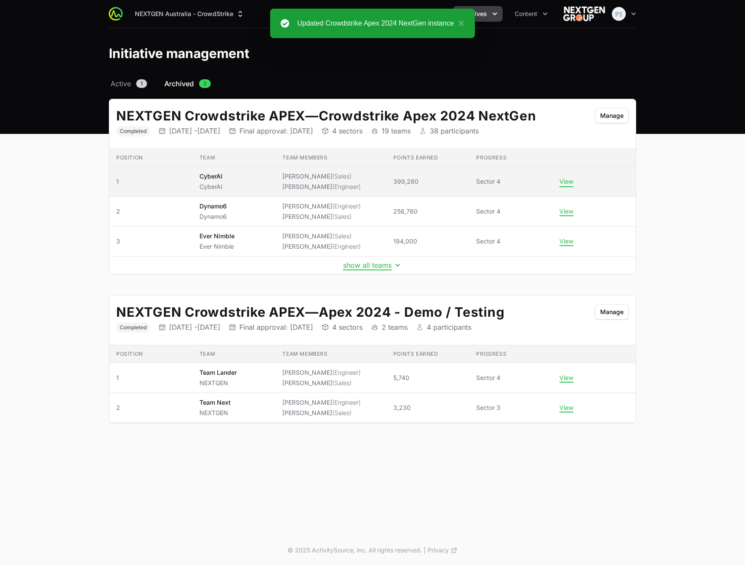
click at [563, 183] on button "View" at bounding box center [566, 182] width 14 height 8
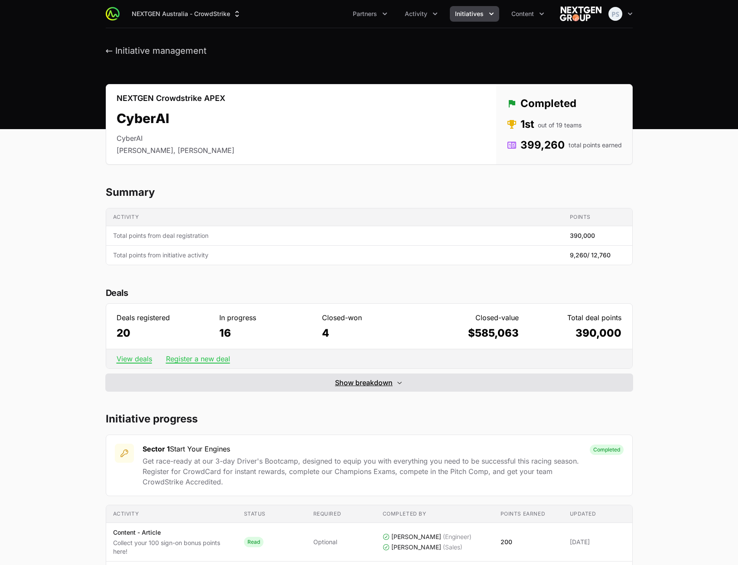
click at [360, 385] on span "Show breakdown" at bounding box center [364, 383] width 58 height 10
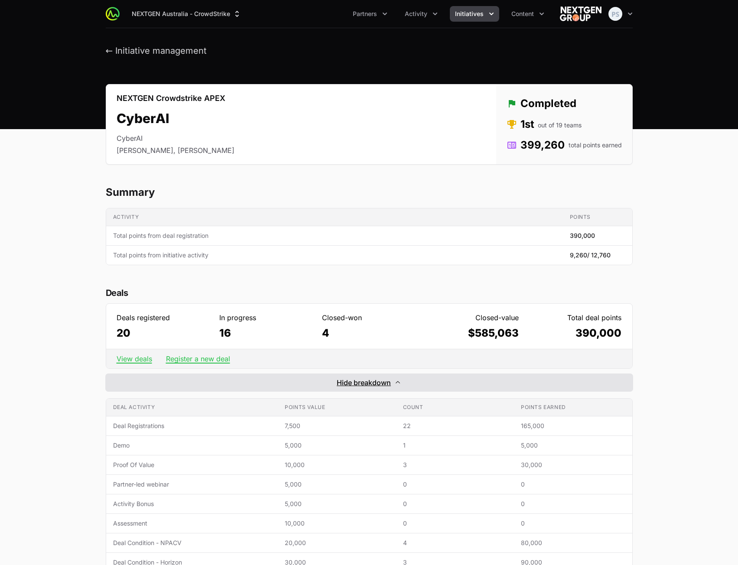
click at [360, 382] on span "Hide breakdown" at bounding box center [364, 383] width 54 height 10
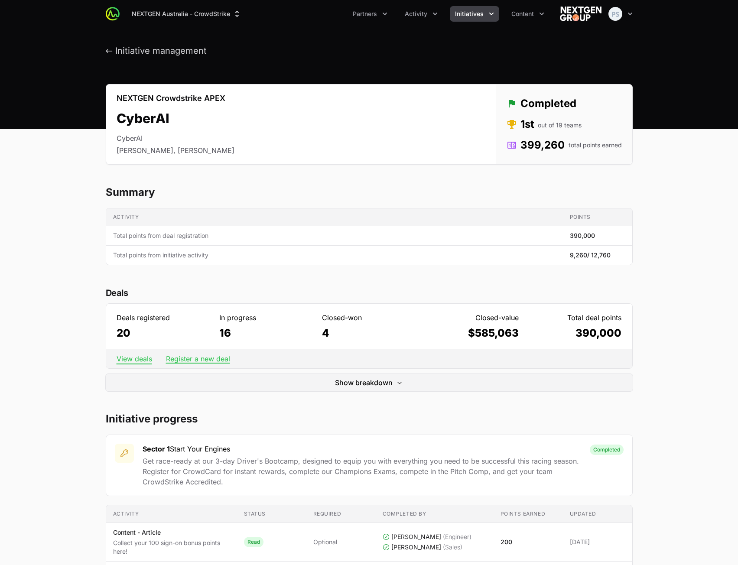
click at [136, 361] on link "View deals" at bounding box center [135, 359] width 36 height 9
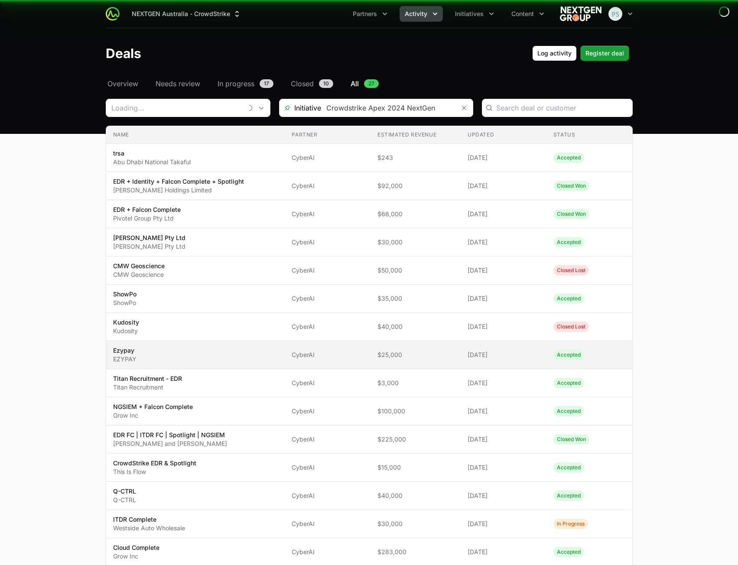
type input "CyberAI"
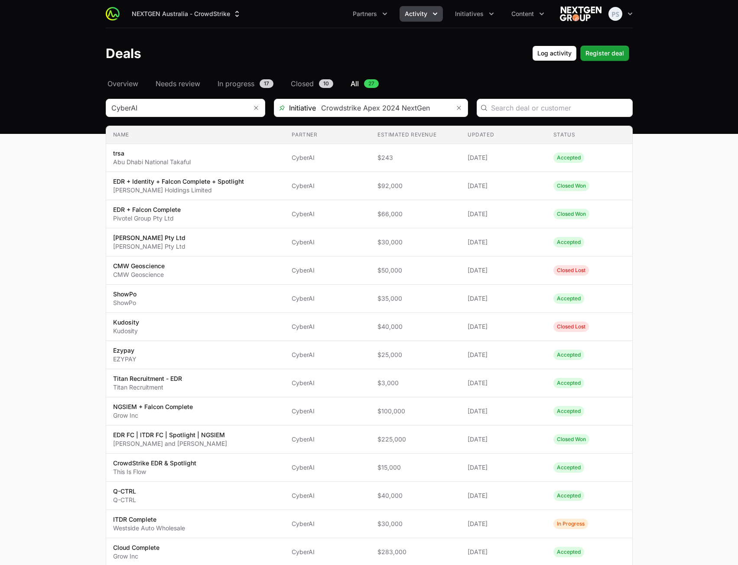
click at [708, 257] on main "Select a tab Overview Needs review In progress Closed All Overview Needs review…" at bounding box center [369, 487] width 738 height 818
click at [68, 47] on header "Deals Log activity Register deal" at bounding box center [369, 53] width 738 height 50
type input "CyberAI"
click at [57, 306] on main "Select a tab Overview Needs review In progress Closed All Overview Needs review…" at bounding box center [369, 487] width 738 height 818
click at [59, 323] on main "Select a tab Overview Needs review In progress Closed All Overview Needs review…" at bounding box center [369, 487] width 738 height 818
